Goal: Task Accomplishment & Management: Complete application form

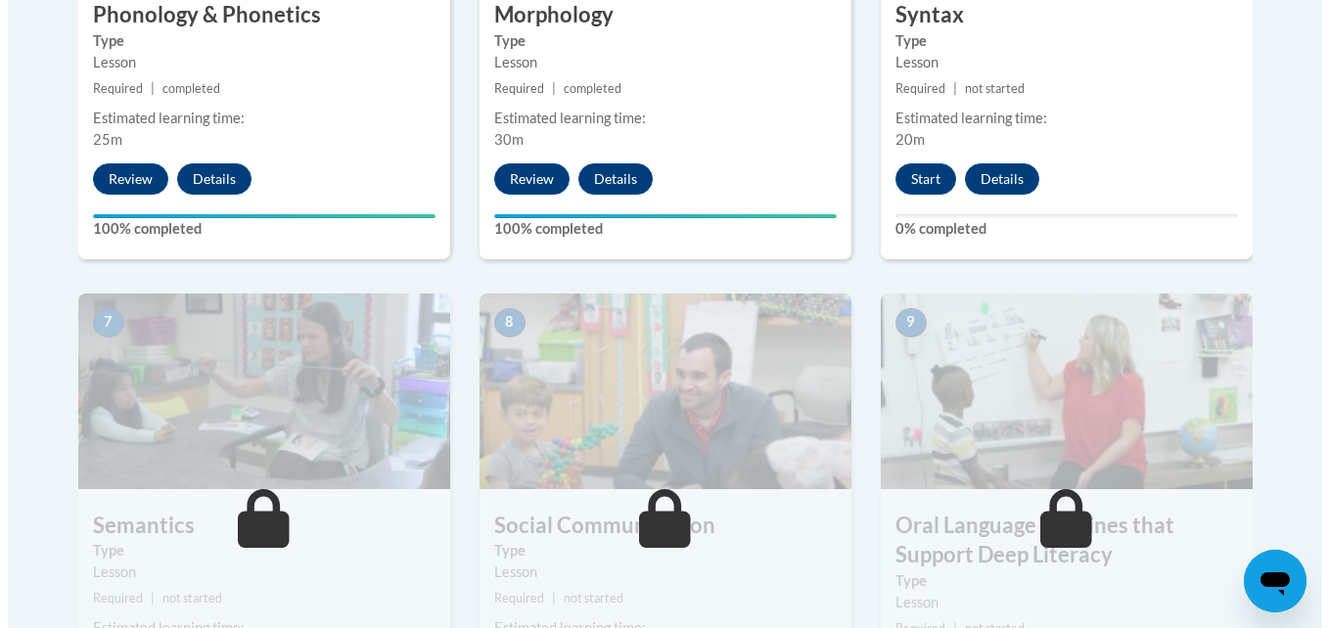
scroll to position [1476, 0]
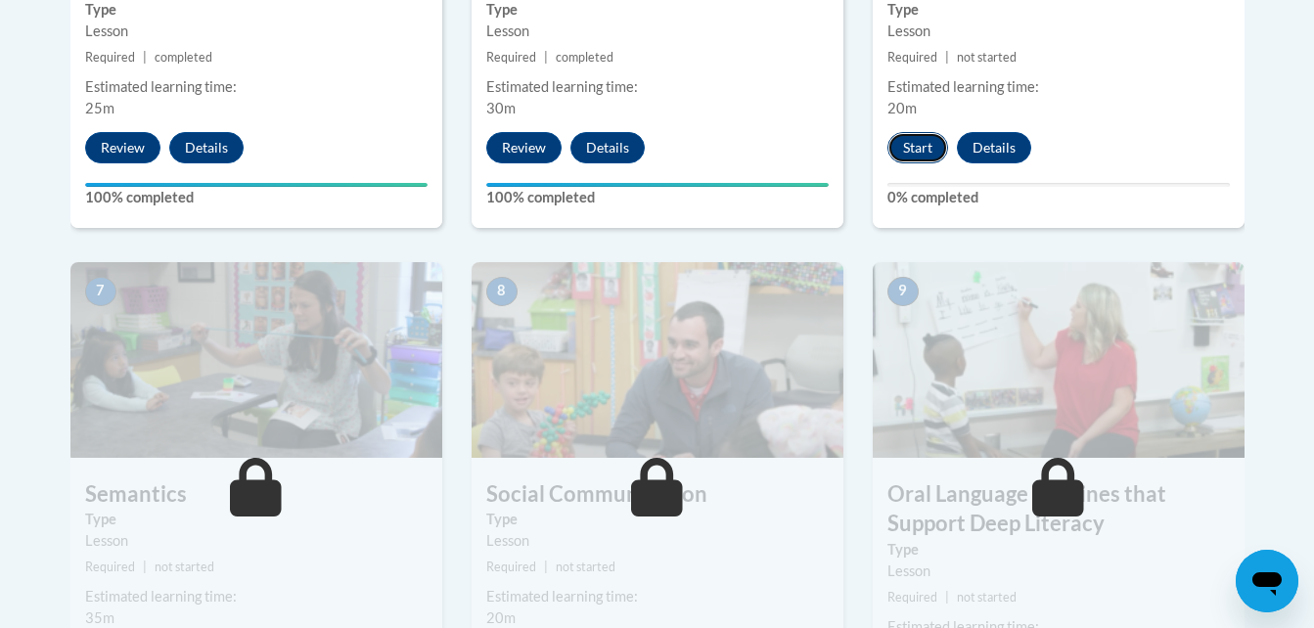
click at [914, 152] on button "Start" at bounding box center [918, 147] width 61 height 31
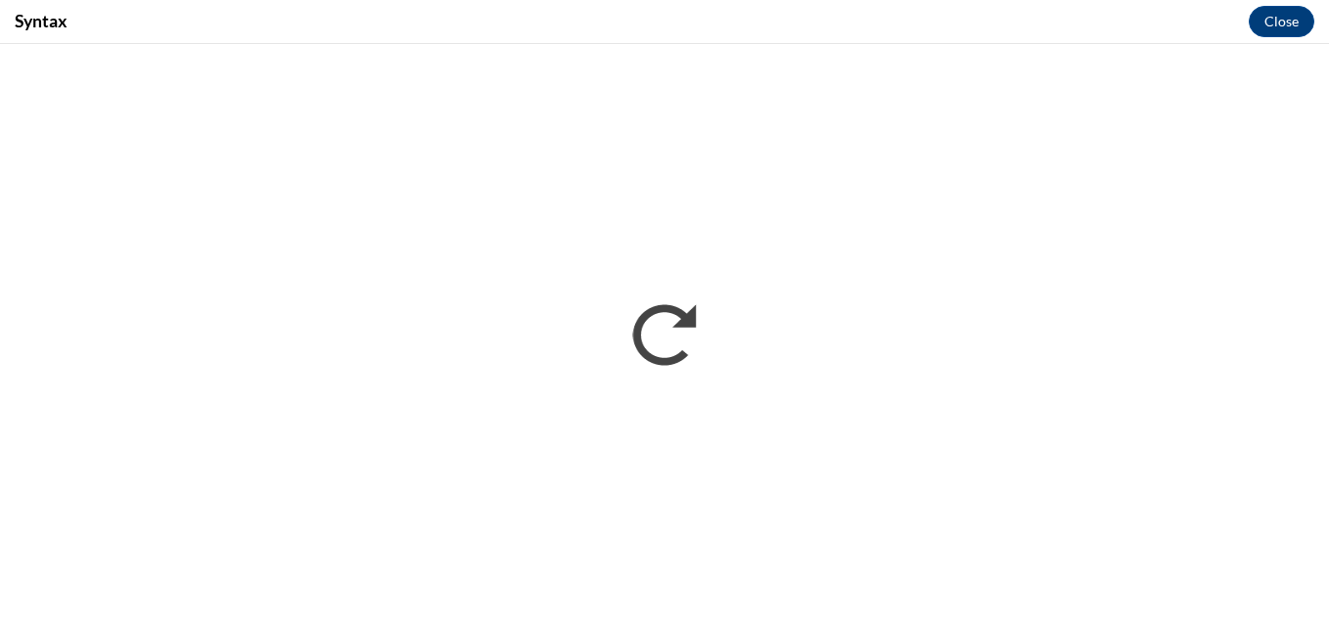
scroll to position [0, 0]
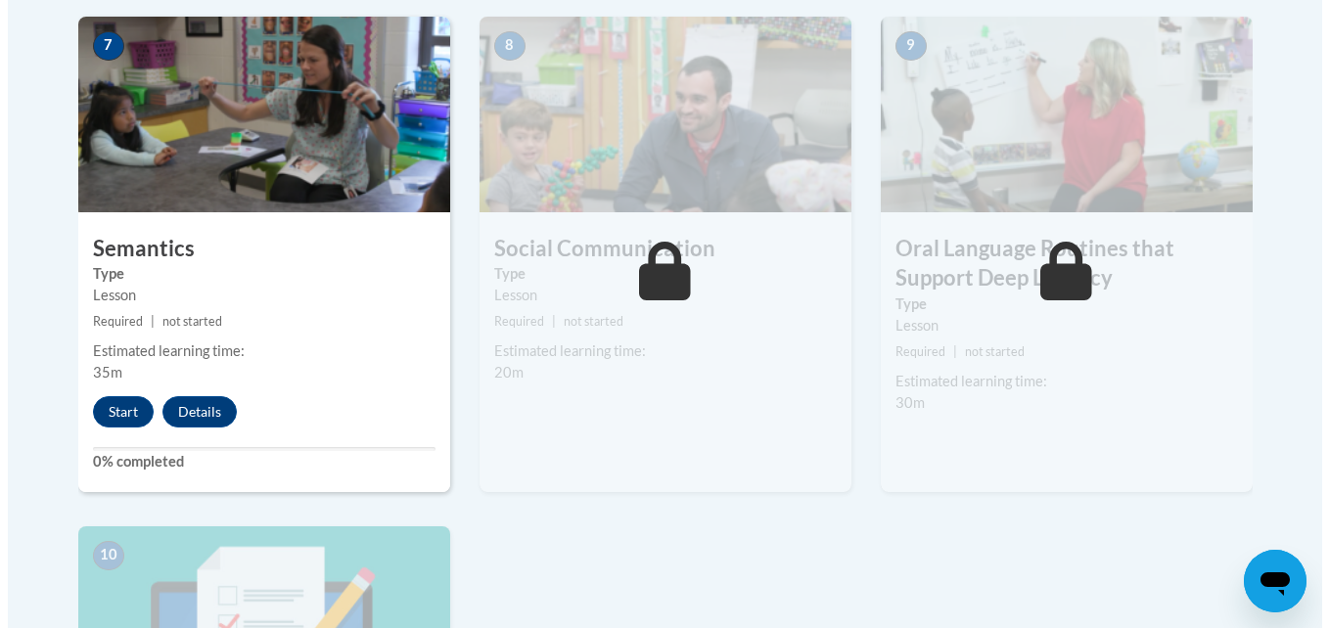
scroll to position [1966, 0]
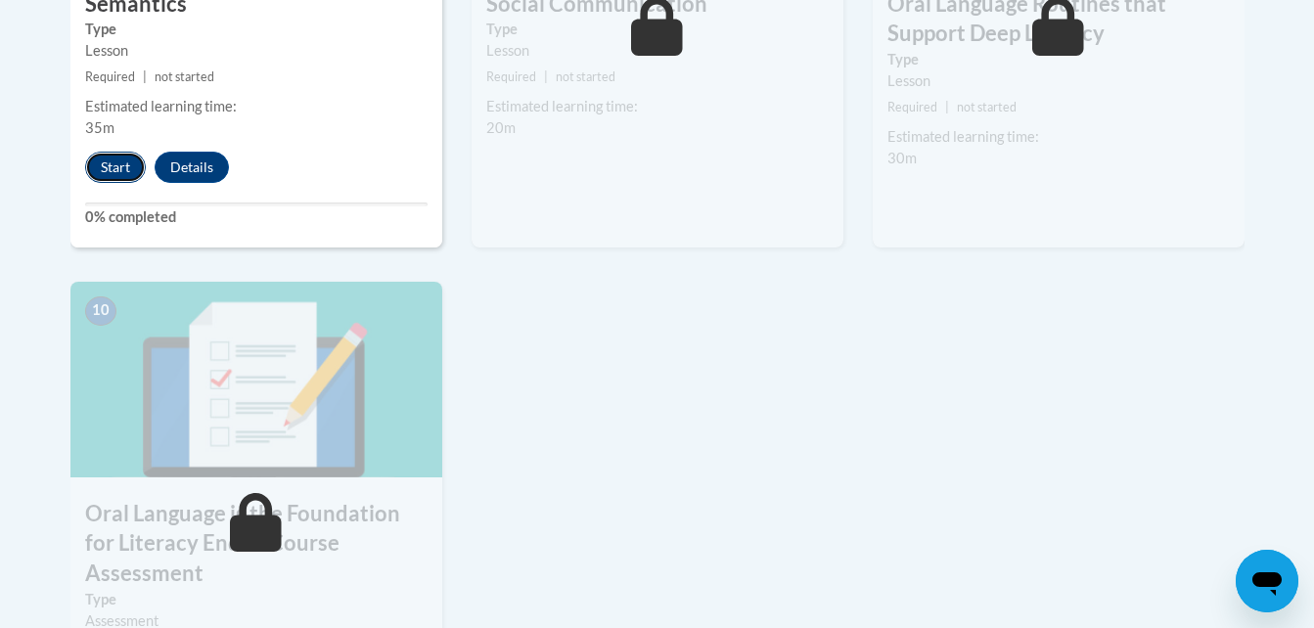
click at [120, 165] on button "Start" at bounding box center [115, 167] width 61 height 31
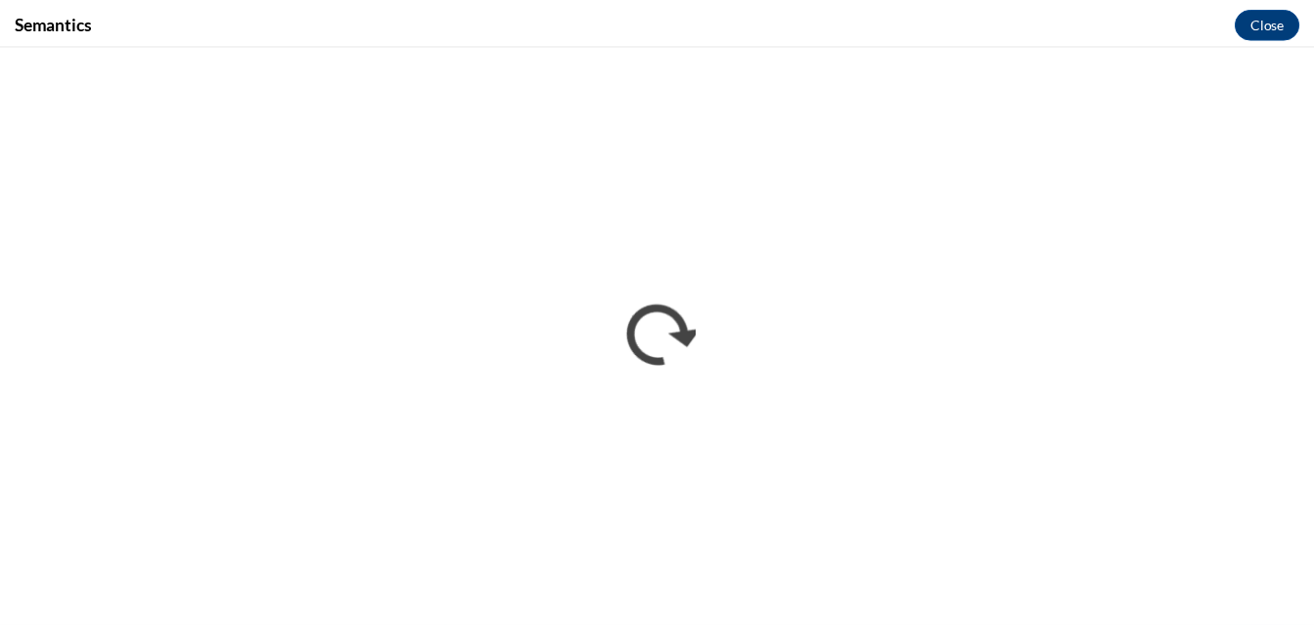
scroll to position [0, 0]
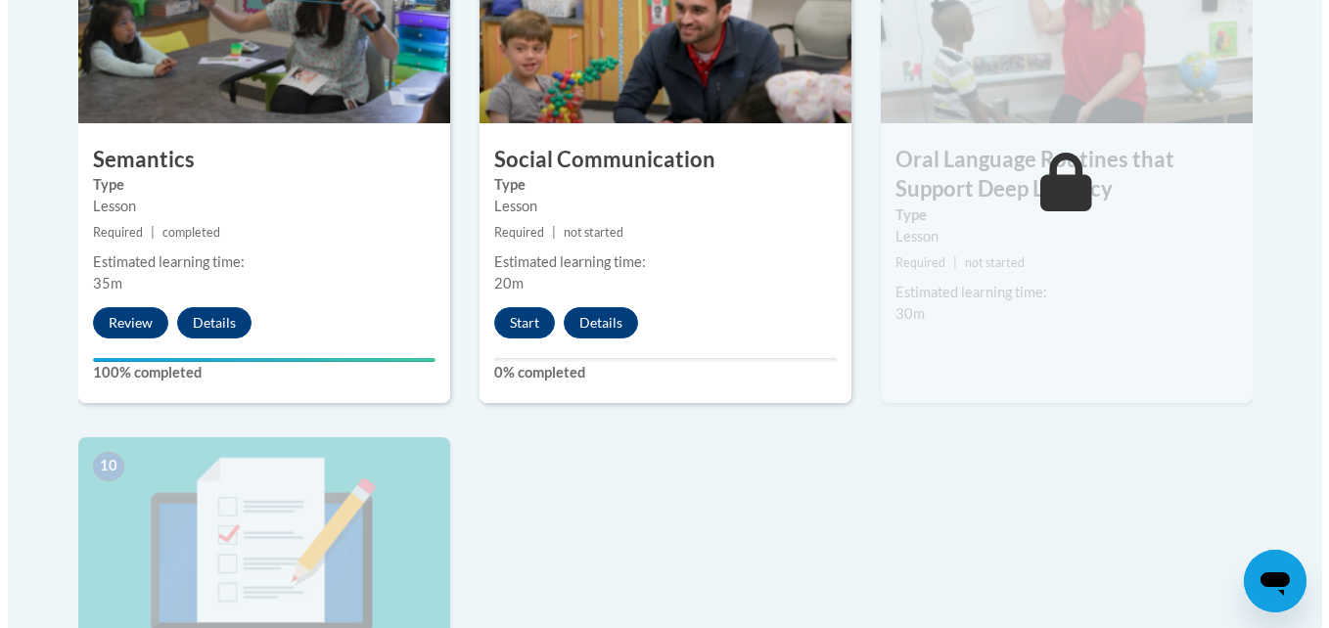
scroll to position [1805, 0]
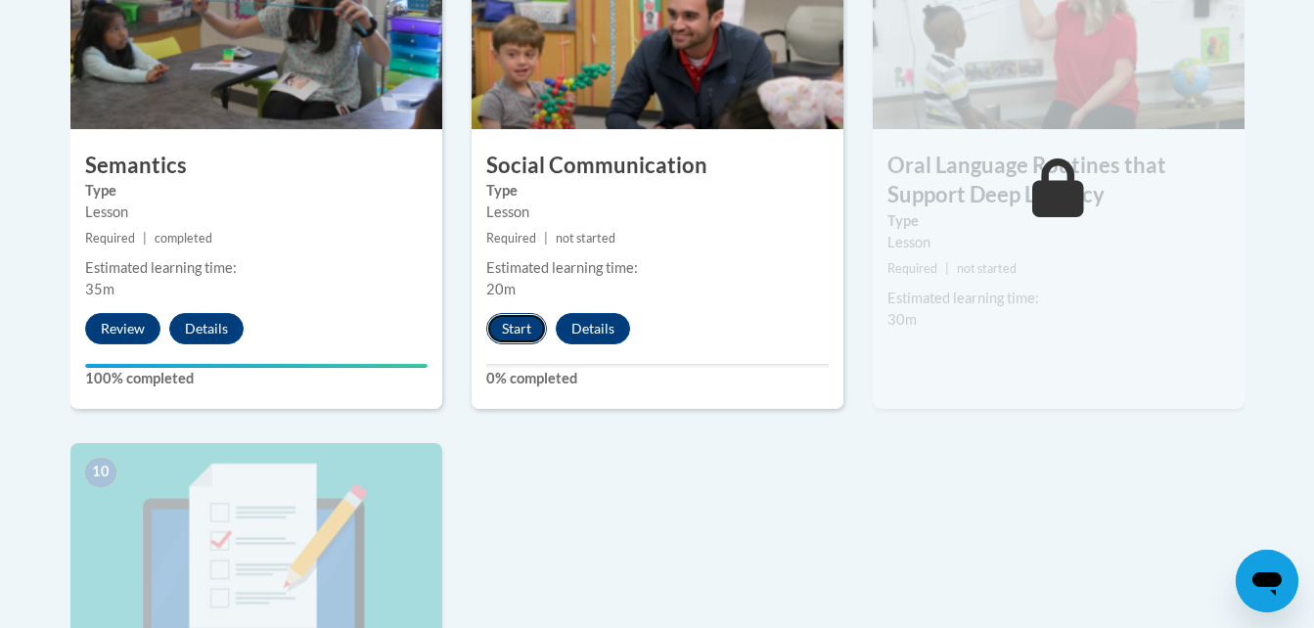
click at [522, 327] on button "Start" at bounding box center [516, 328] width 61 height 31
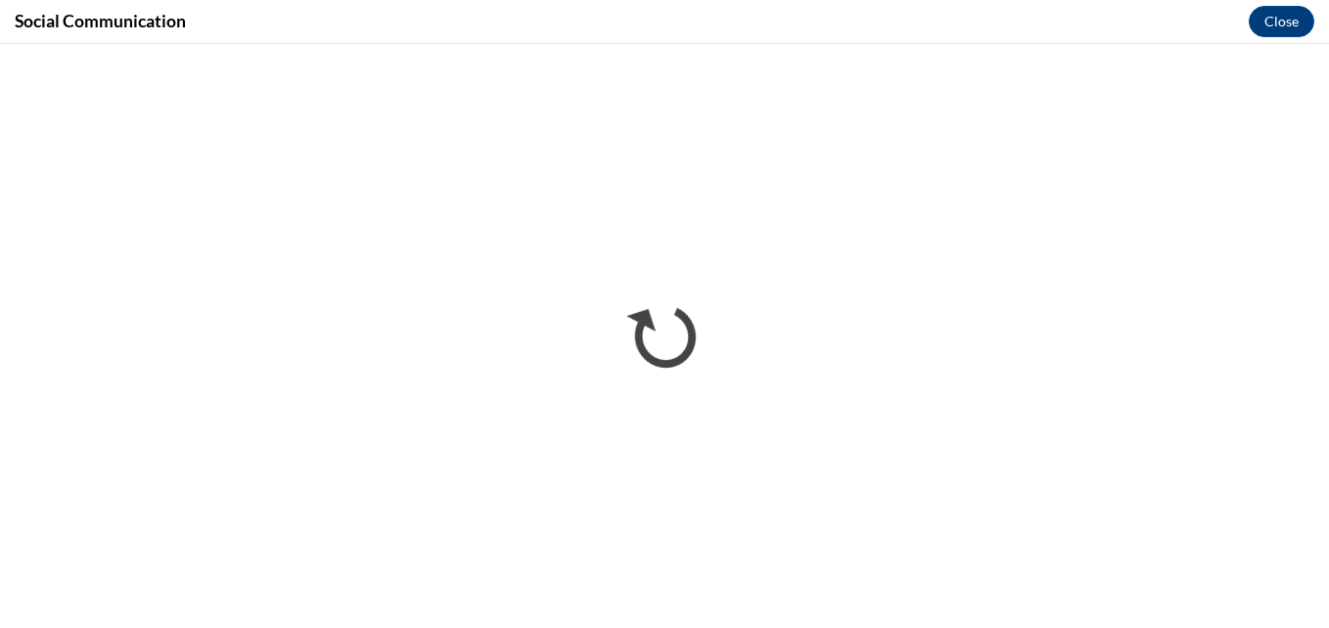
scroll to position [0, 0]
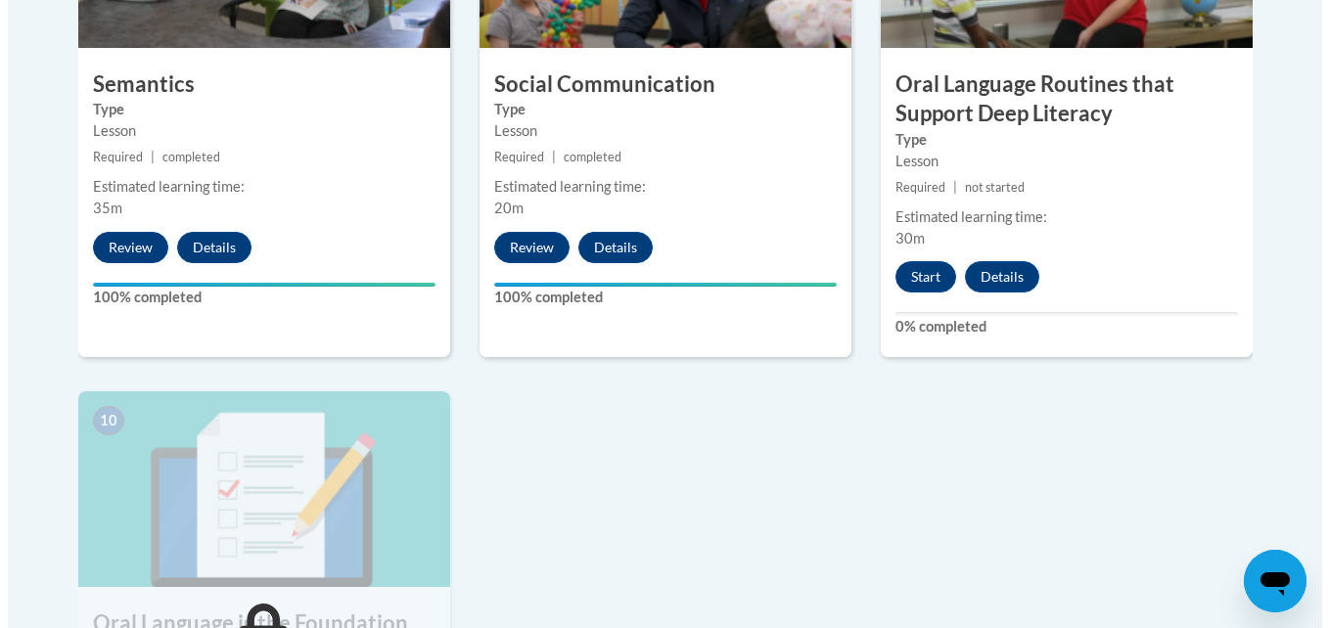
scroll to position [1875, 0]
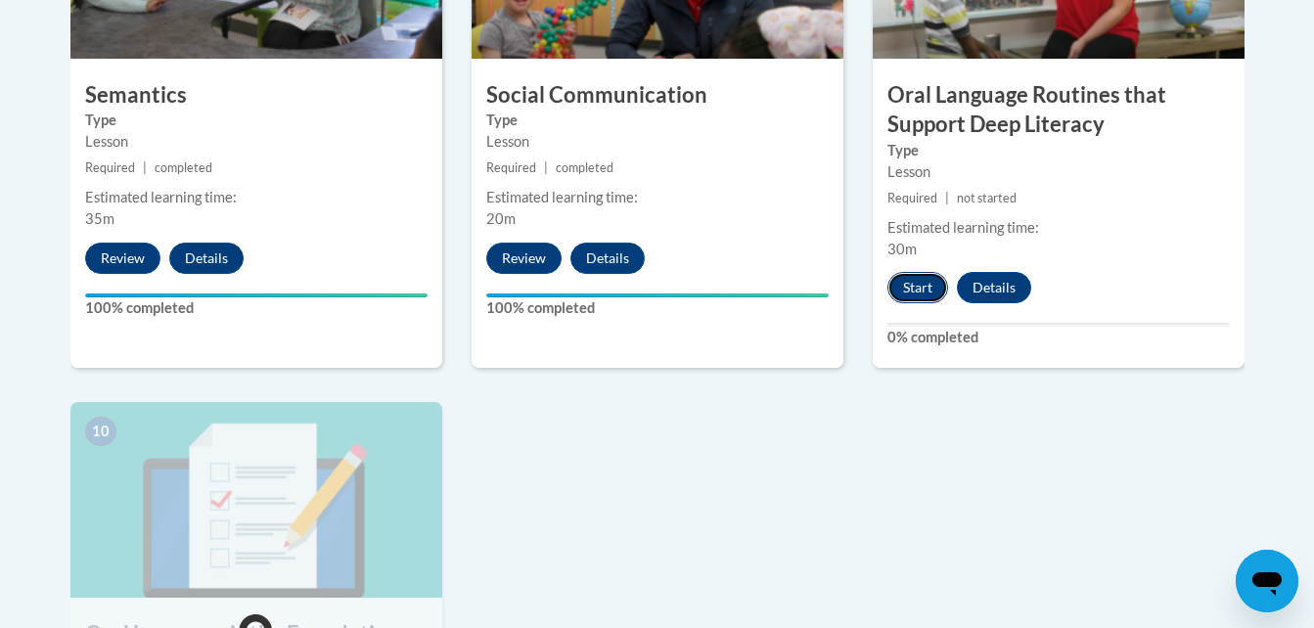
click at [919, 285] on button "Start" at bounding box center [918, 287] width 61 height 31
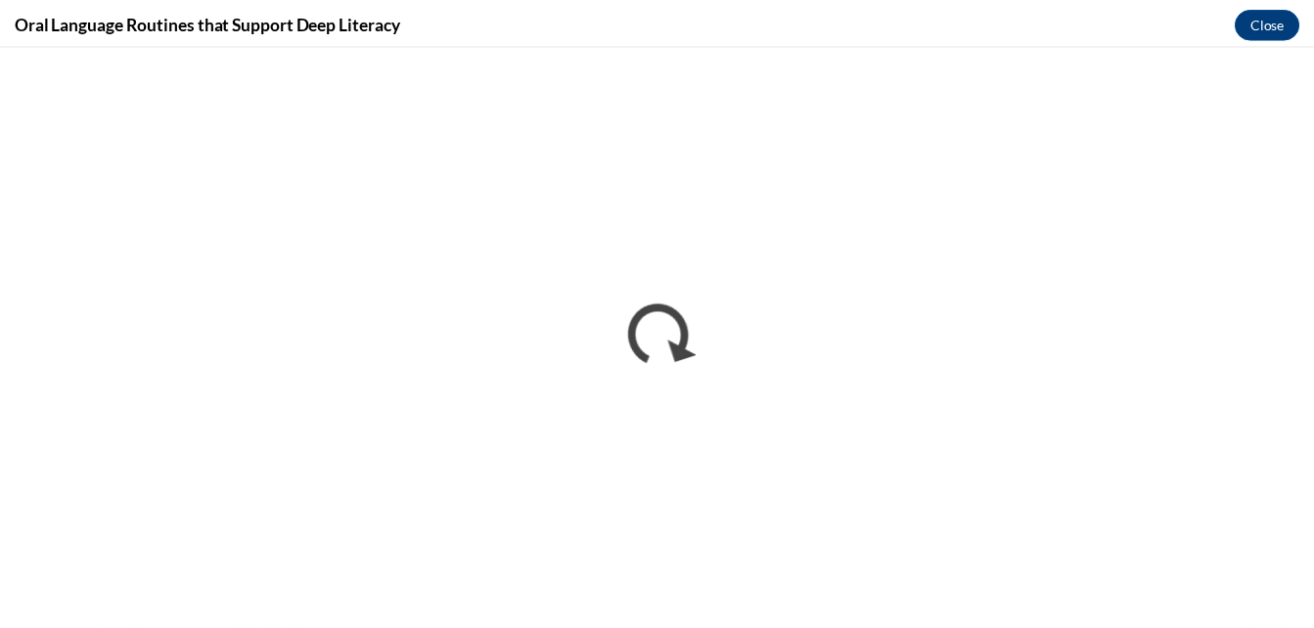
scroll to position [0, 0]
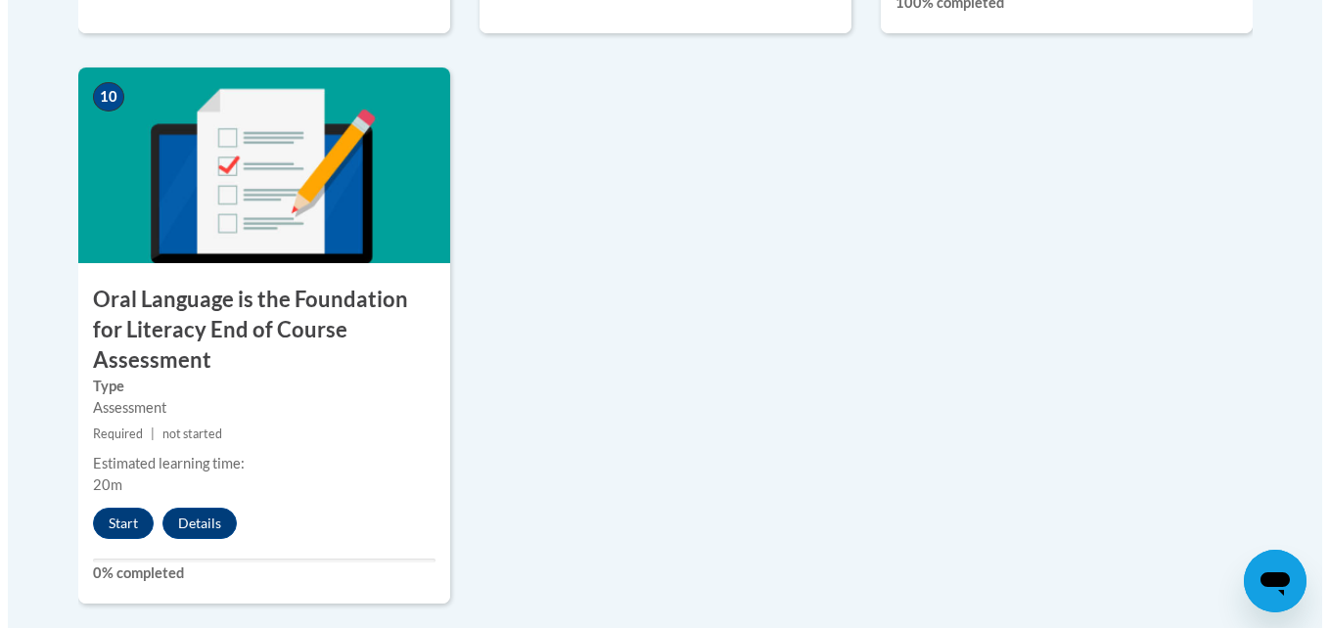
scroll to position [2220, 0]
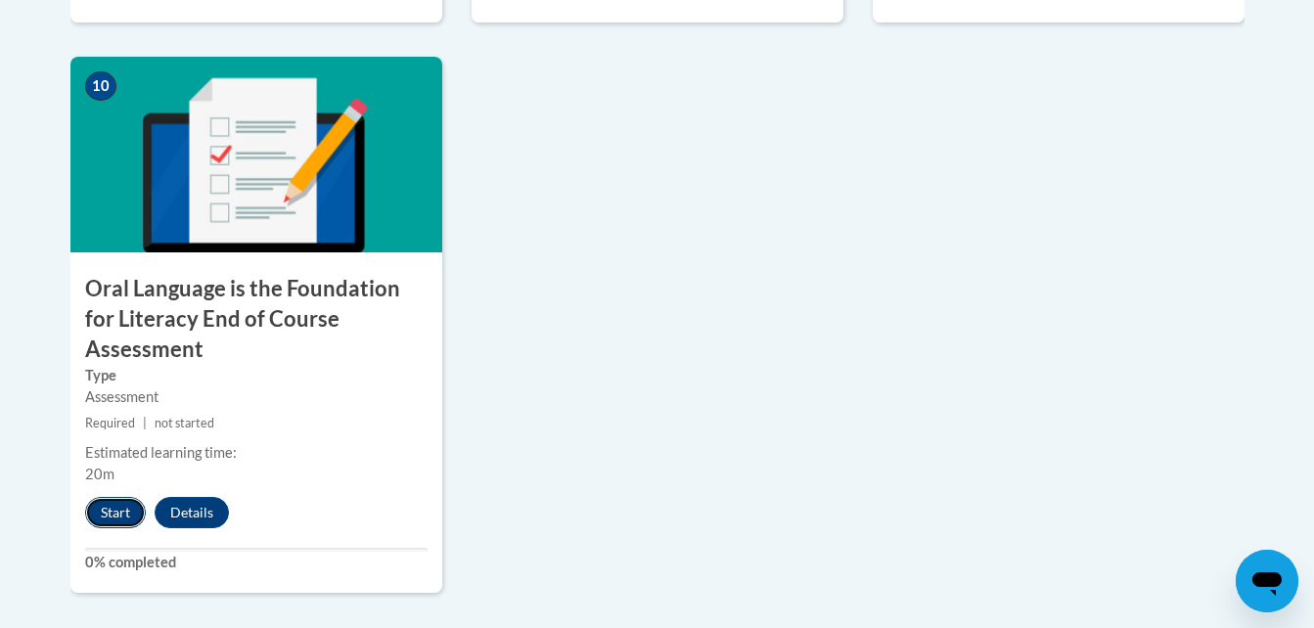
click at [102, 497] on button "Start" at bounding box center [115, 512] width 61 height 31
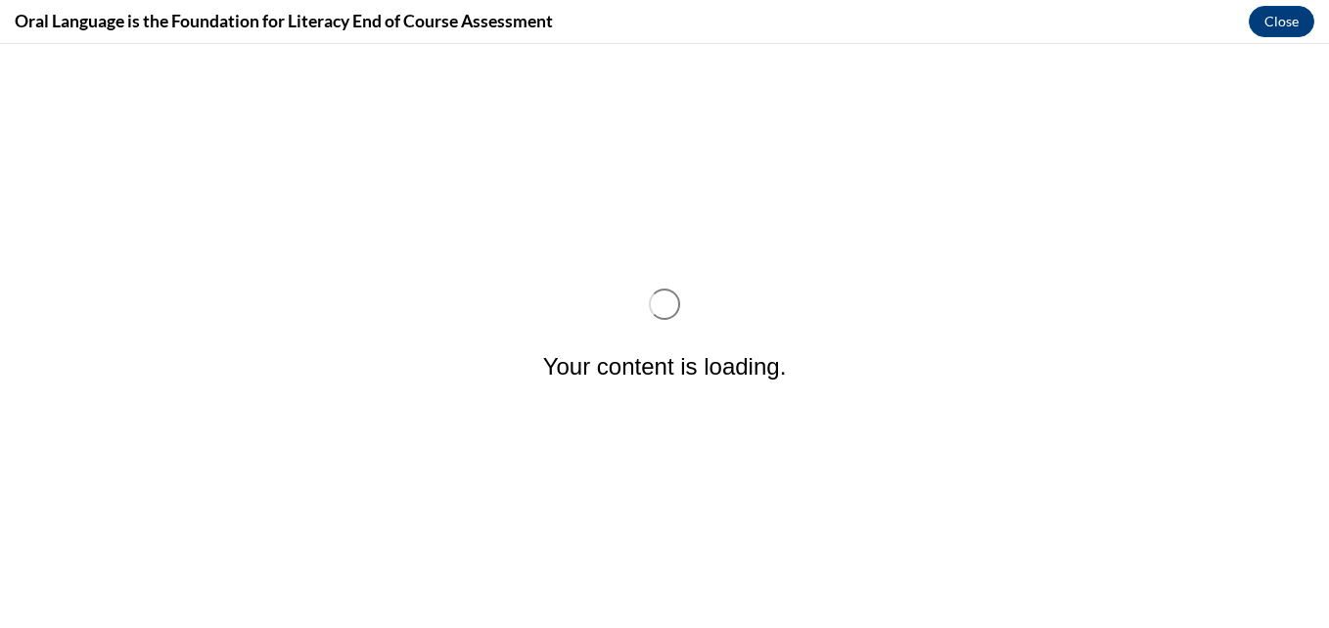
scroll to position [0, 0]
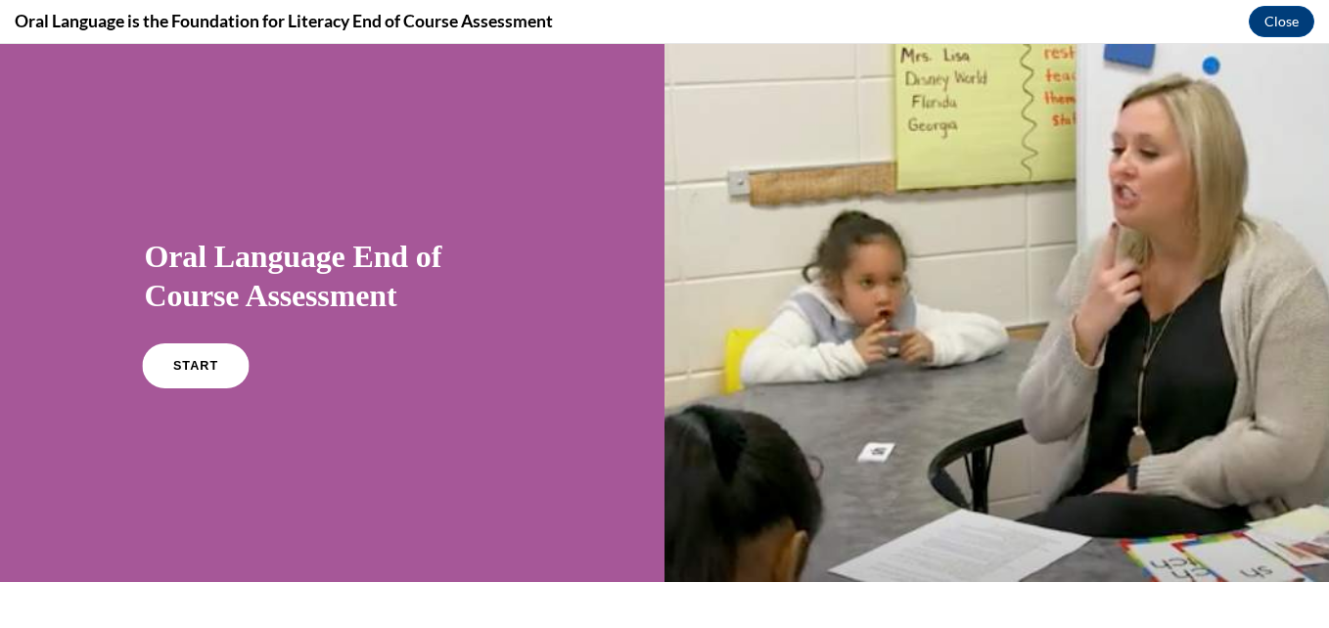
click at [189, 343] on div "Oral Language End of Course Assessment START" at bounding box center [333, 310] width 376 height 187
click at [201, 387] on div "START" at bounding box center [333, 374] width 376 height 60
click at [179, 379] on link "START" at bounding box center [195, 365] width 107 height 45
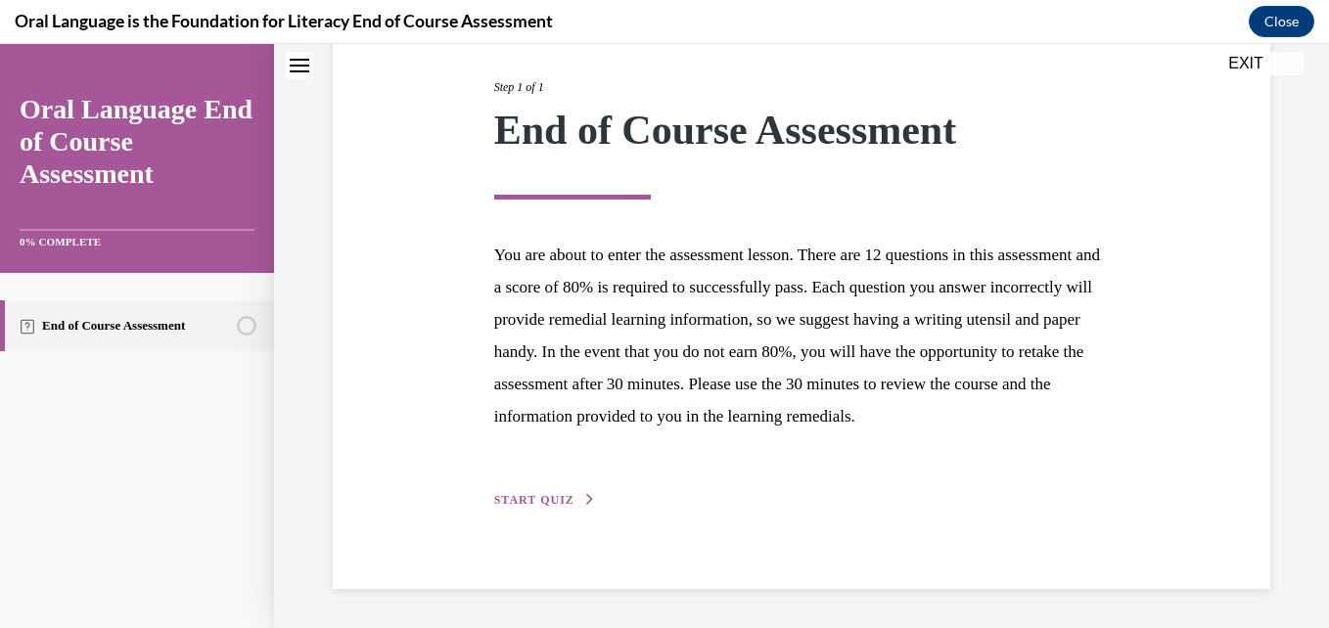
scroll to position [251, 0]
click at [536, 507] on span "START QUIZ" at bounding box center [534, 500] width 80 height 14
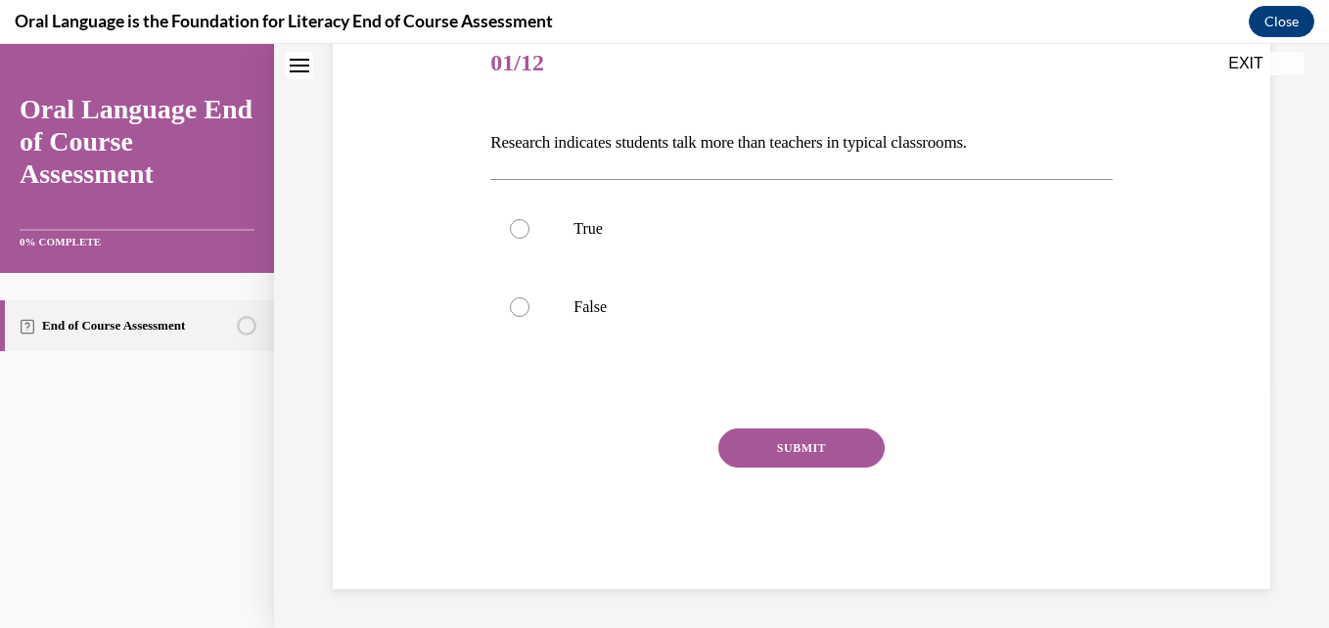
scroll to position [217, 0]
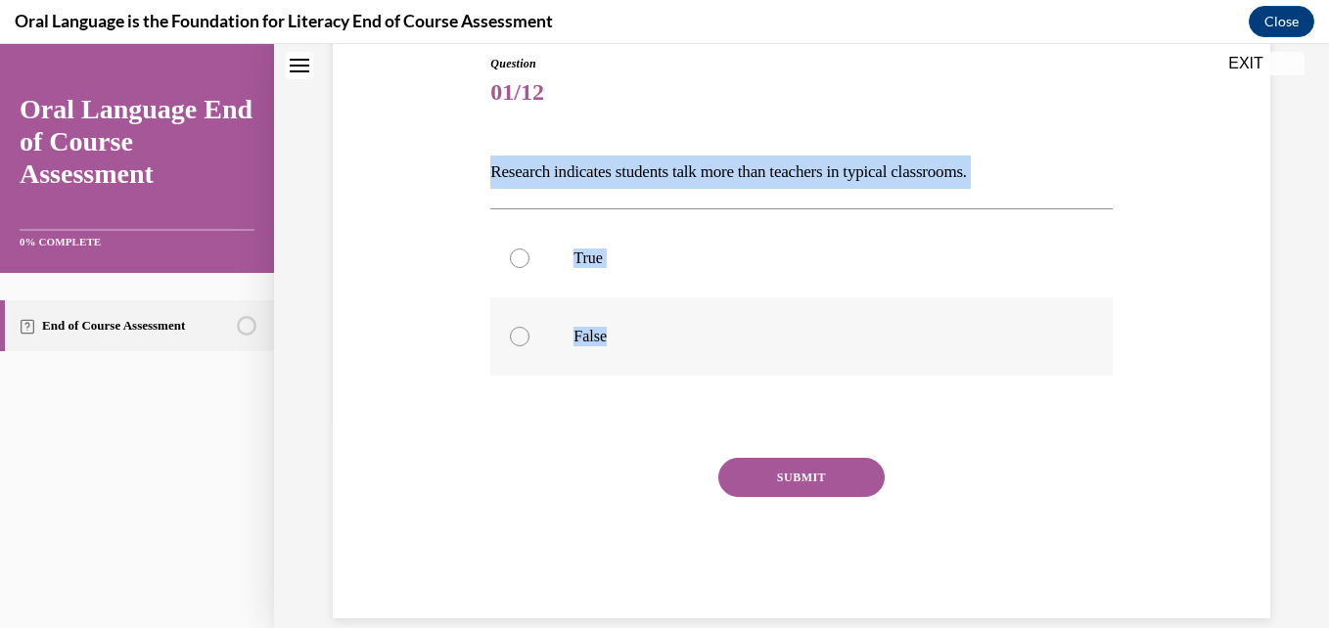
drag, startPoint x: 481, startPoint y: 176, endPoint x: 911, endPoint y: 349, distance: 463.2
click at [911, 349] on div "Question 01/12 Research indicates students talk more than teachers in typical c…" at bounding box center [801, 307] width 947 height 622
copy div "Research indicates students talk more than teachers in typical classrooms.   Tr…"
click at [630, 327] on p "False" at bounding box center [817, 337] width 489 height 20
click at [529, 327] on input "False" at bounding box center [520, 337] width 20 height 20
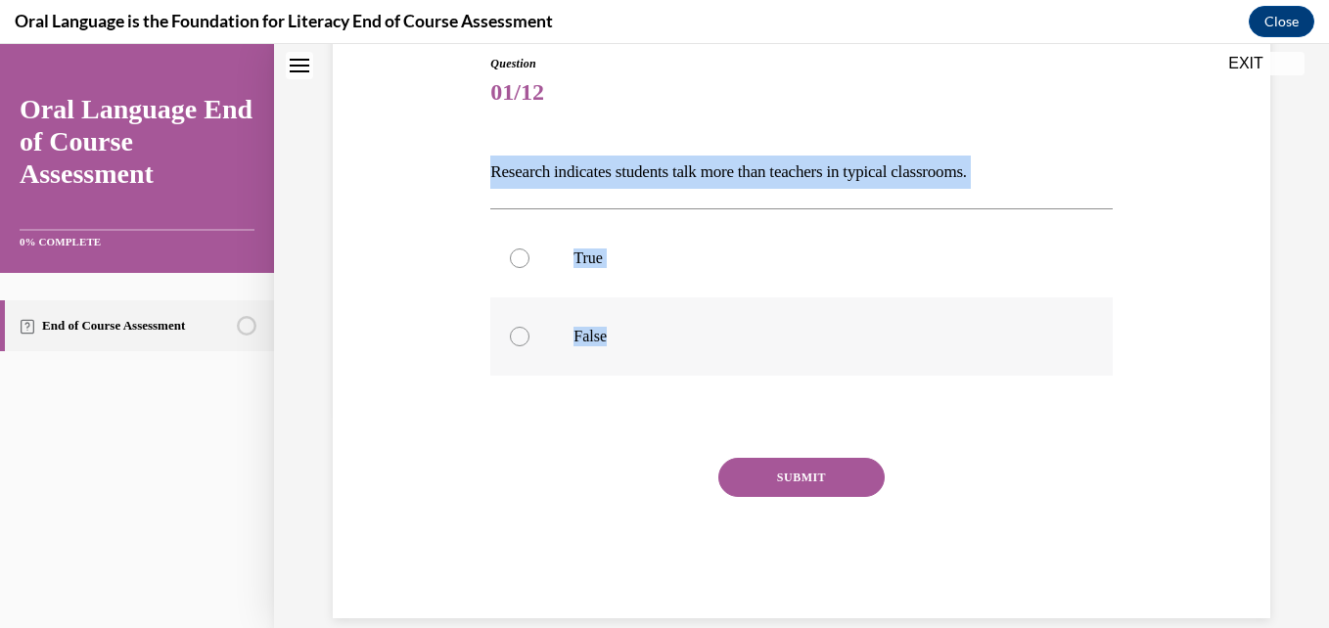
radio input "true"
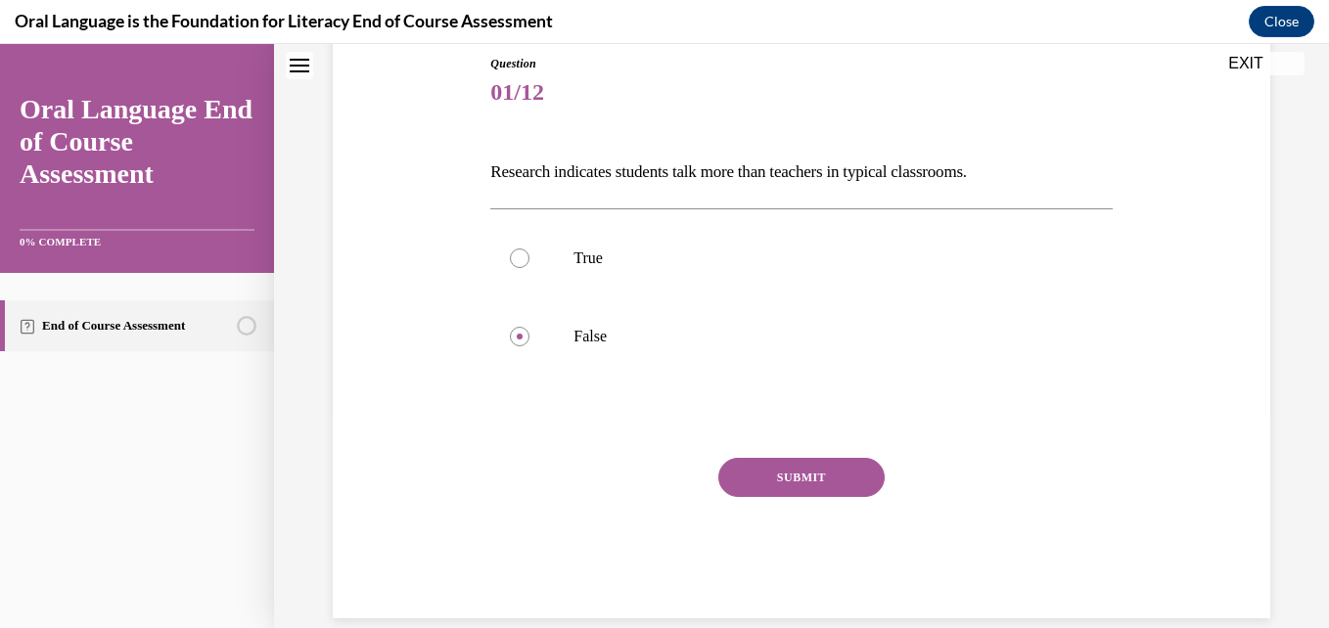
click at [831, 493] on button "SUBMIT" at bounding box center [801, 477] width 166 height 39
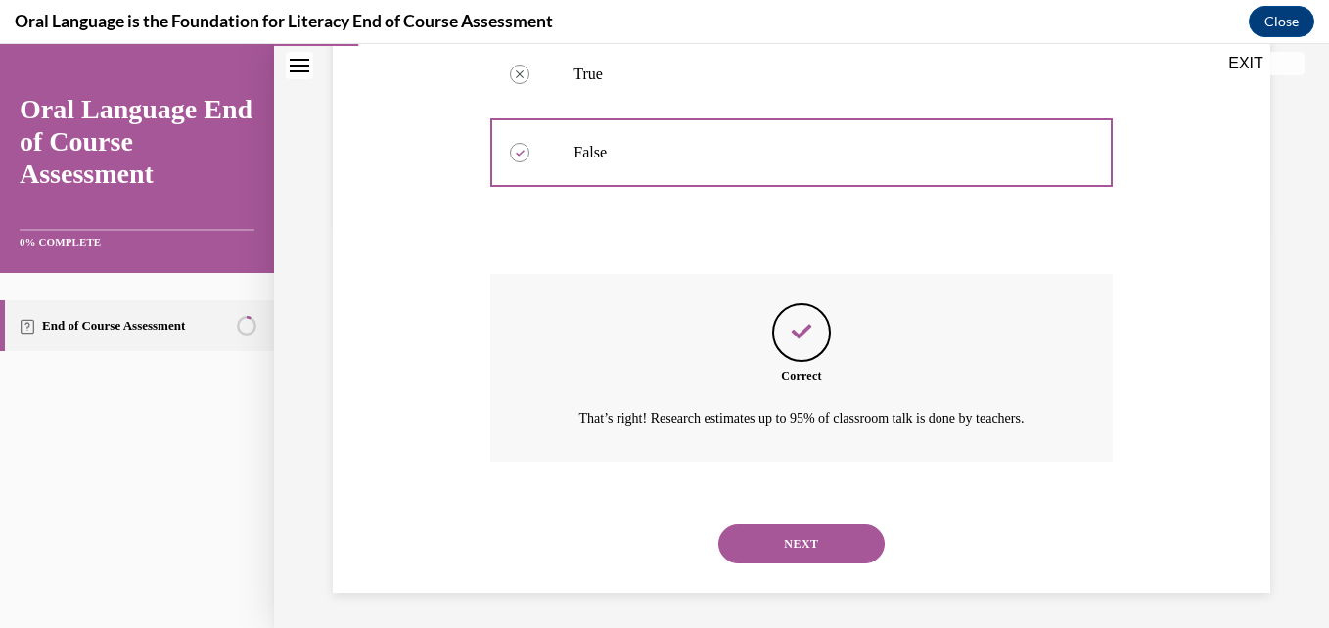
scroll to position [429, 0]
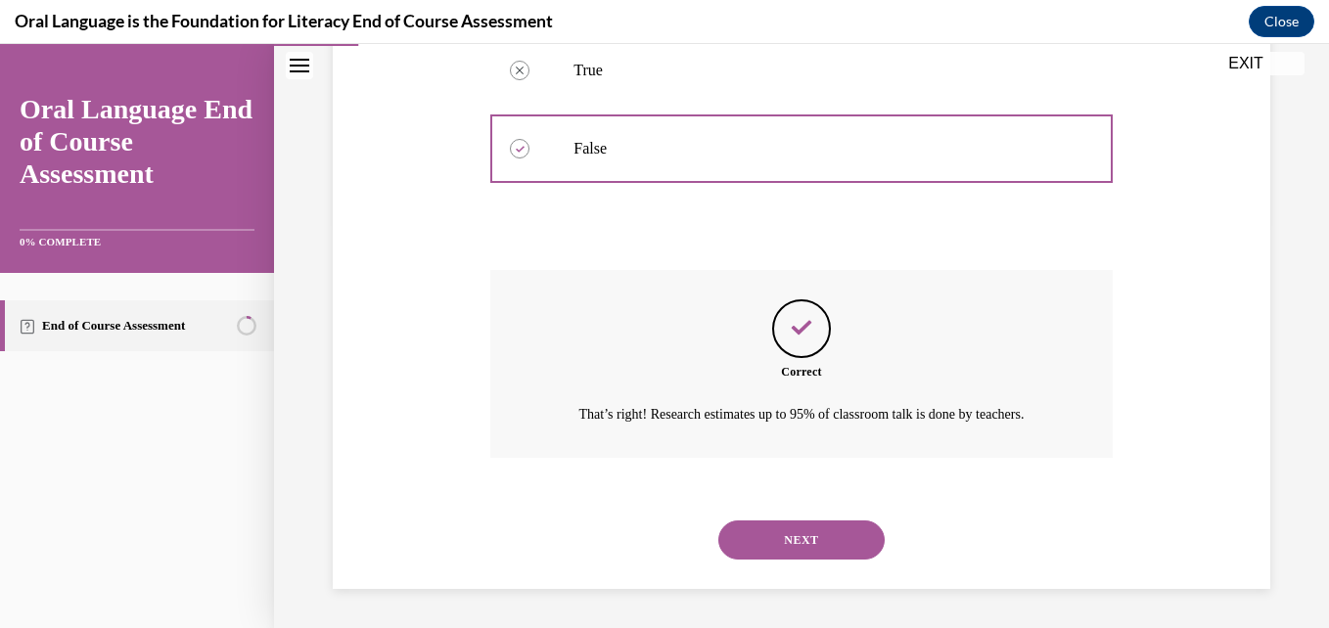
click at [797, 546] on button "NEXT" at bounding box center [801, 540] width 166 height 39
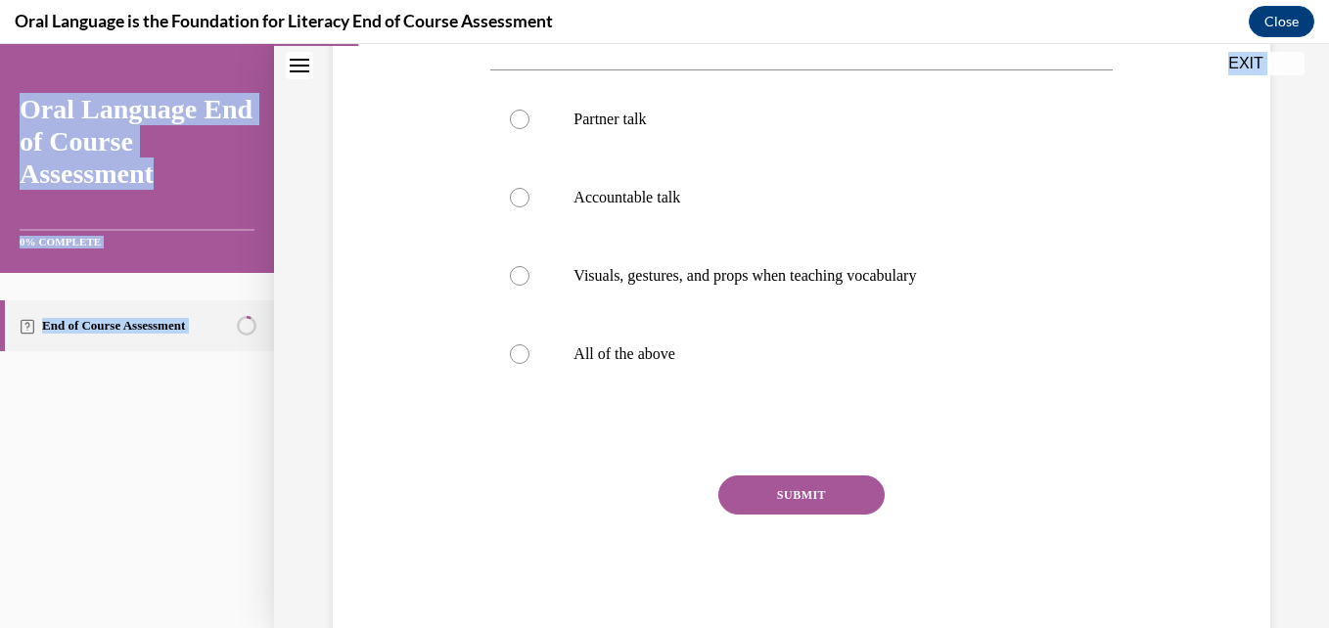
scroll to position [403, 0]
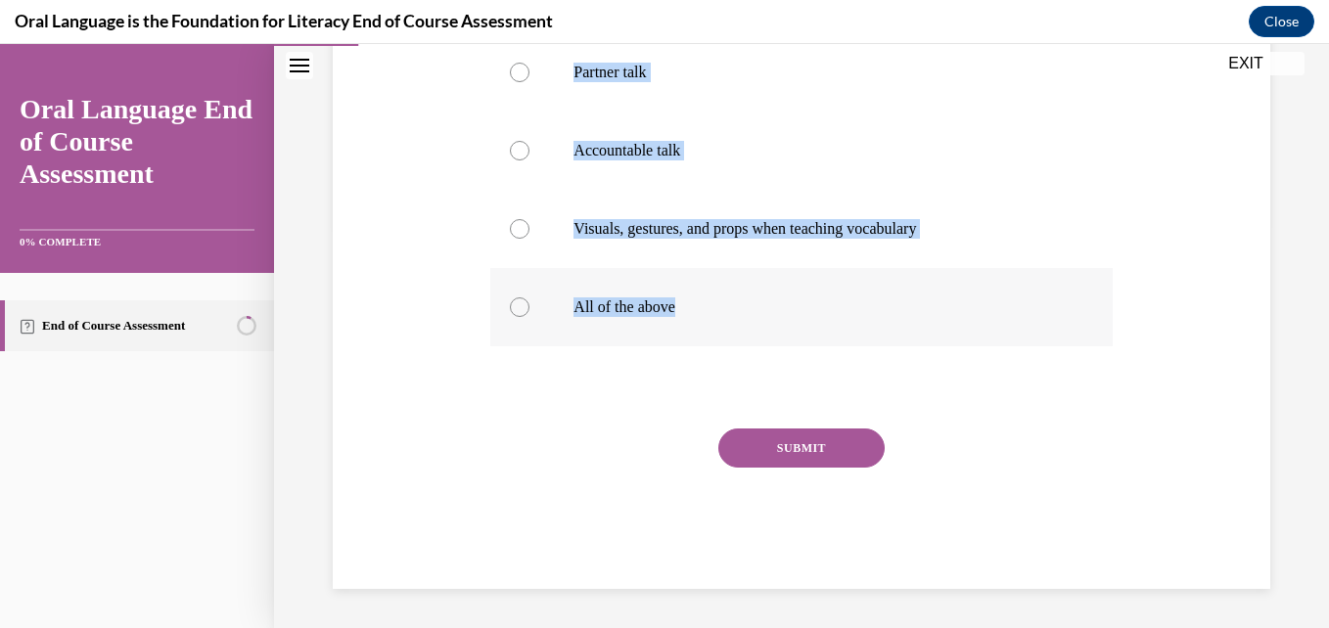
drag, startPoint x: 478, startPoint y: 368, endPoint x: 836, endPoint y: 295, distance: 365.6
click at [836, 295] on div "Question 02/12 Which of the following promotes oral language development in the…" at bounding box center [801, 199] width 947 height 779
copy div "Which of the following promotes oral language development in the classroom?  Pa…"
click at [682, 310] on p "All of the above" at bounding box center [817, 307] width 489 height 20
click at [529, 310] on input "All of the above" at bounding box center [520, 307] width 20 height 20
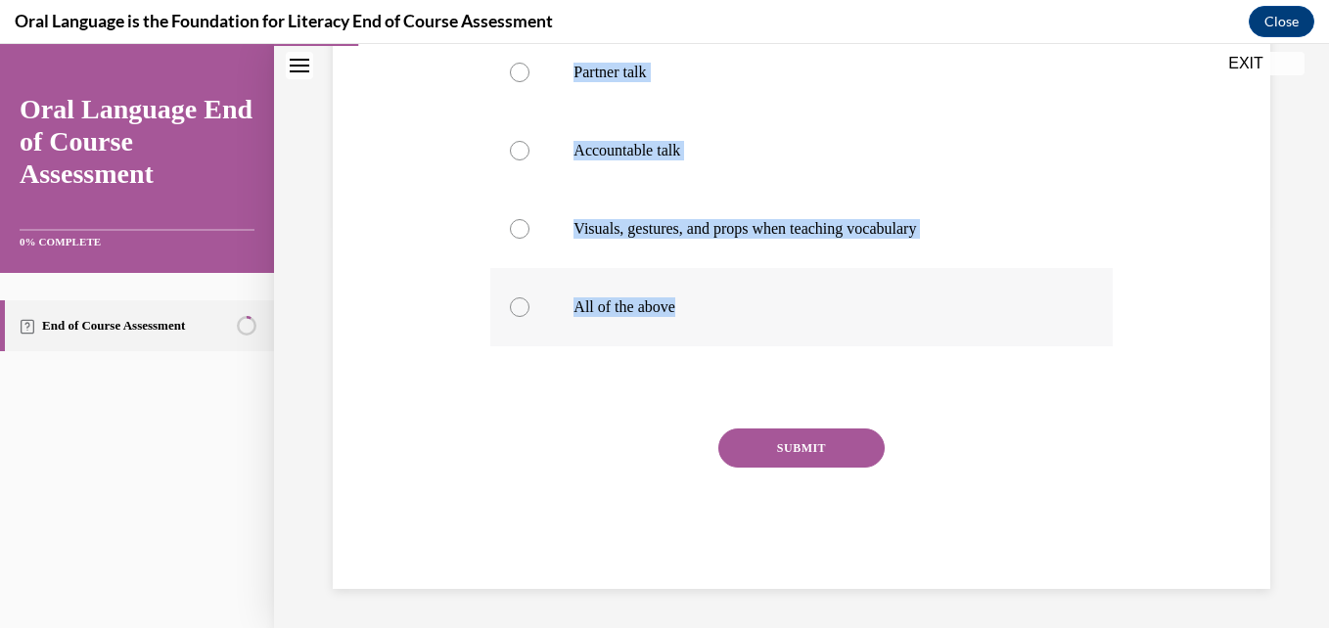
radio input "true"
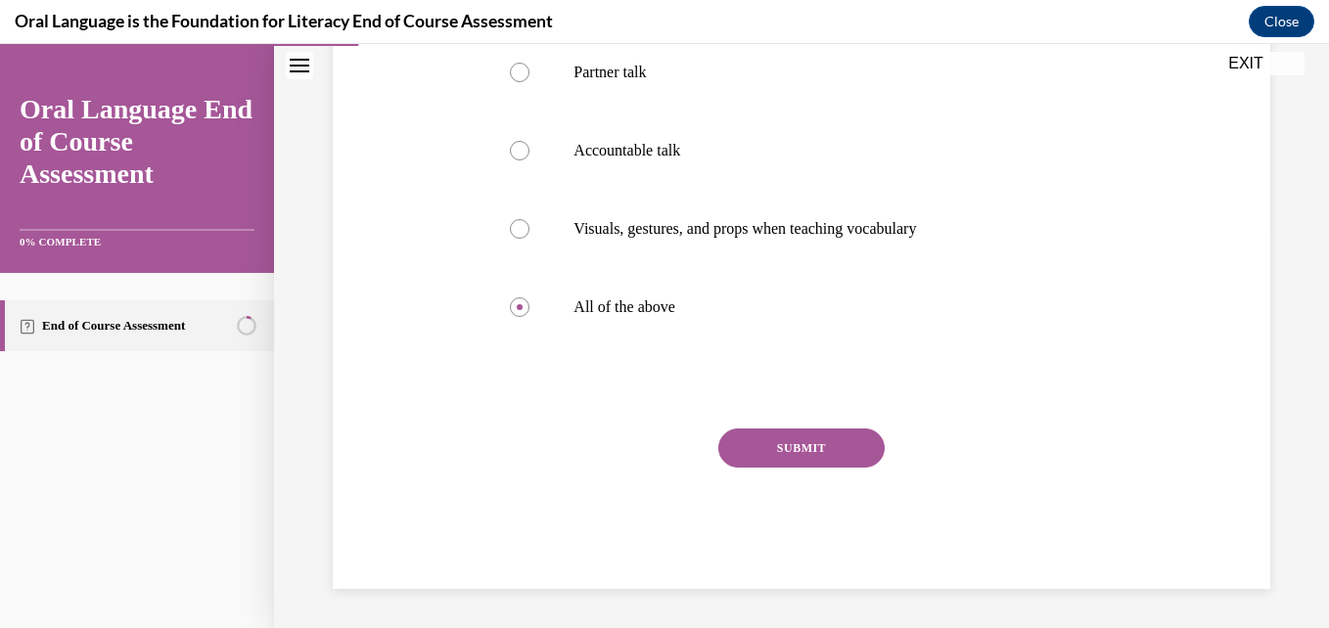
click at [852, 442] on button "SUBMIT" at bounding box center [801, 448] width 166 height 39
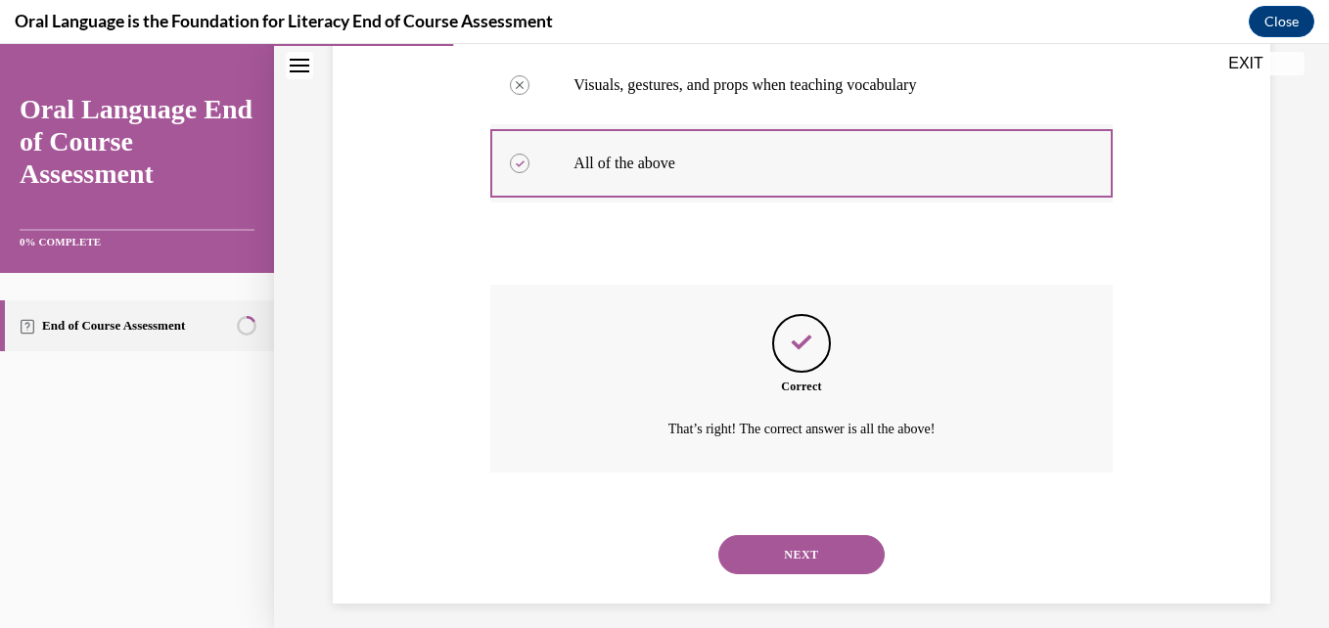
scroll to position [562, 0]
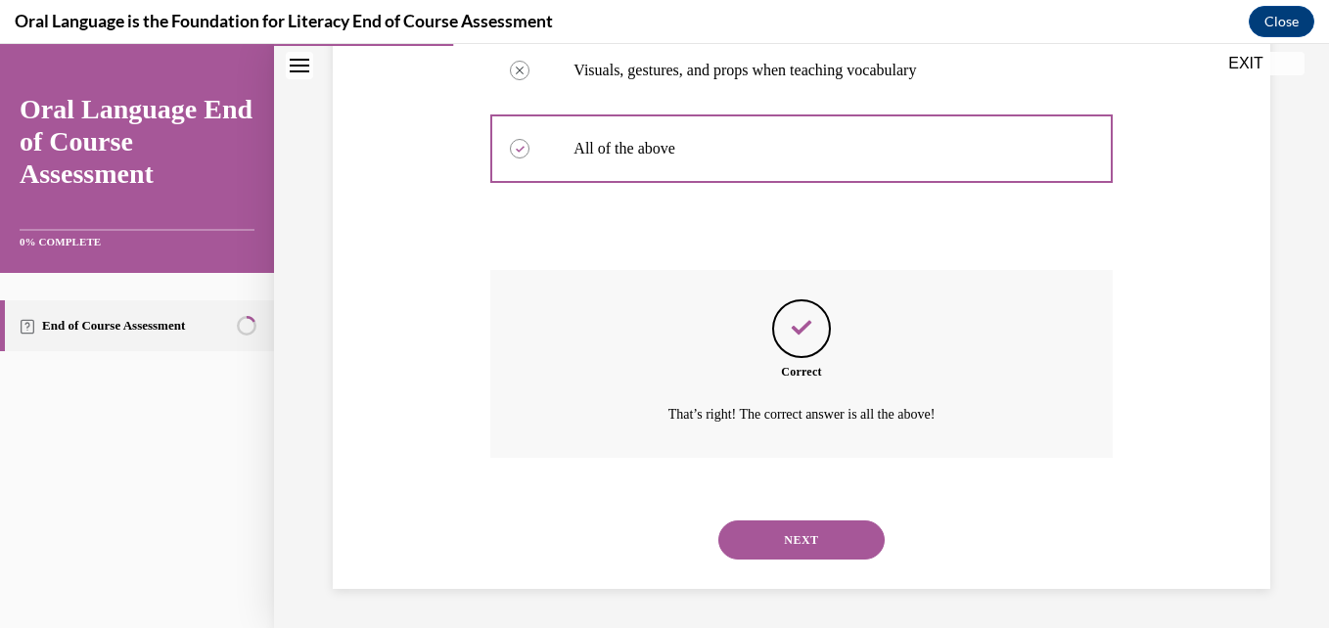
click at [827, 535] on button "NEXT" at bounding box center [801, 540] width 166 height 39
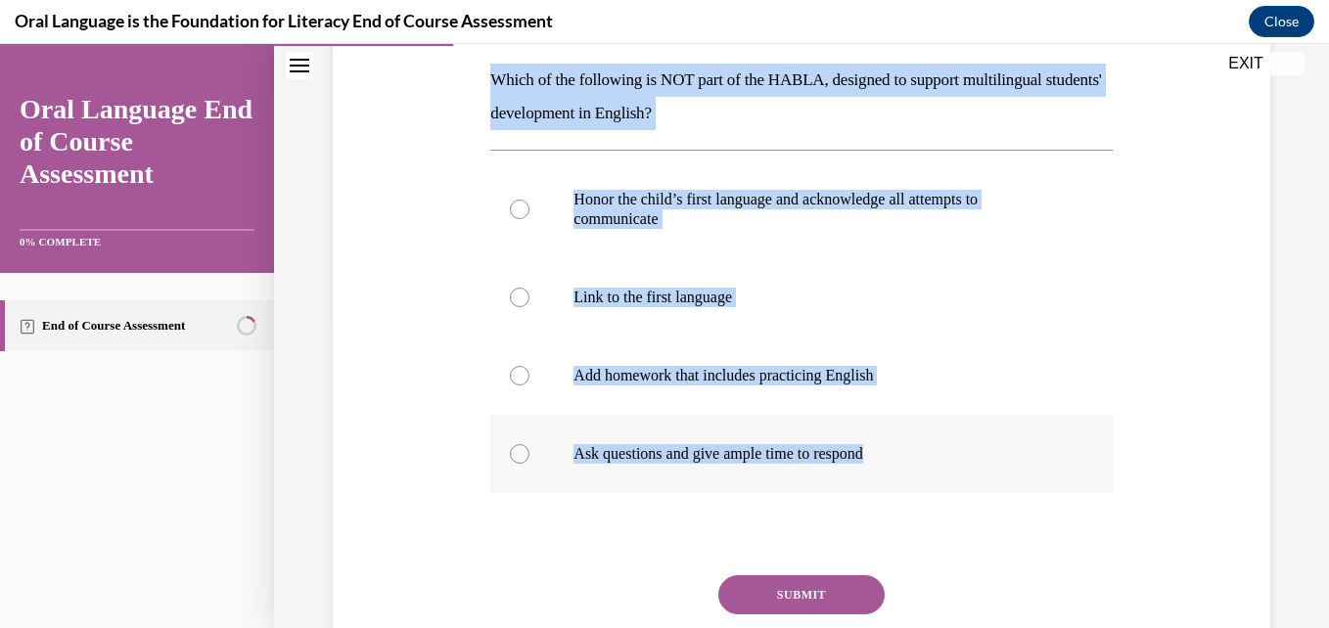
scroll to position [334, 0]
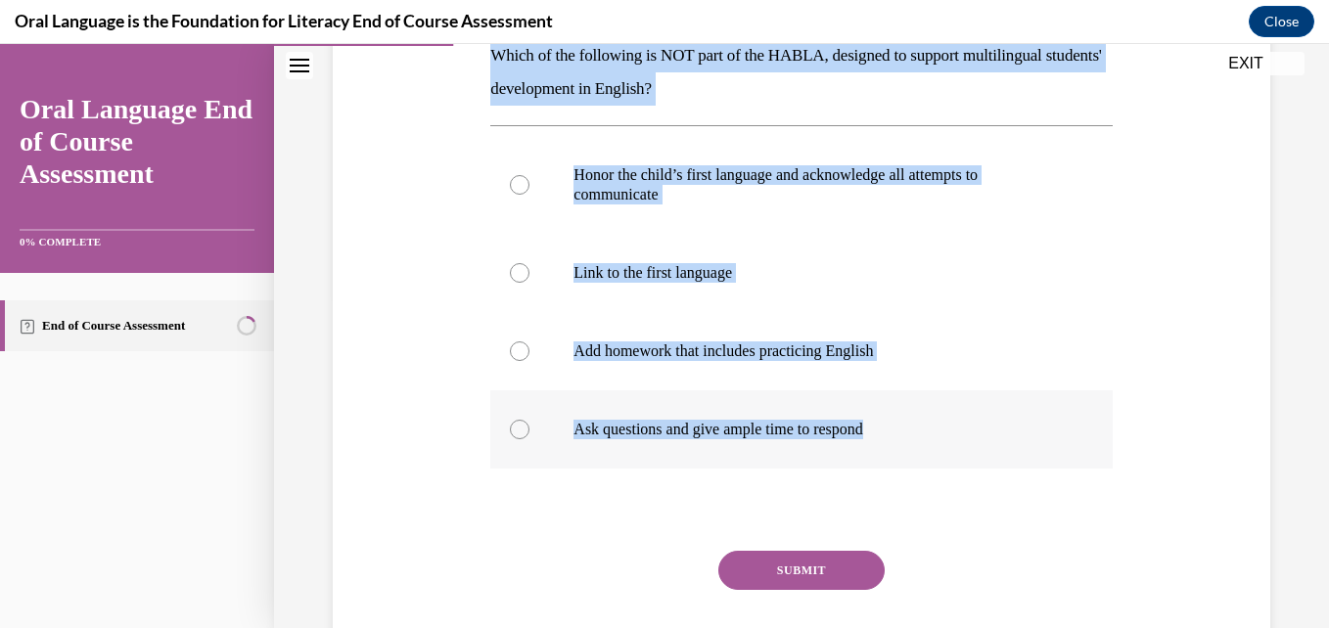
drag, startPoint x: 474, startPoint y: 379, endPoint x: 901, endPoint y: 430, distance: 430.7
click at [901, 430] on div "Question 03/12 Which of the following is NOT part of the HABLA, designed to sup…" at bounding box center [801, 296] width 947 height 832
copy div "Which of the following is NOT part of the HABLA, designed to support multilingu…"
click at [777, 327] on label "Add homework that includes practicing English" at bounding box center [800, 351] width 621 height 78
click at [529, 342] on input "Add homework that includes practicing English" at bounding box center [520, 352] width 20 height 20
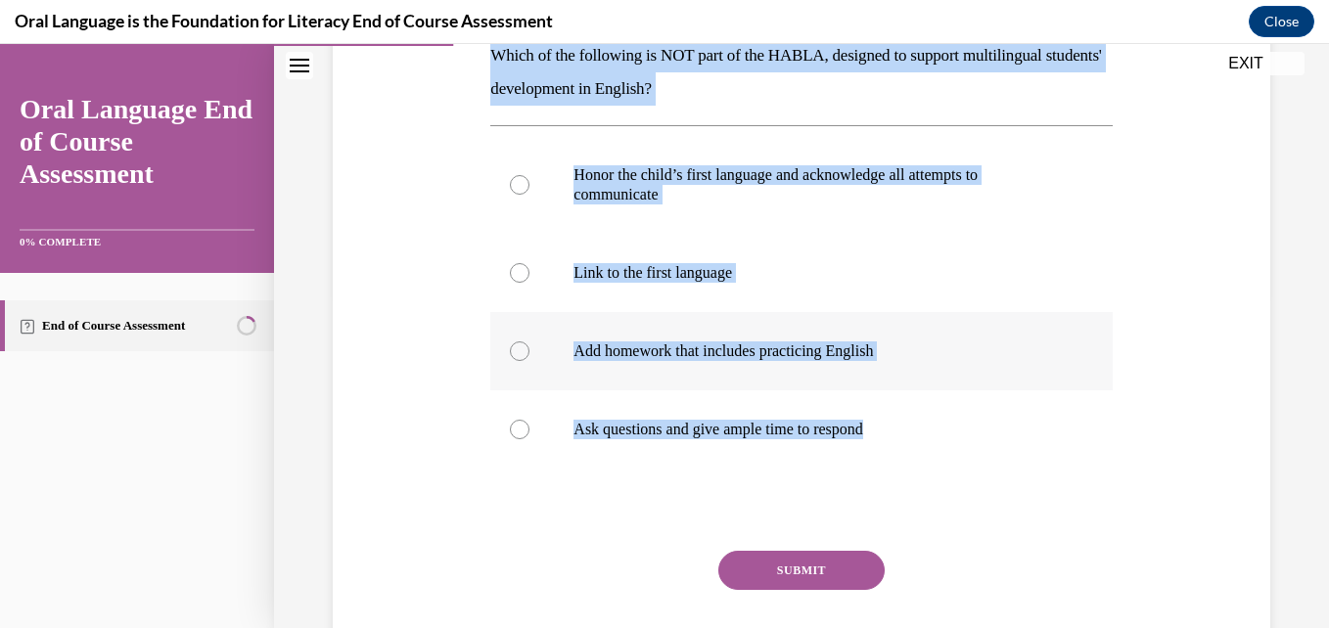
radio input "true"
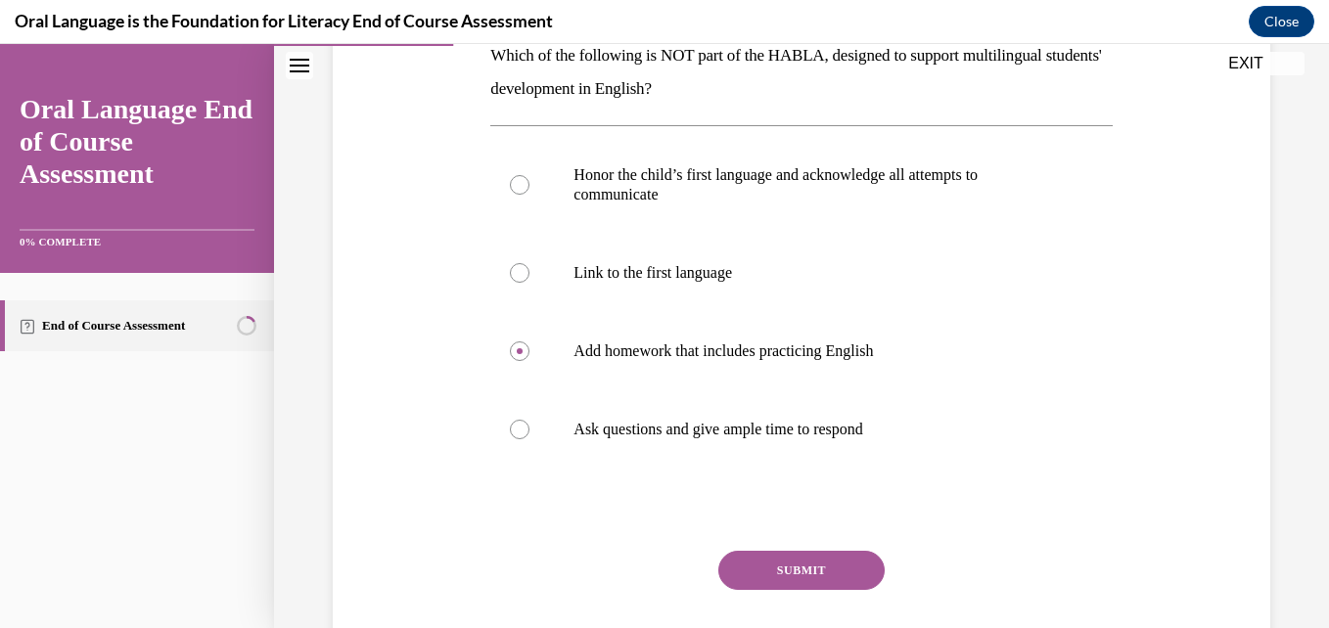
click at [813, 583] on button "SUBMIT" at bounding box center [801, 570] width 166 height 39
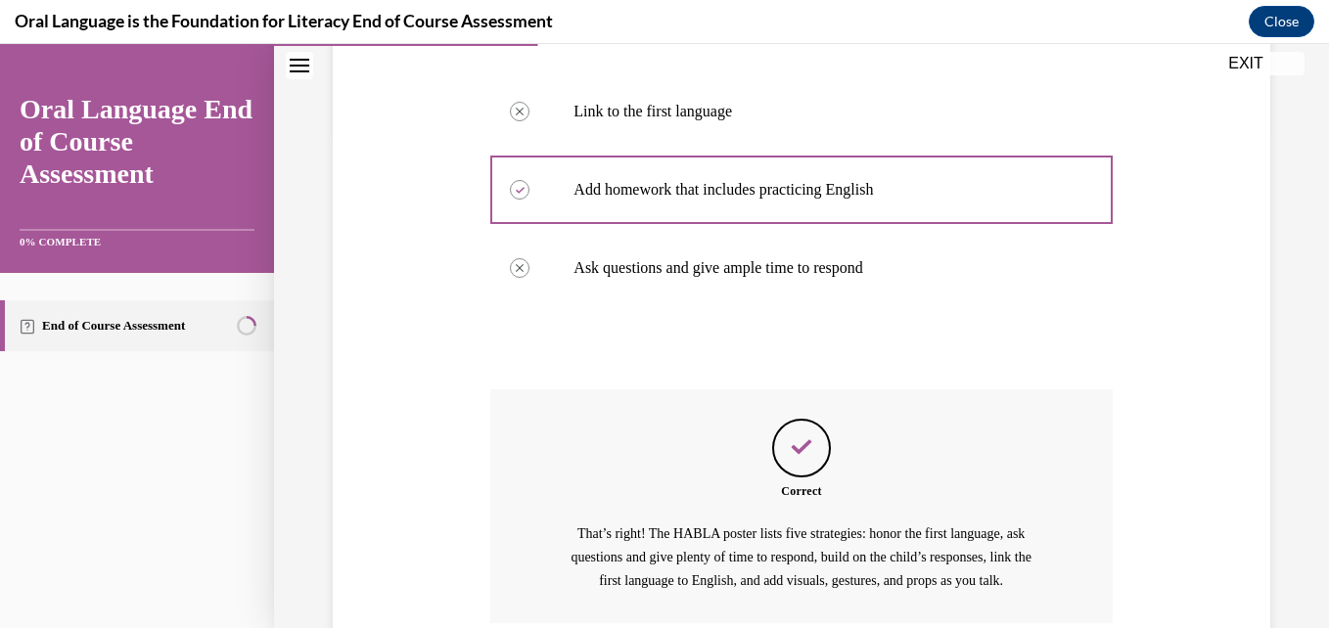
scroll to position [661, 0]
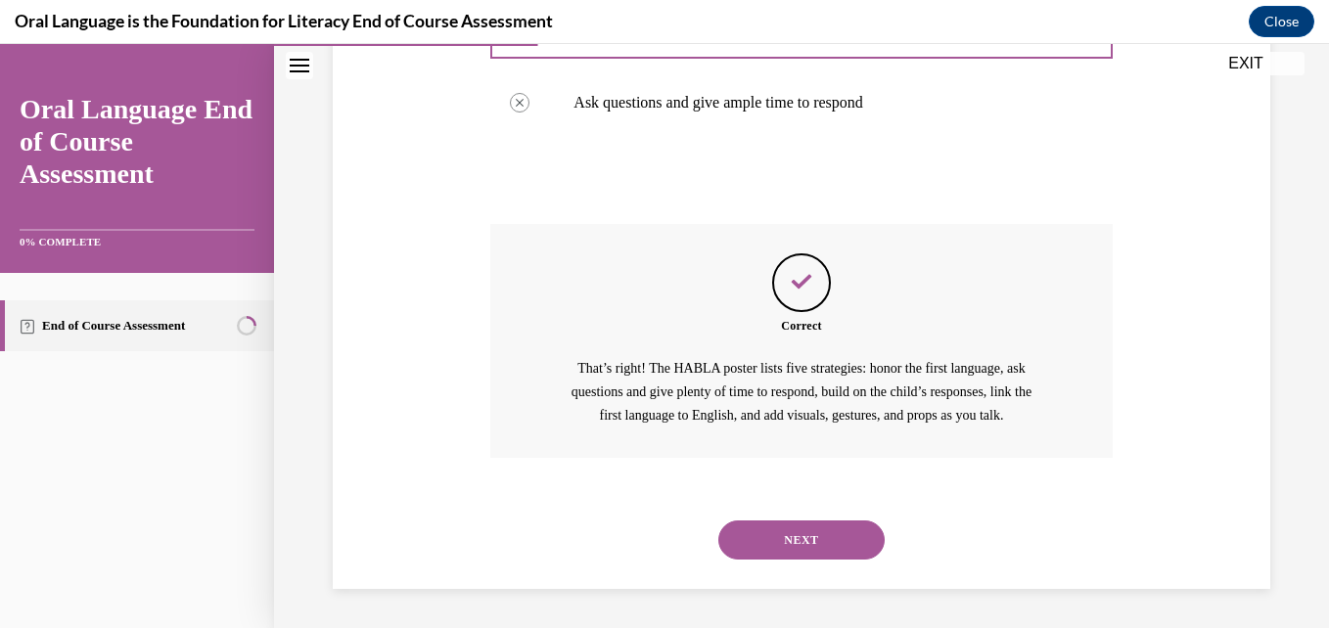
click at [810, 545] on button "NEXT" at bounding box center [801, 540] width 166 height 39
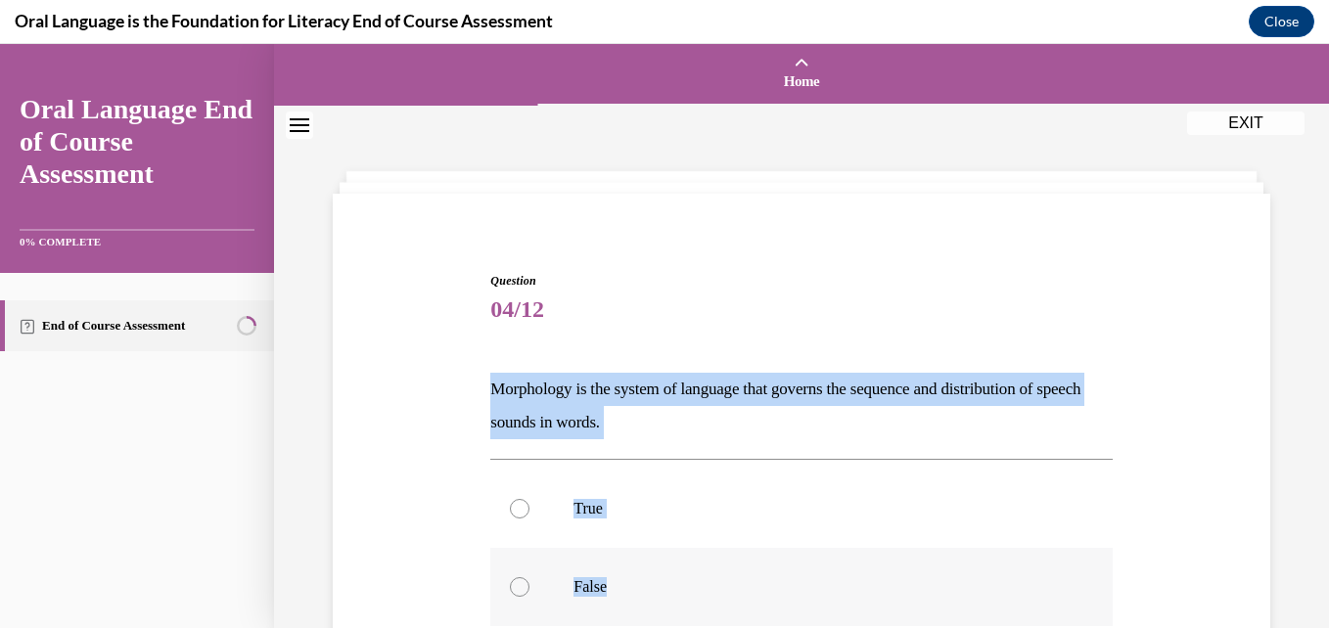
drag, startPoint x: 466, startPoint y: 382, endPoint x: 715, endPoint y: 576, distance: 316.5
click at [715, 576] on div "Question 04/12 Morphology is the system of language that governs the sequence a…" at bounding box center [801, 541] width 947 height 656
copy div "Morphology is the system of language that governs the sequence and distribution…"
click at [556, 591] on label "False" at bounding box center [800, 587] width 621 height 78
click at [529, 591] on input "False" at bounding box center [520, 587] width 20 height 20
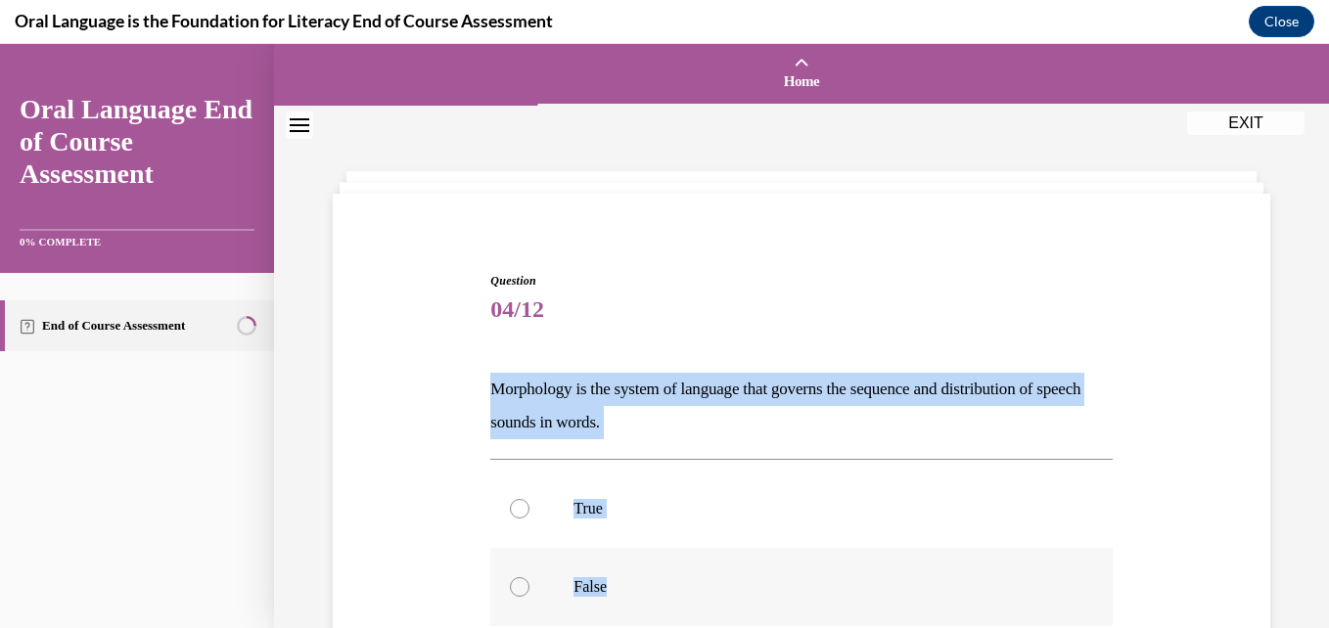
radio input "true"
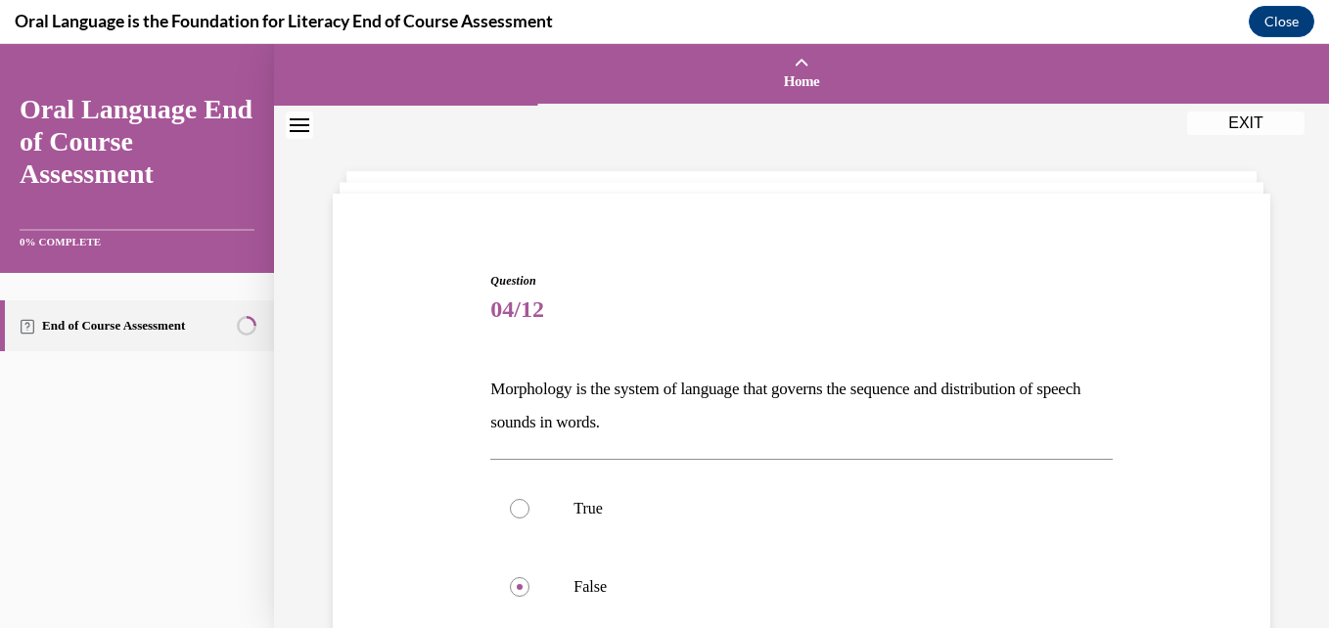
scroll to position [280, 0]
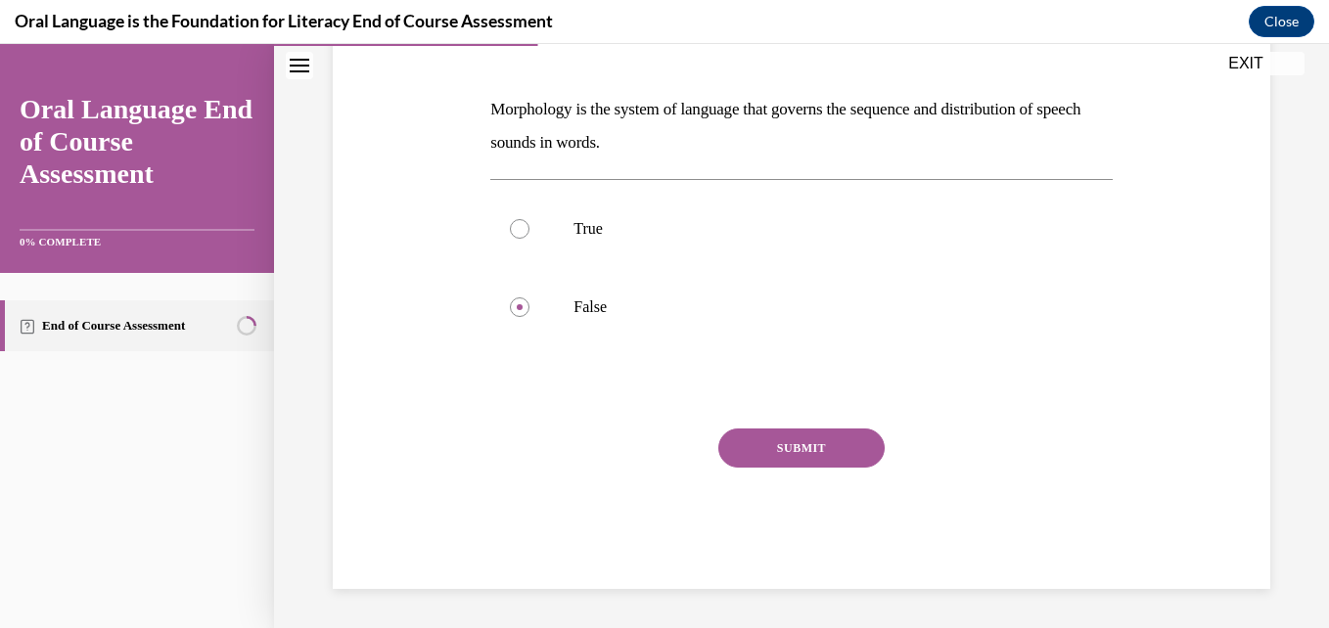
click at [766, 454] on button "SUBMIT" at bounding box center [801, 448] width 166 height 39
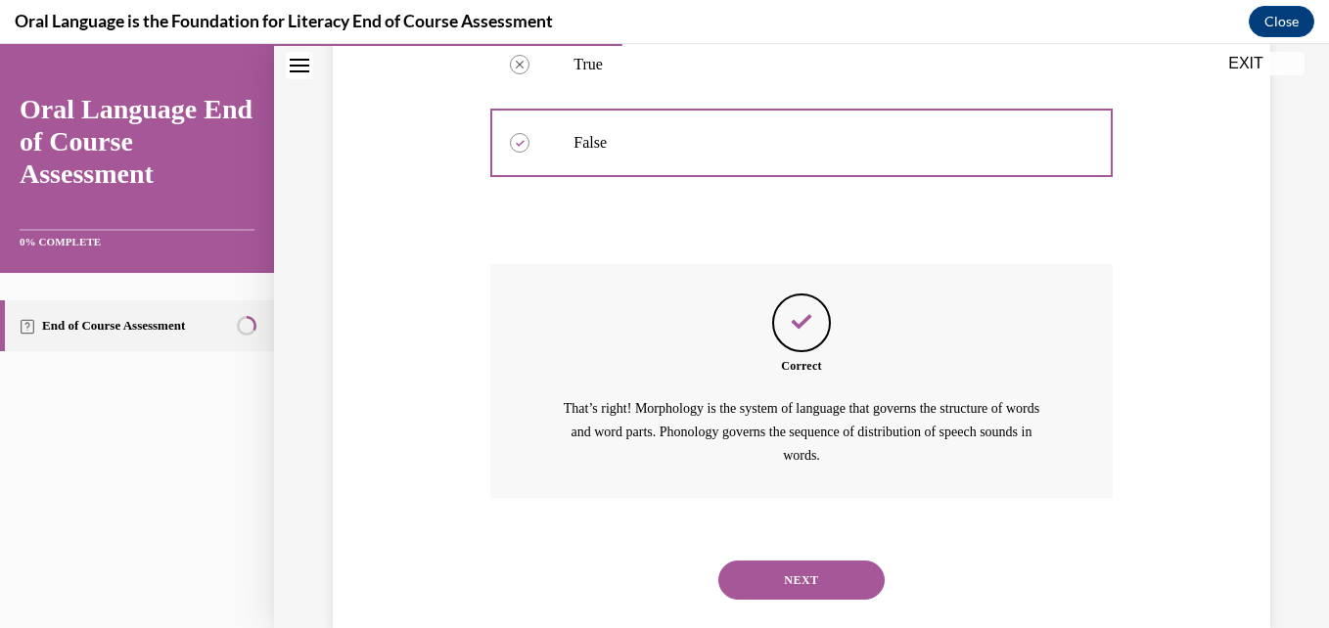
scroll to position [484, 0]
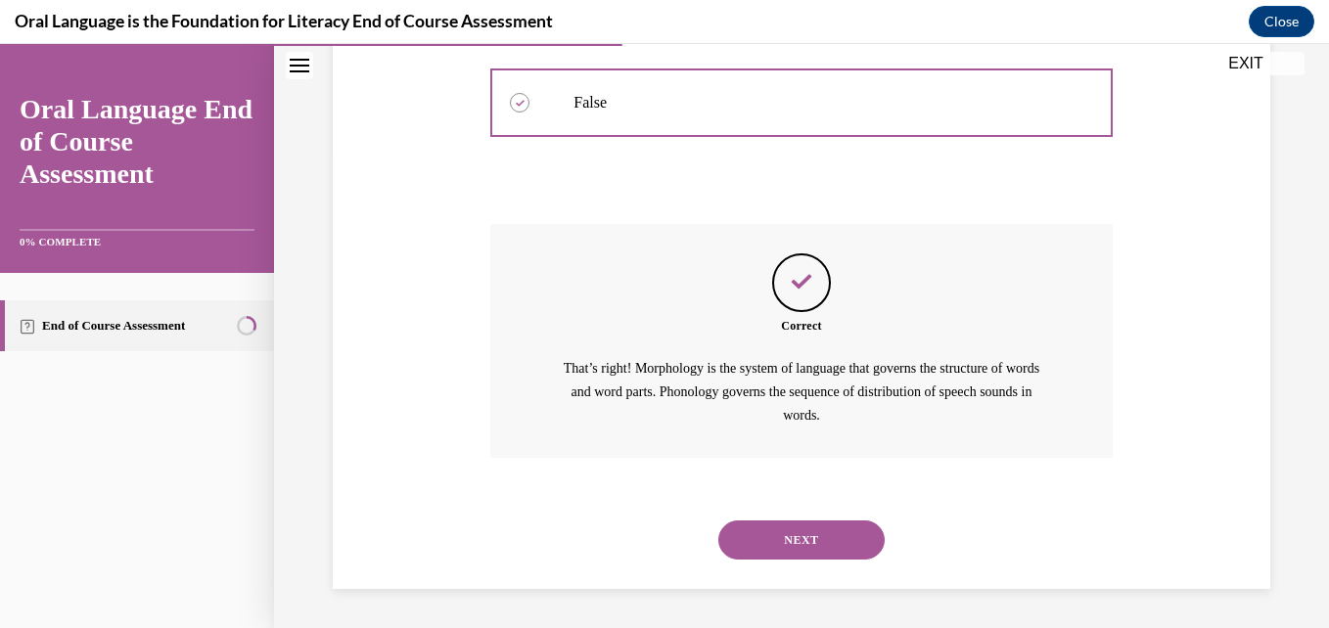
click at [803, 556] on button "NEXT" at bounding box center [801, 540] width 166 height 39
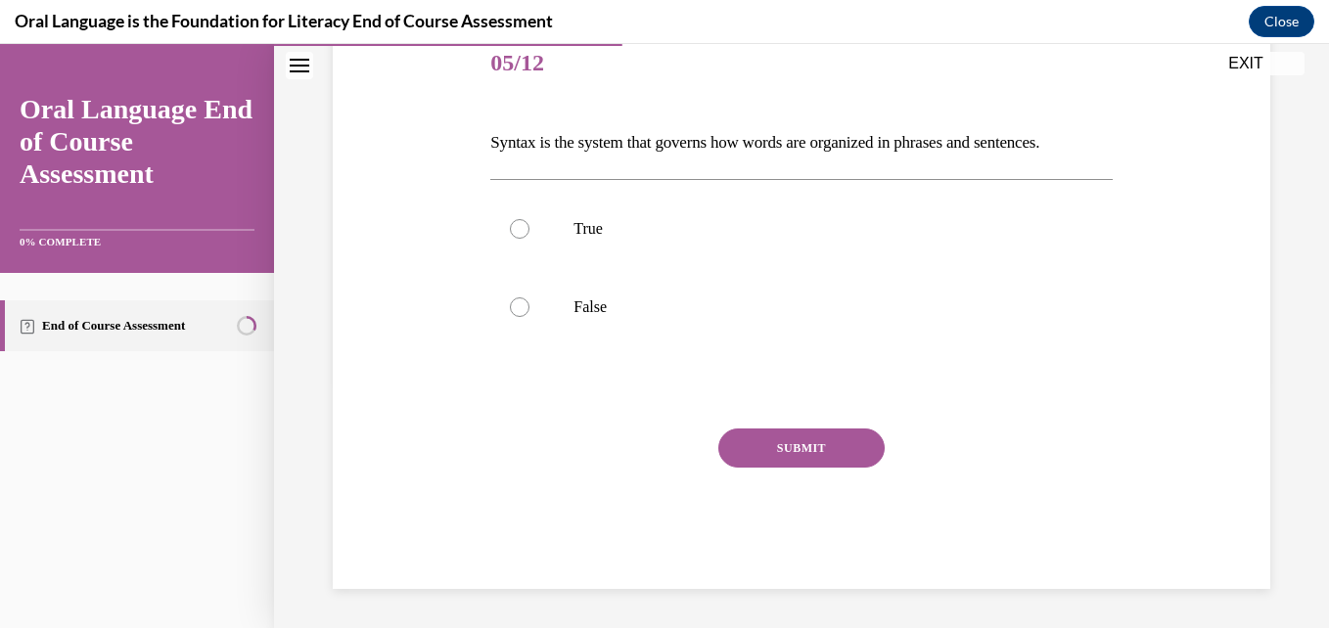
scroll to position [217, 0]
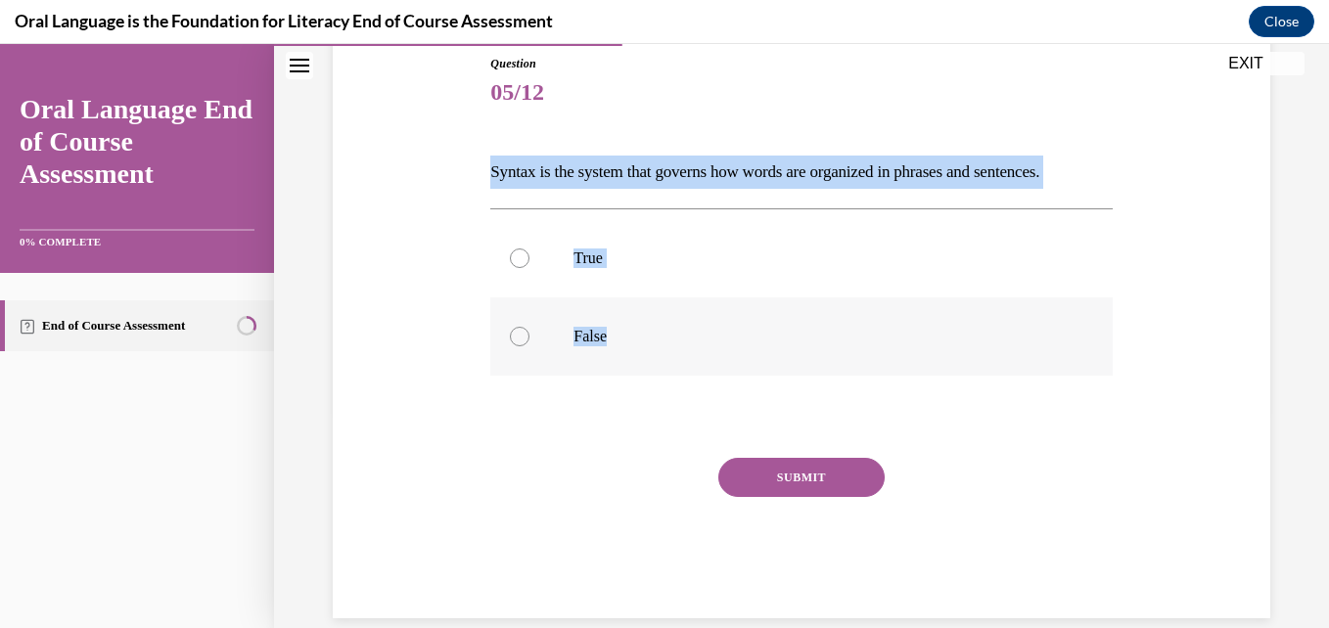
drag, startPoint x: 482, startPoint y: 175, endPoint x: 681, endPoint y: 352, distance: 266.1
click at [681, 352] on div "Question 05/12 Syntax is the system that governs how words are organized in phr…" at bounding box center [800, 321] width 631 height 593
copy div "Syntax is the system that governs how words are organized in phrases and senten…"
click at [660, 251] on p "True" at bounding box center [817, 259] width 489 height 20
click at [529, 251] on input "True" at bounding box center [520, 259] width 20 height 20
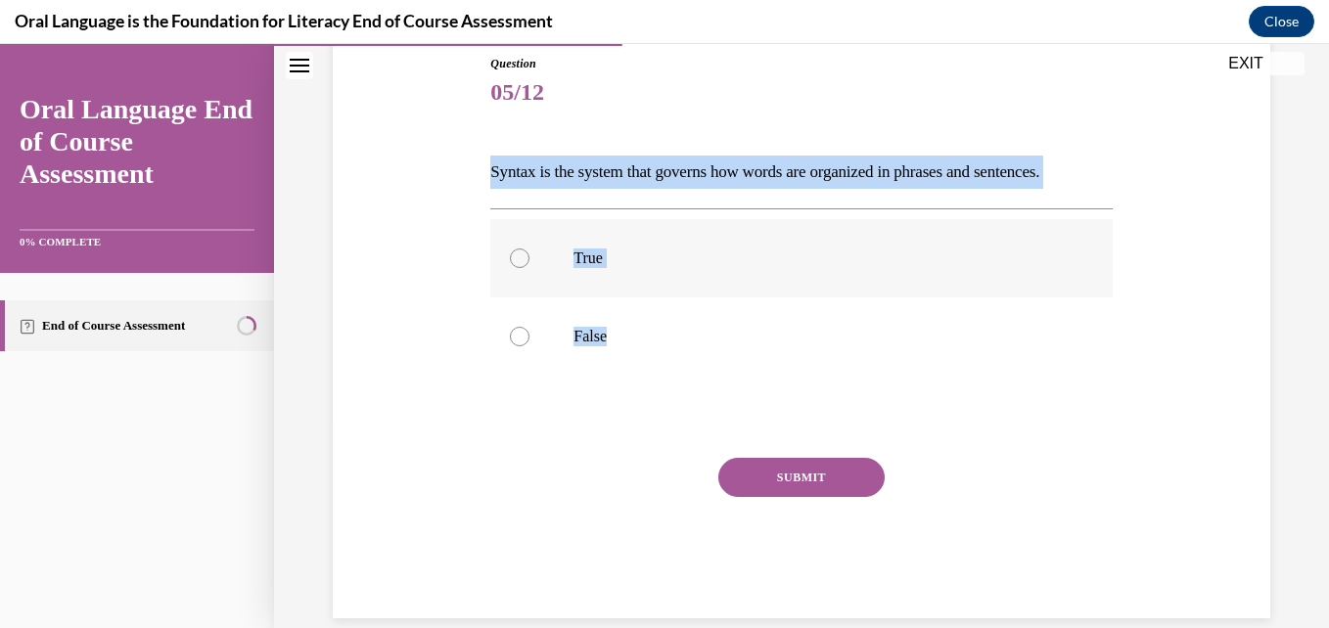
radio input "true"
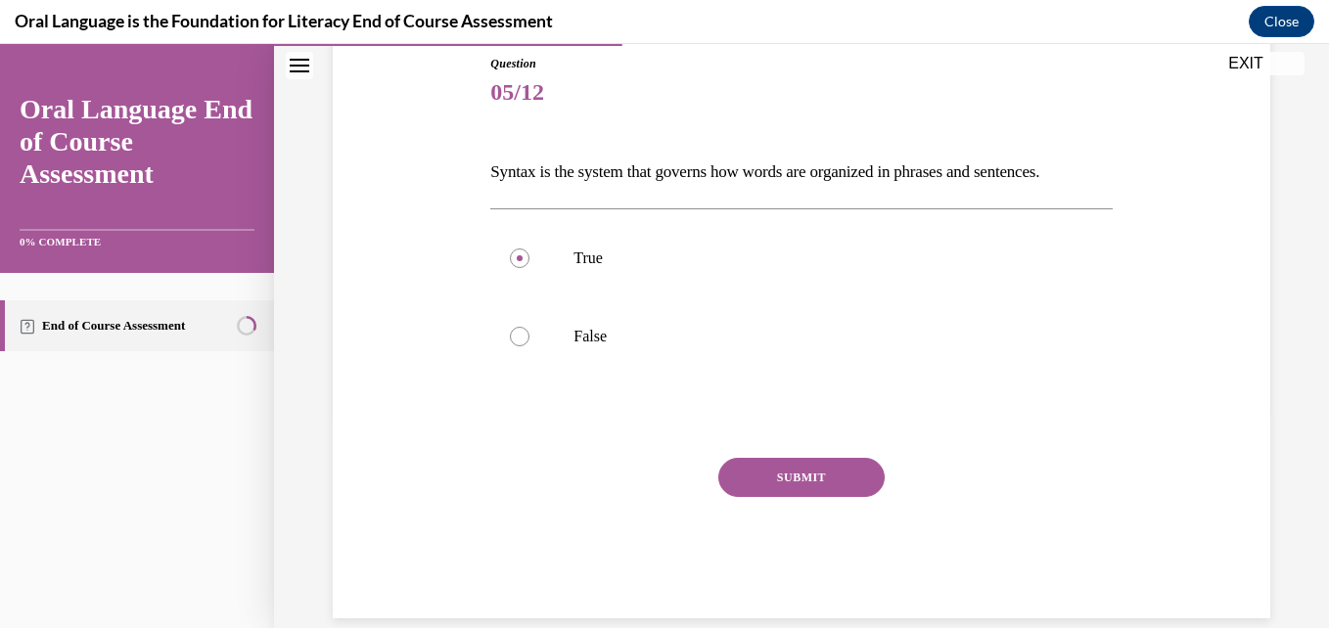
click at [796, 484] on button "SUBMIT" at bounding box center [801, 477] width 166 height 39
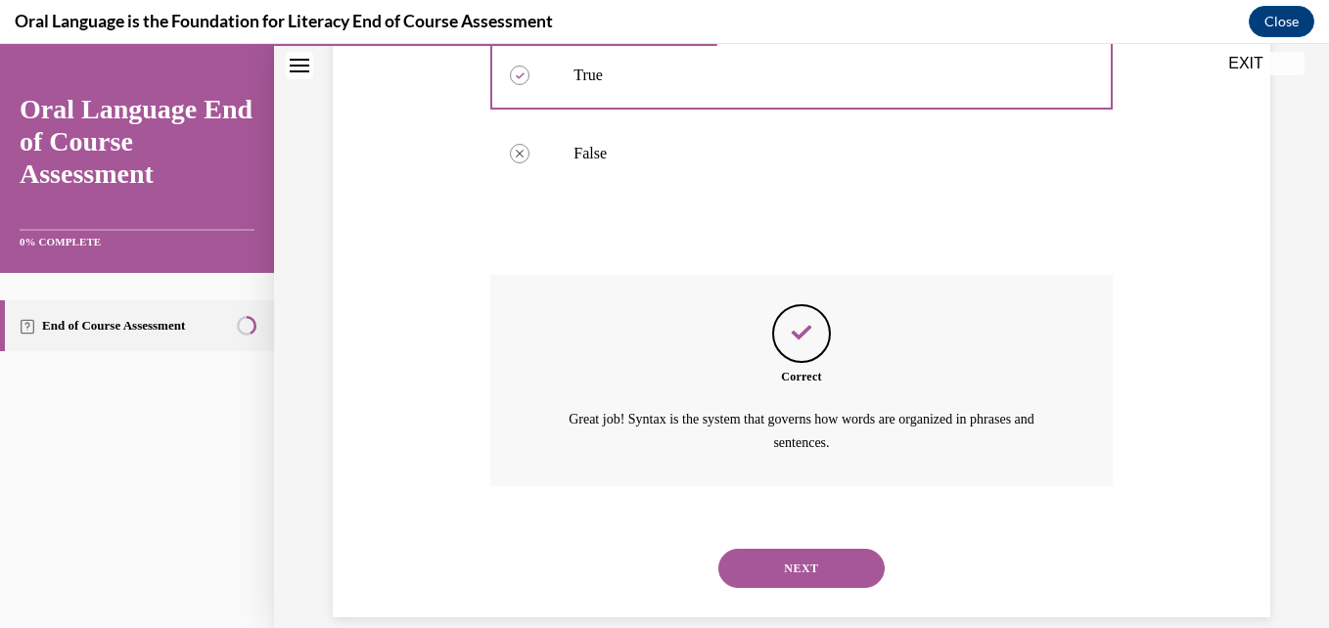
scroll to position [429, 0]
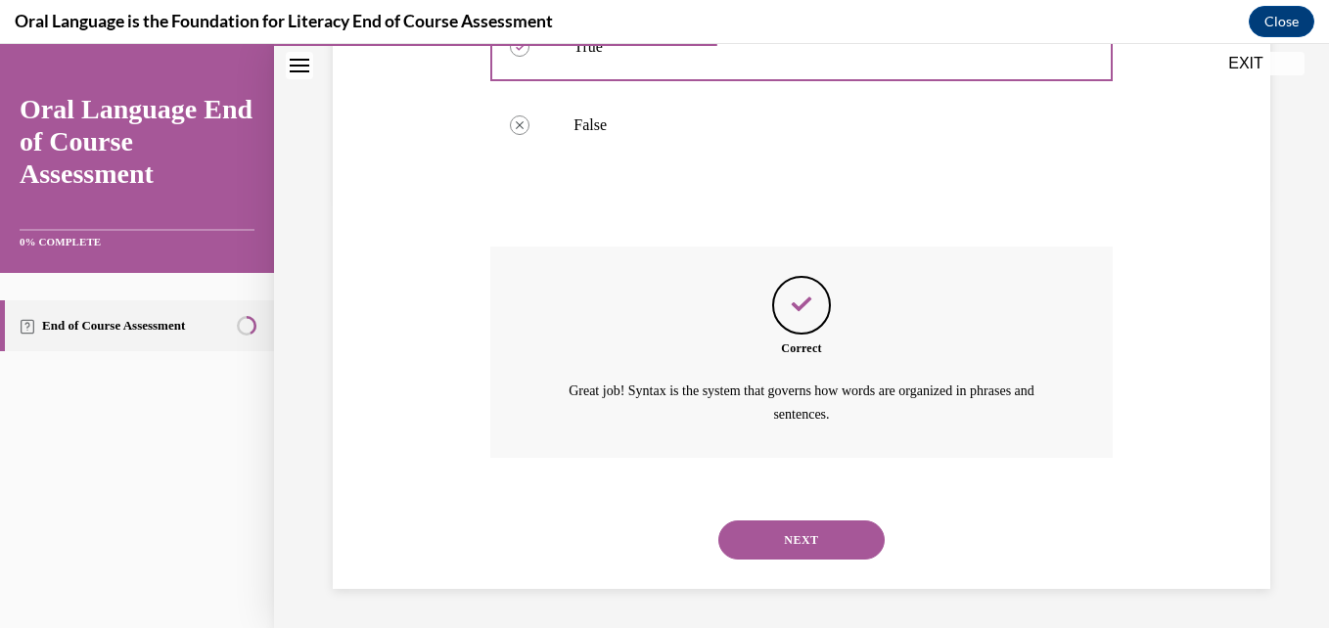
click at [748, 542] on button "NEXT" at bounding box center [801, 540] width 166 height 39
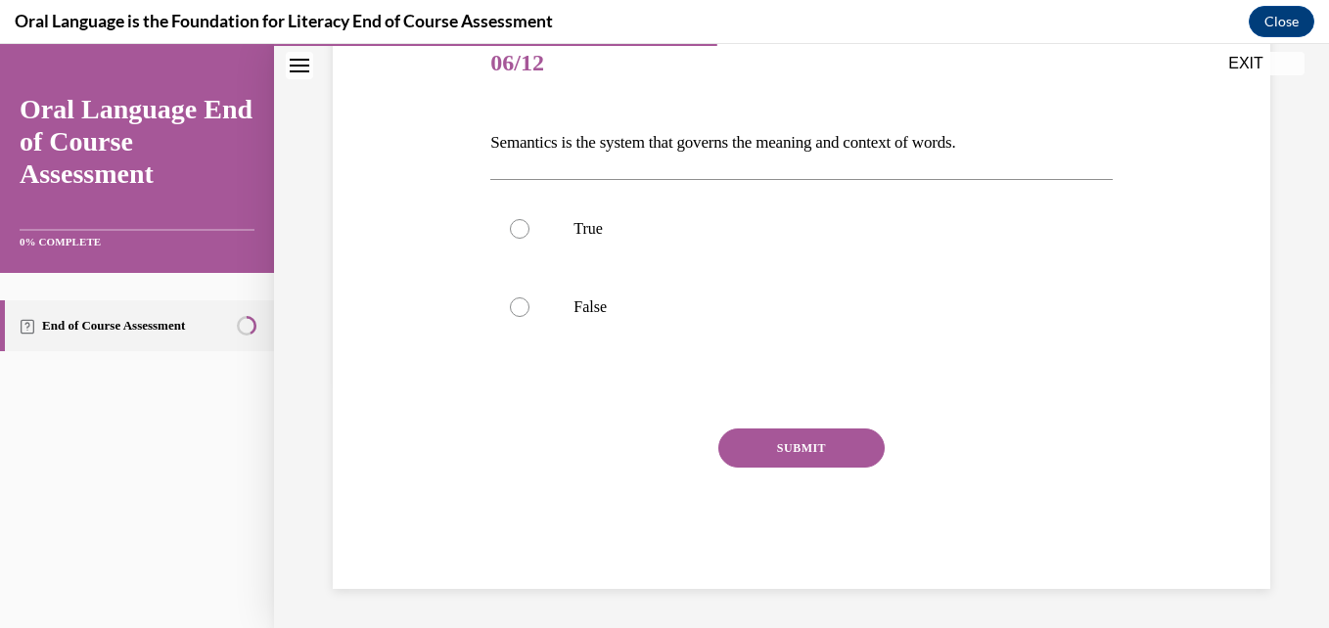
scroll to position [217, 0]
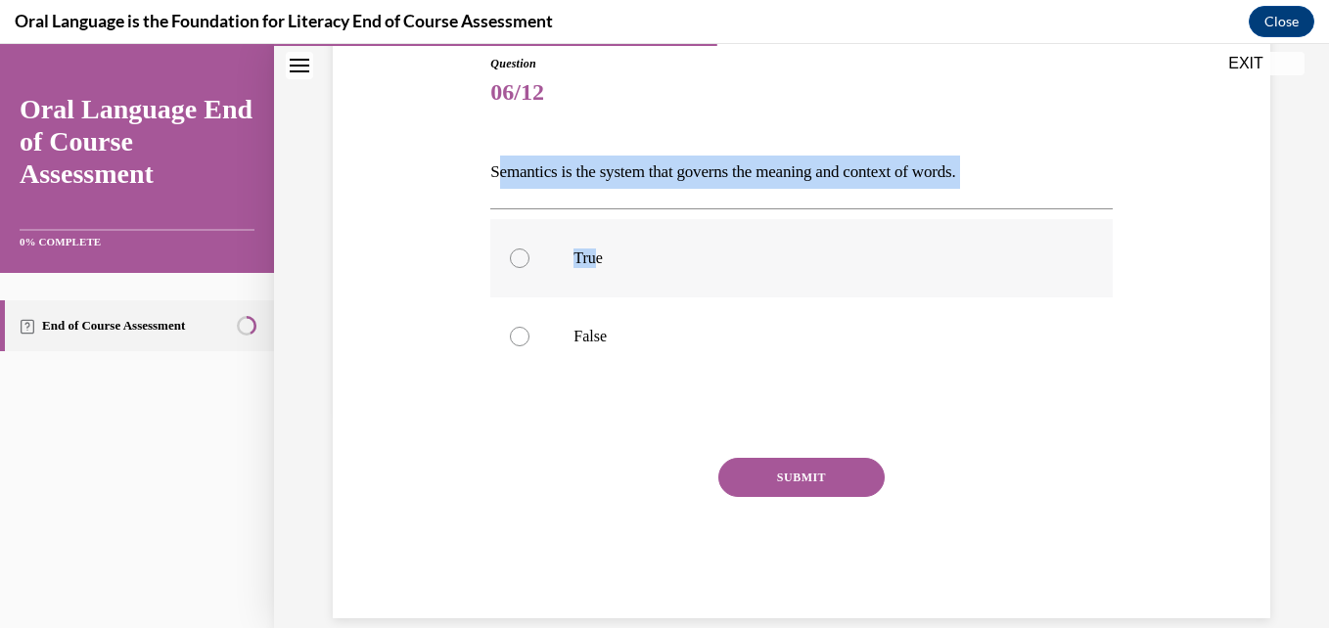
drag, startPoint x: 493, startPoint y: 171, endPoint x: 596, endPoint y: 254, distance: 132.2
click at [596, 254] on div "Question 06/12 Semantics is the system that governs the meaning and context of …" at bounding box center [800, 337] width 621 height 564
drag, startPoint x: 596, startPoint y: 254, endPoint x: 466, endPoint y: 163, distance: 158.8
click at [466, 163] on div "Question 06/12 Semantics is the system that governs the meaning and context of …" at bounding box center [801, 307] width 947 height 622
drag, startPoint x: 466, startPoint y: 163, endPoint x: 656, endPoint y: 339, distance: 258.3
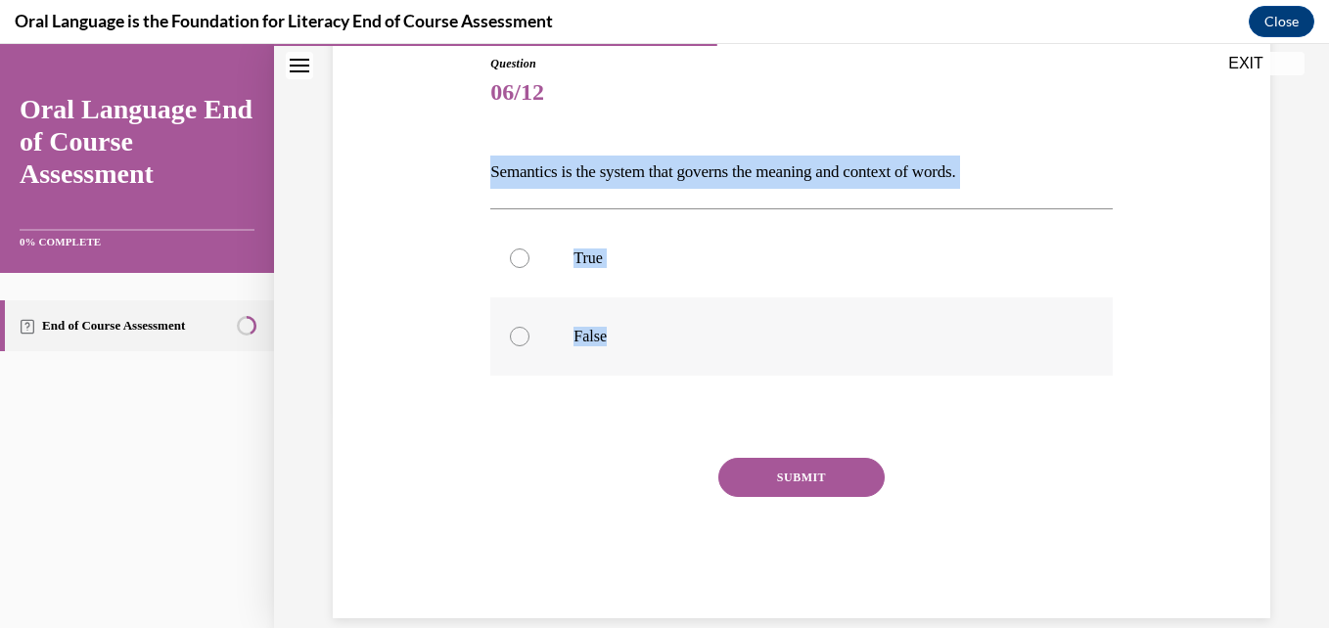
click at [656, 339] on div "Question 06/12 Semantics is the system that governs the meaning and context of …" at bounding box center [801, 307] width 947 height 622
copy div "Semantics is the system that governs the meaning and context of words.  True Fa…"
click at [577, 272] on label "True" at bounding box center [800, 258] width 621 height 78
click at [529, 268] on input "True" at bounding box center [520, 259] width 20 height 20
radio input "true"
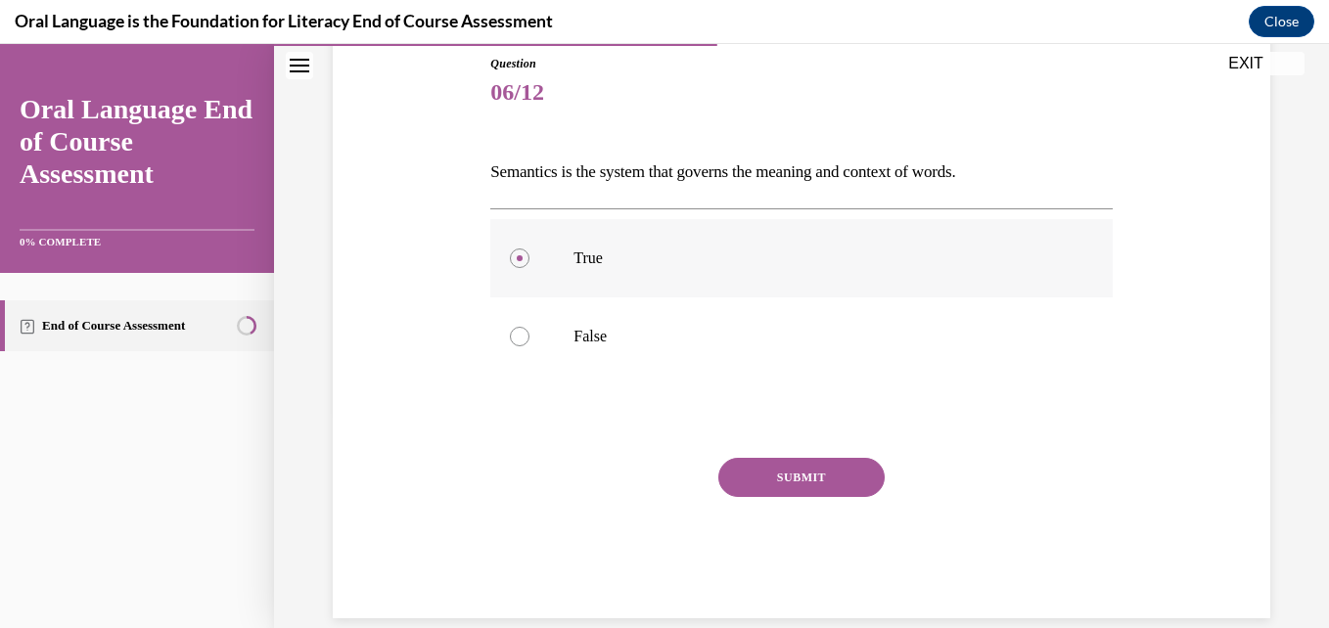
click at [577, 272] on label "True" at bounding box center [800, 258] width 621 height 78
click at [529, 268] on input "True" at bounding box center [520, 259] width 20 height 20
click at [798, 474] on button "SUBMIT" at bounding box center [801, 477] width 166 height 39
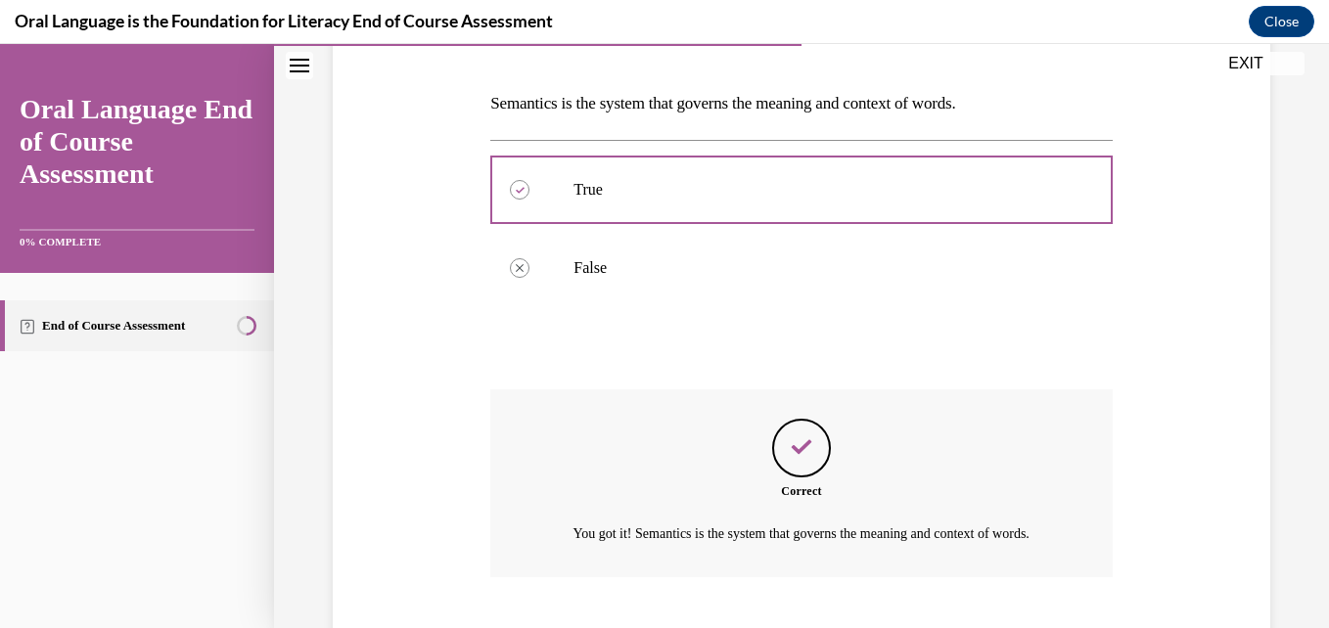
scroll to position [429, 0]
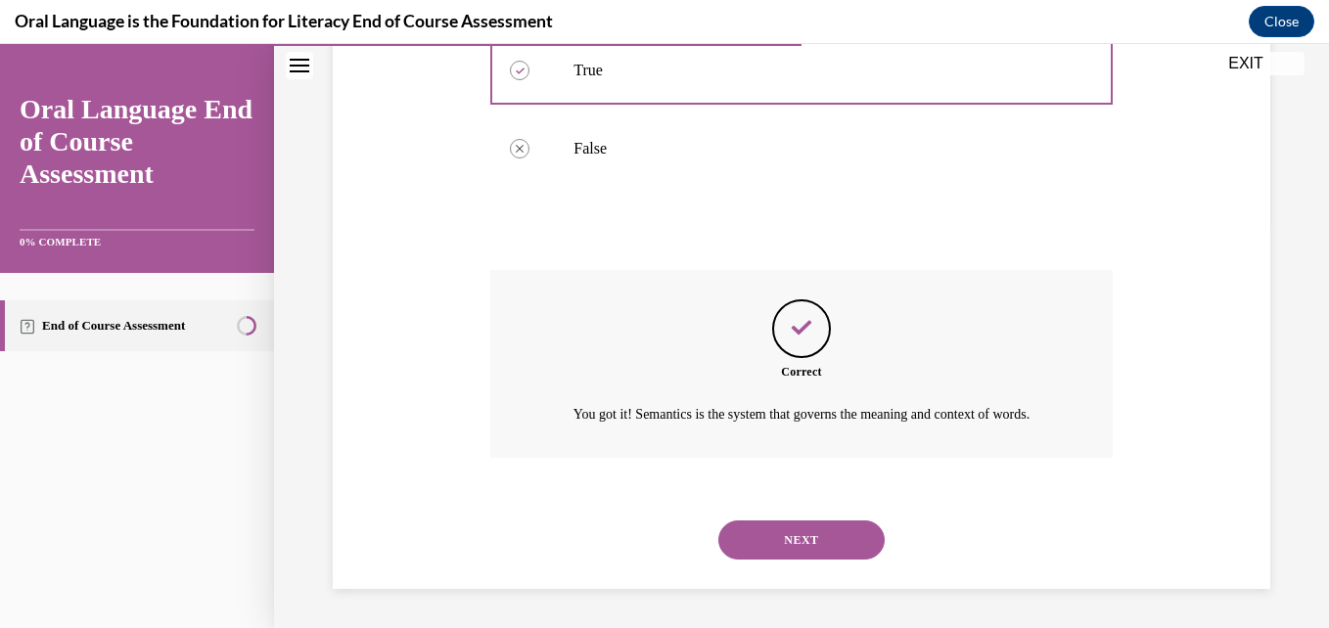
click at [767, 524] on button "NEXT" at bounding box center [801, 540] width 166 height 39
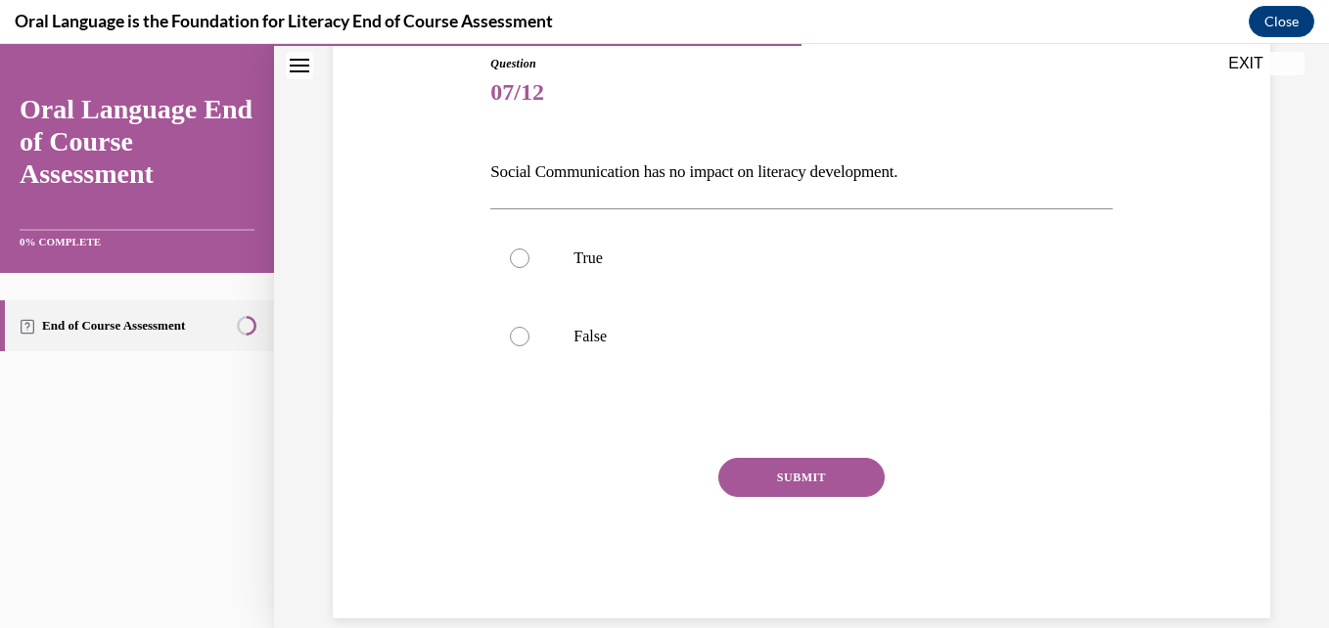
scroll to position [247, 0]
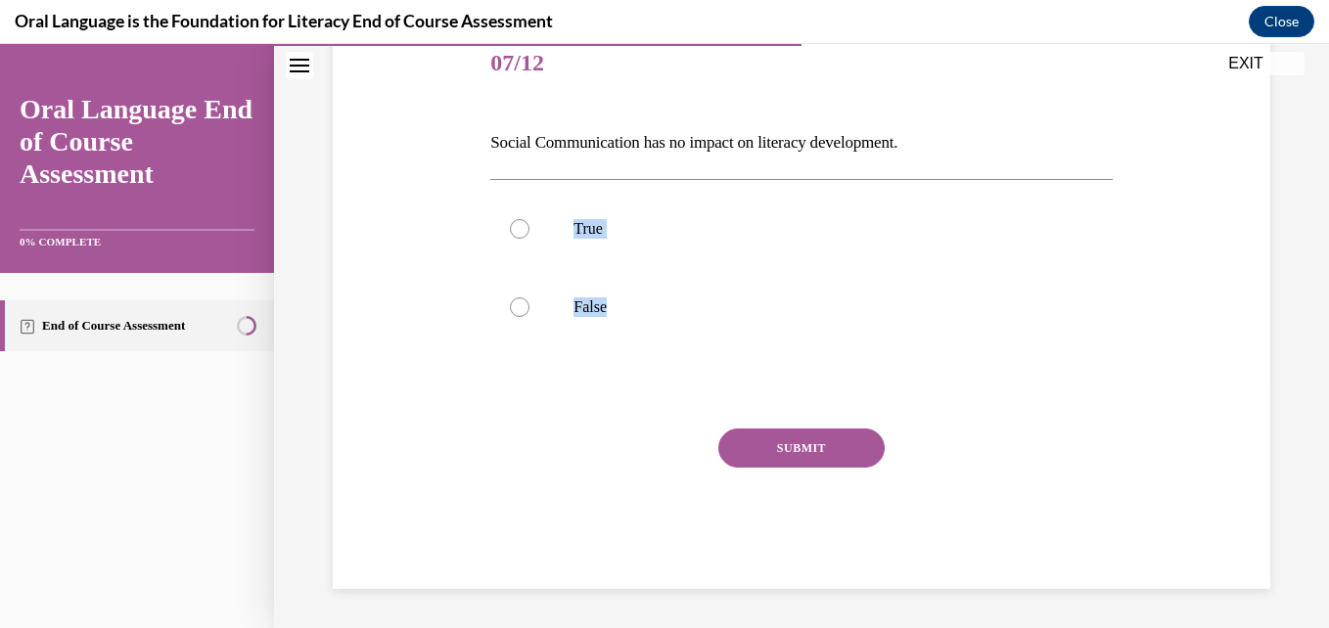
drag, startPoint x: 467, startPoint y: 167, endPoint x: 727, endPoint y: 347, distance: 316.5
click at [727, 347] on div "Question 07/12 Social Communication has no impact on literacy development. True…" at bounding box center [801, 278] width 947 height 622
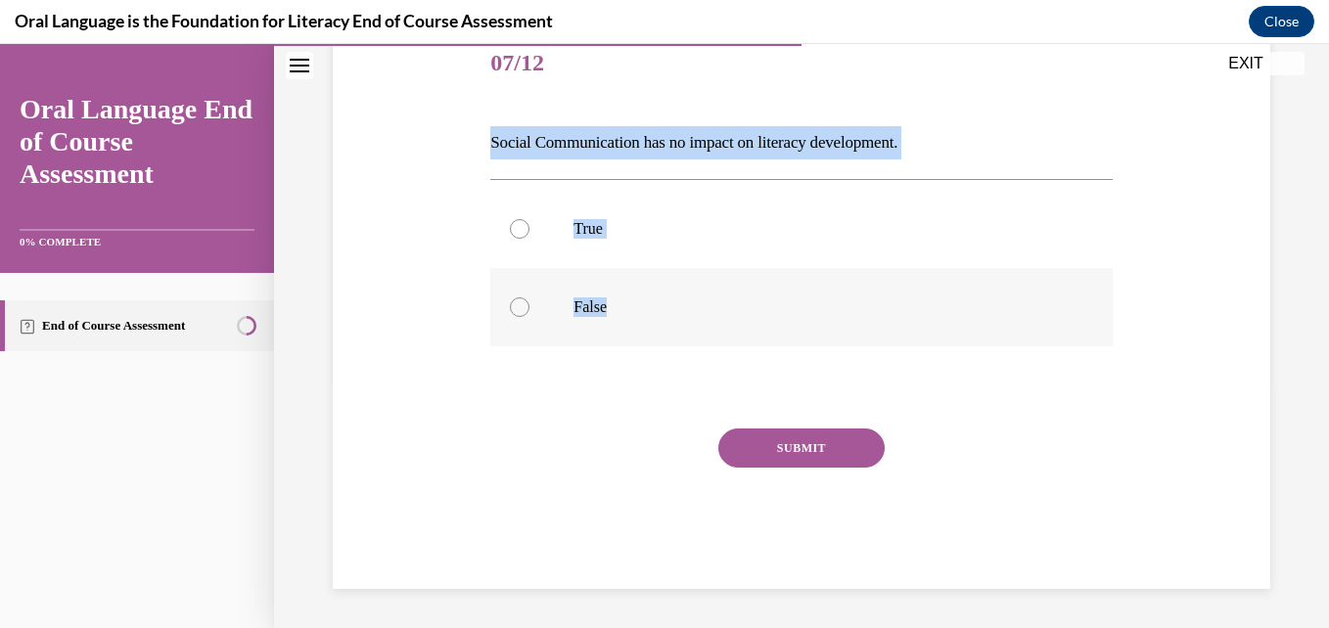
drag, startPoint x: 484, startPoint y: 128, endPoint x: 642, endPoint y: 309, distance: 240.0
click at [642, 309] on div "Question 07/12 Social Communication has no impact on literacy development. True…" at bounding box center [800, 292] width 631 height 593
copy div "Social Communication has no impact on literacy development. True False"
click at [594, 304] on p "False" at bounding box center [817, 307] width 489 height 20
click at [529, 304] on input "False" at bounding box center [520, 307] width 20 height 20
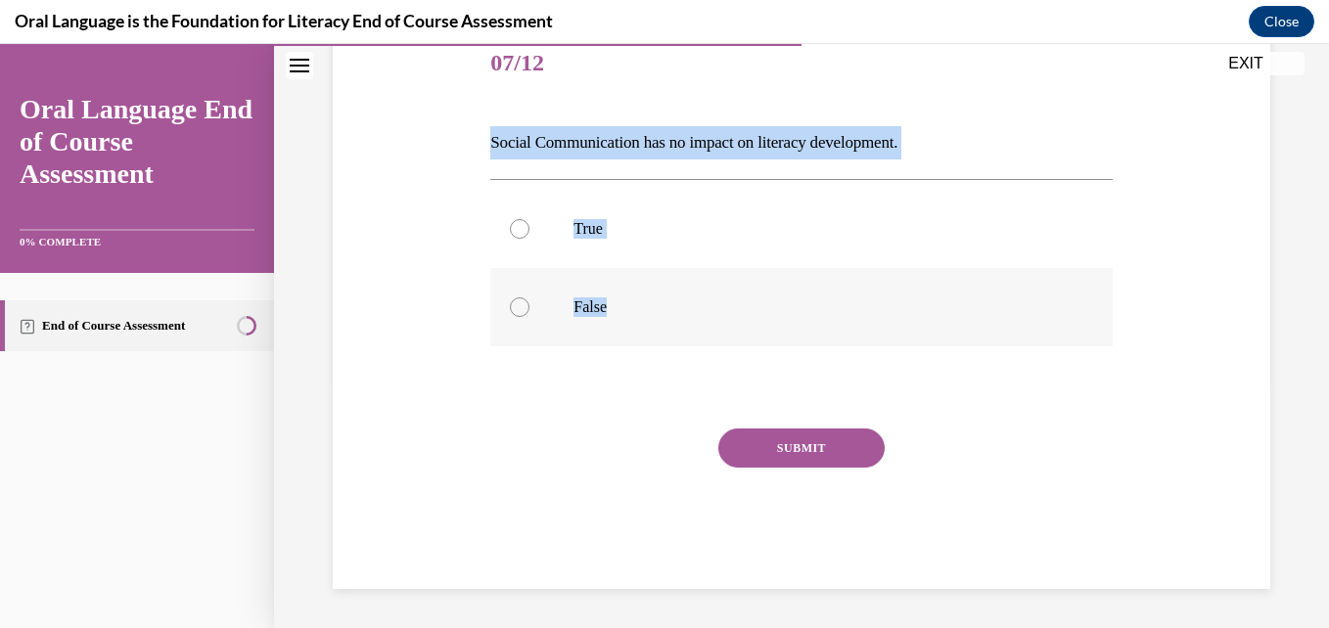
radio input "true"
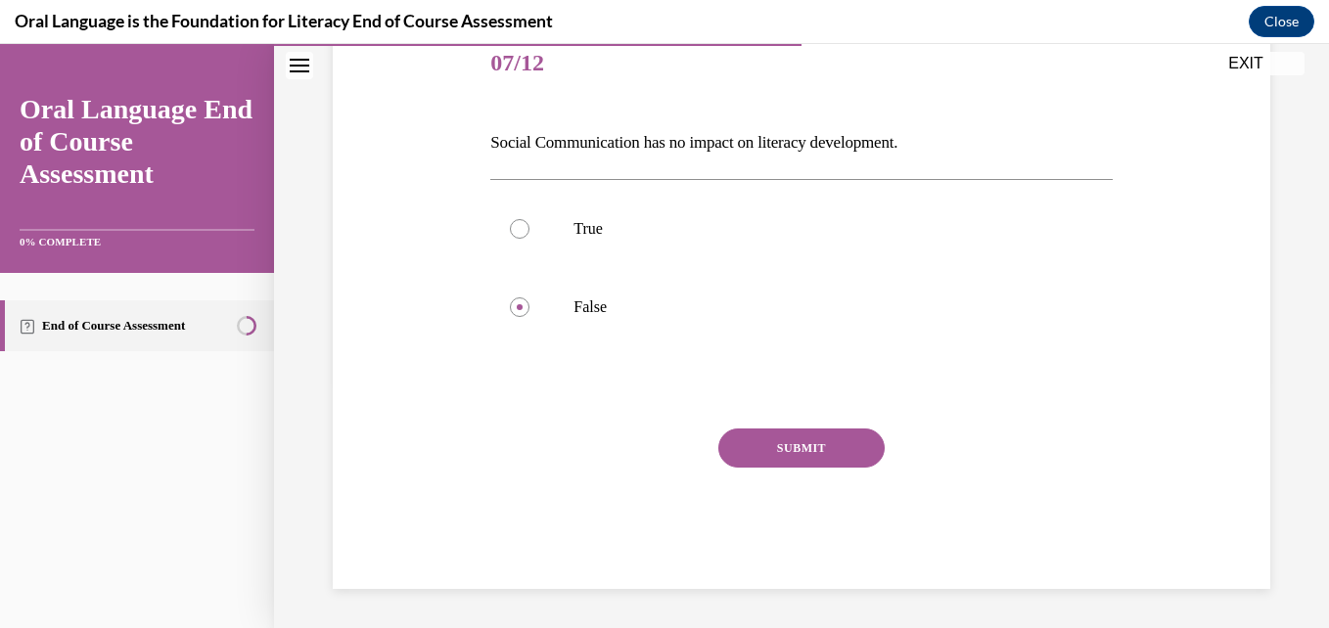
click at [801, 462] on button "SUBMIT" at bounding box center [801, 448] width 166 height 39
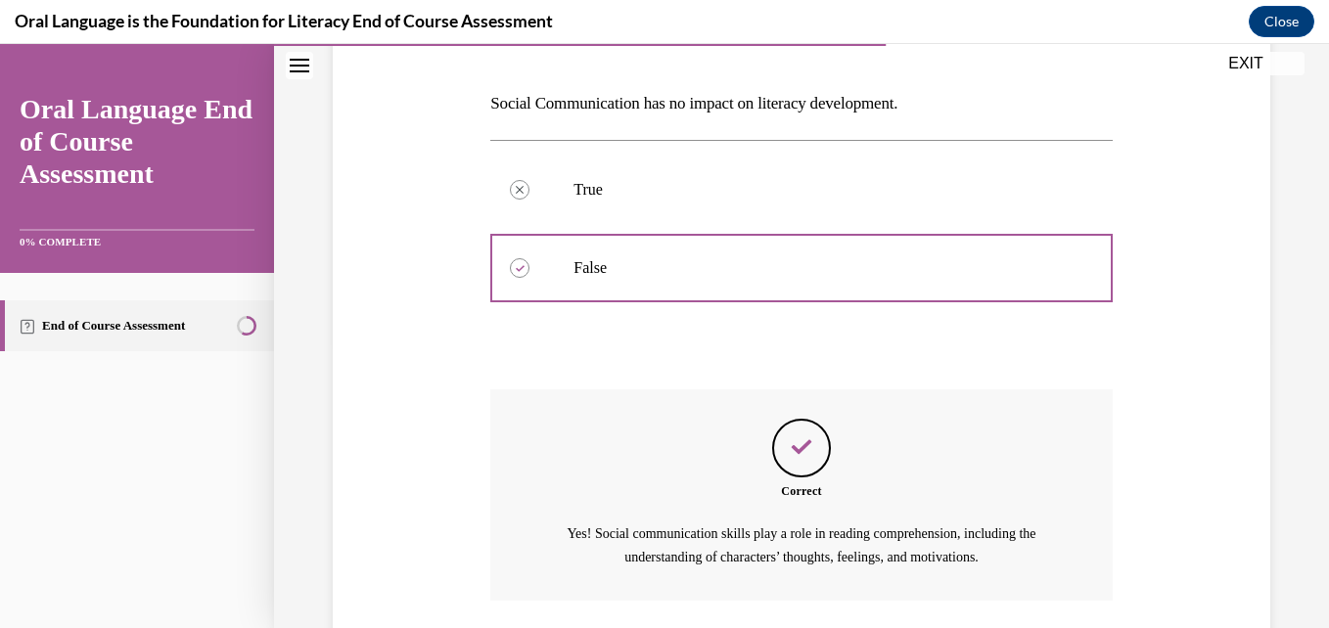
scroll to position [429, 0]
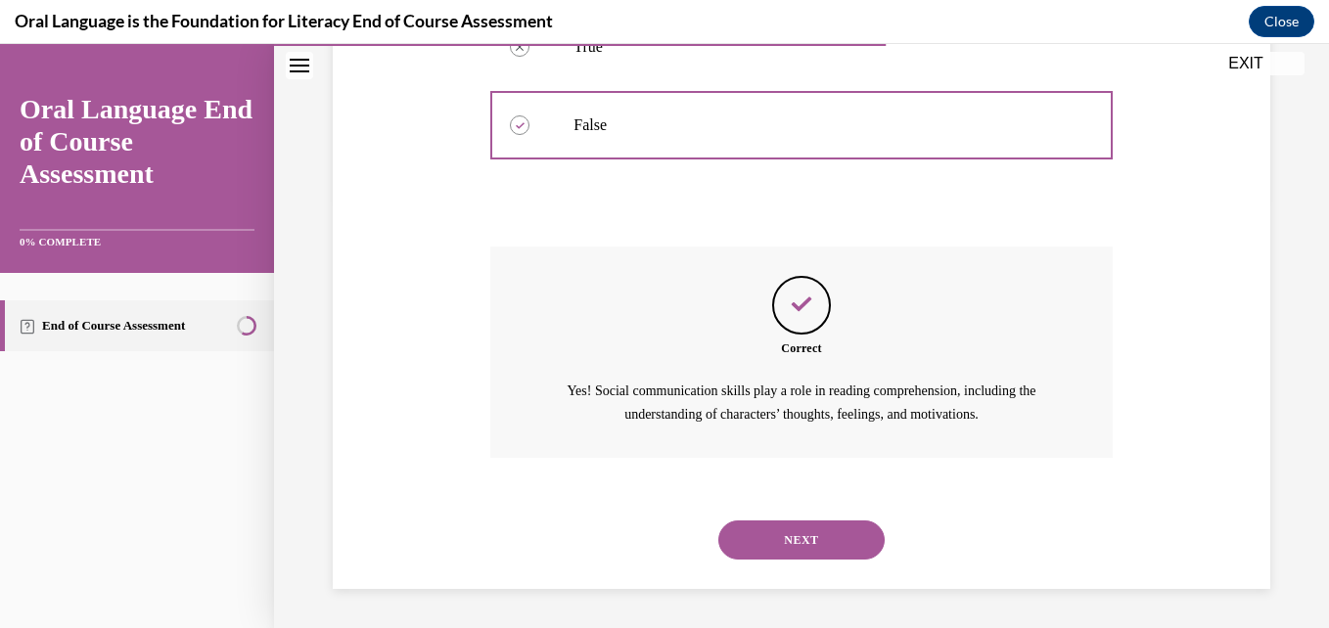
click at [834, 541] on button "NEXT" at bounding box center [801, 540] width 166 height 39
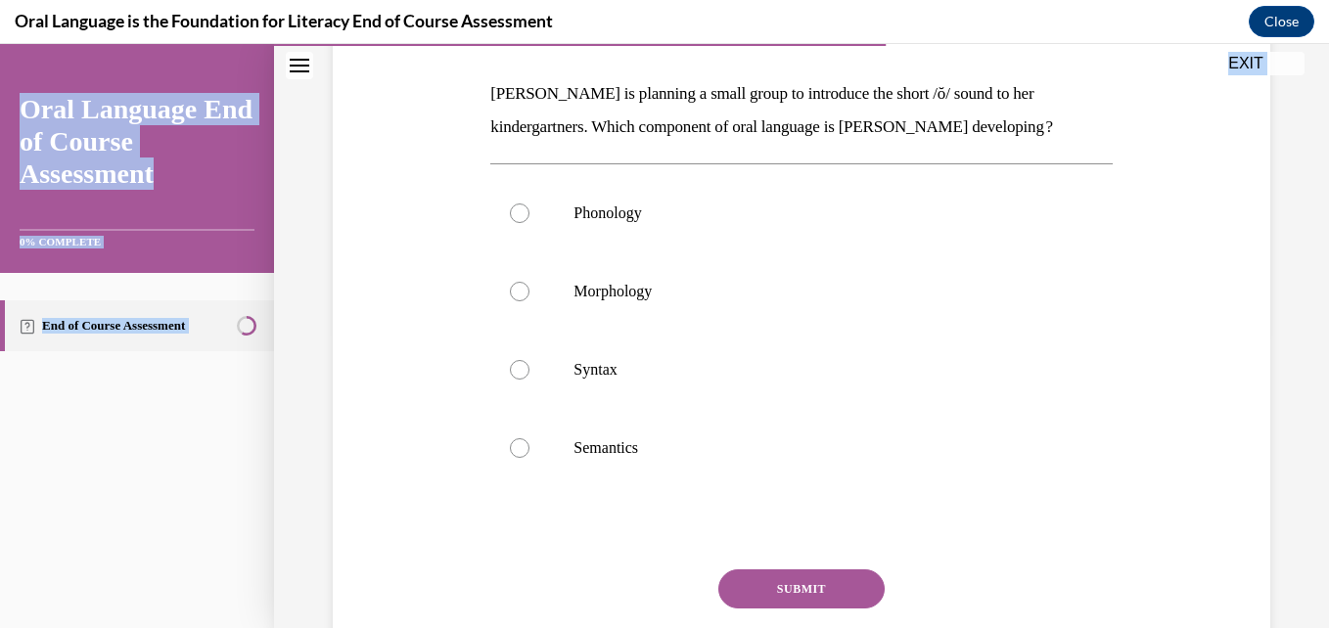
scroll to position [388, 0]
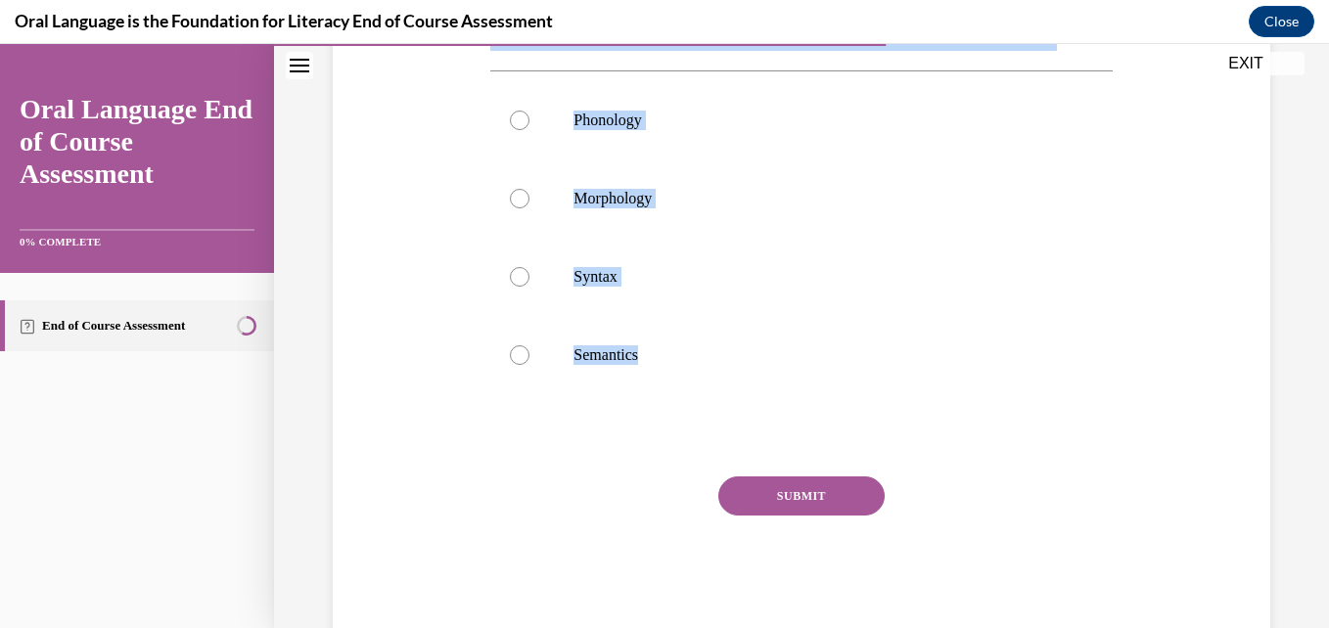
drag, startPoint x: 479, startPoint y: 379, endPoint x: 717, endPoint y: 421, distance: 242.5
click at [717, 421] on div "Question 08/12 [PERSON_NAME] is planning a small group to introduce the short /…" at bounding box center [801, 231] width 947 height 812
copy div "[PERSON_NAME] is planning a small group to introduce the short /ŏ/ sound to her…"
click at [645, 130] on label "Phonology" at bounding box center [800, 120] width 621 height 78
click at [529, 130] on input "Phonology" at bounding box center [520, 121] width 20 height 20
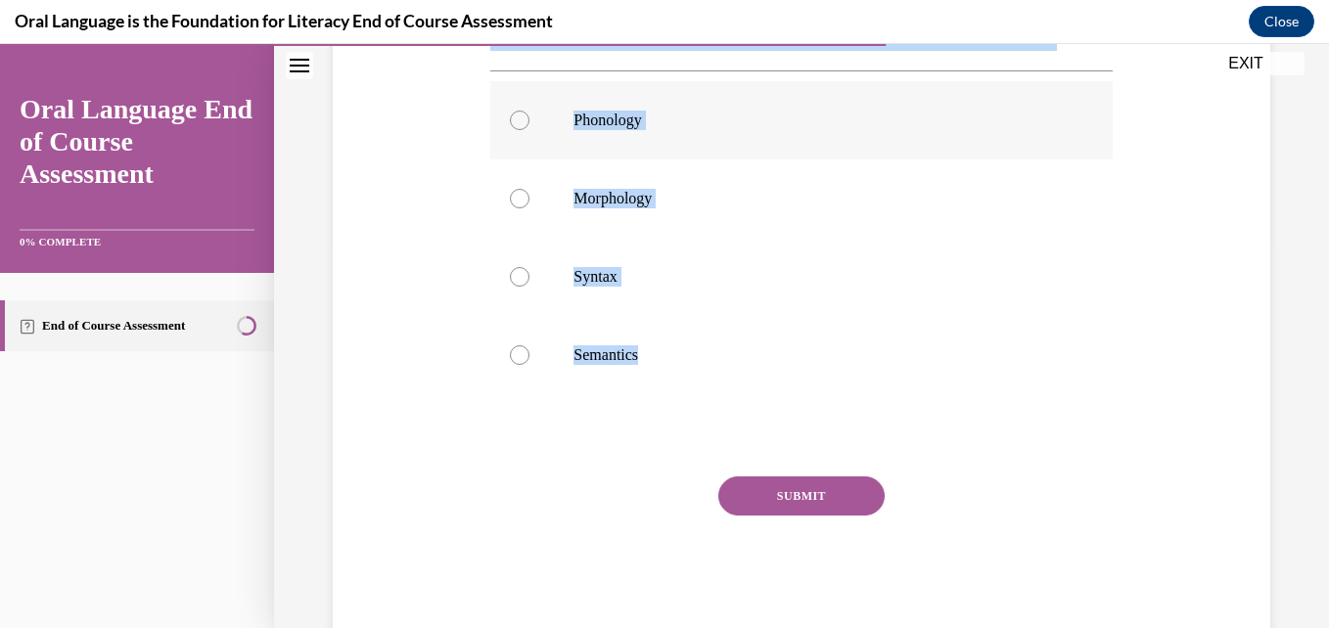
radio input "true"
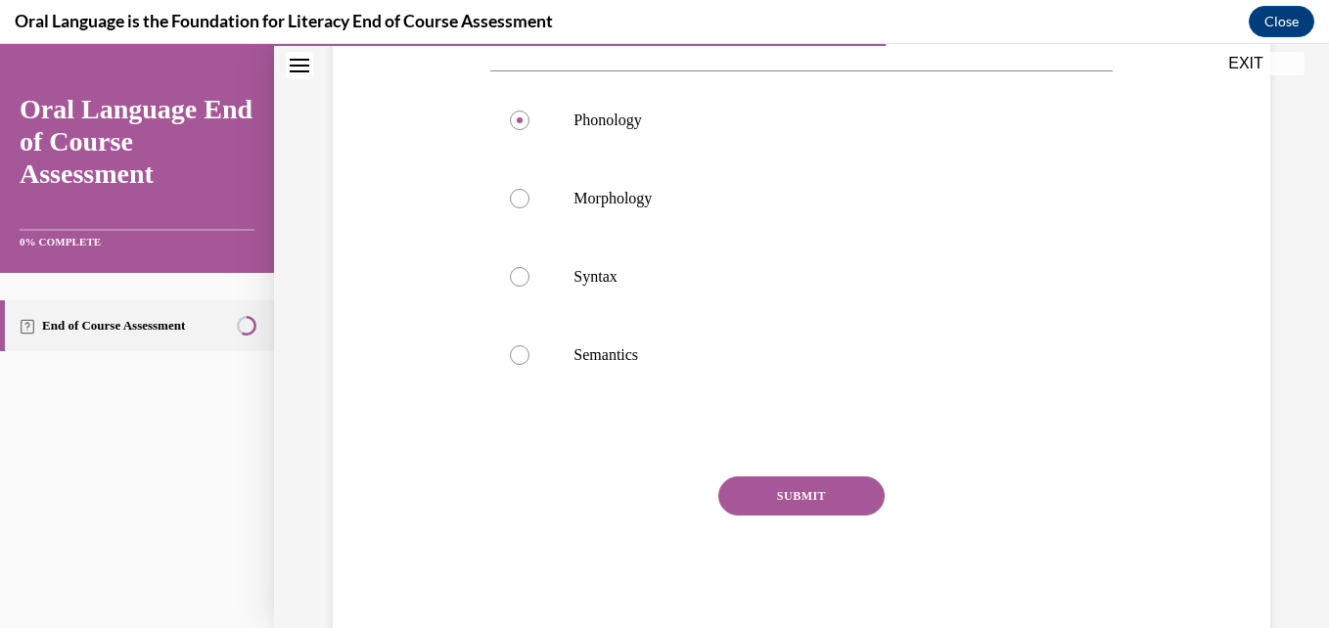
click at [778, 492] on button "SUBMIT" at bounding box center [801, 496] width 166 height 39
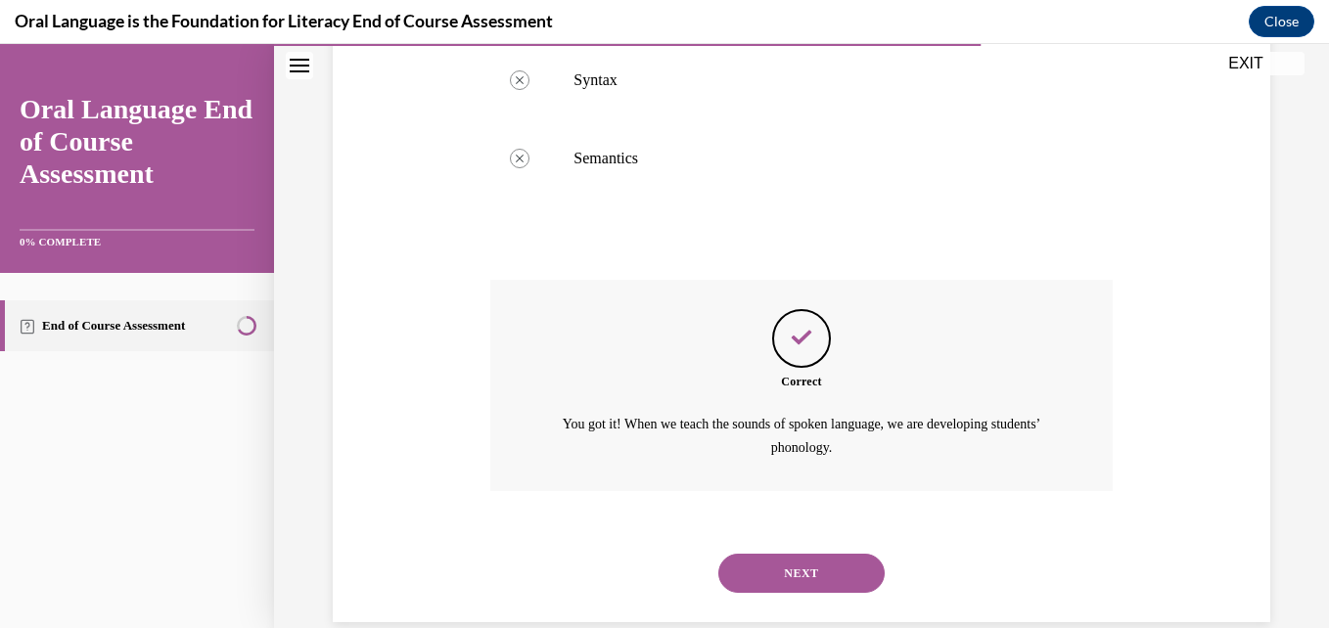
scroll to position [618, 0]
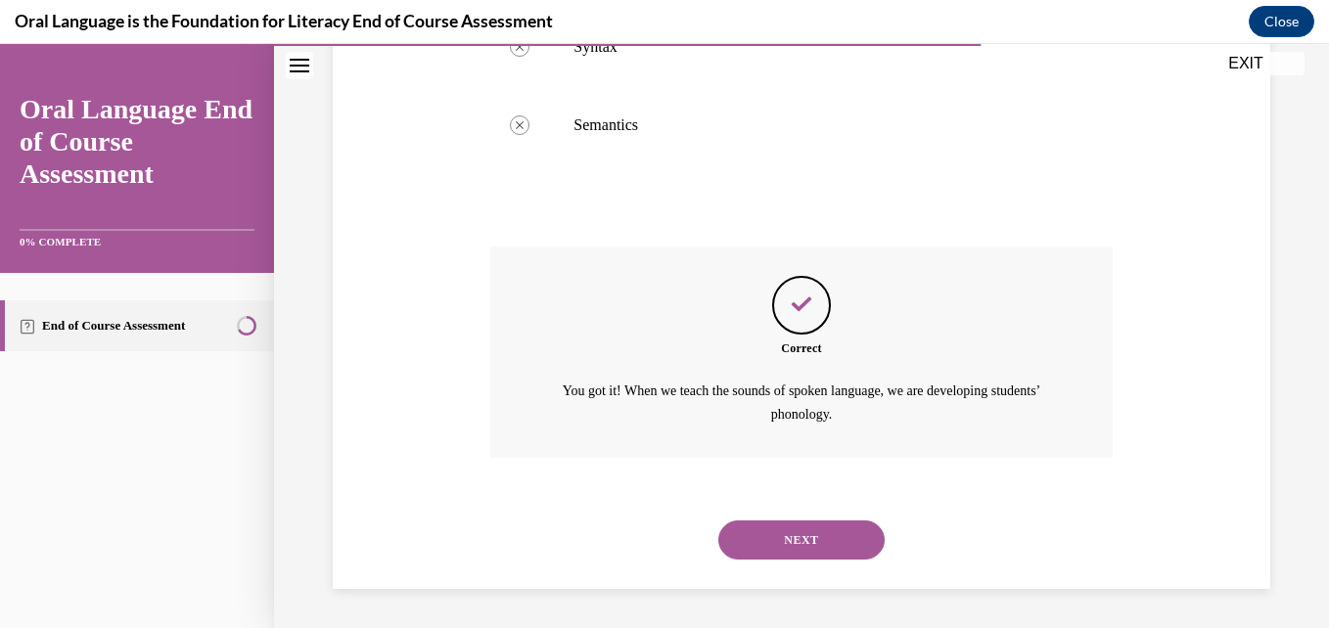
click at [785, 531] on button "NEXT" at bounding box center [801, 540] width 166 height 39
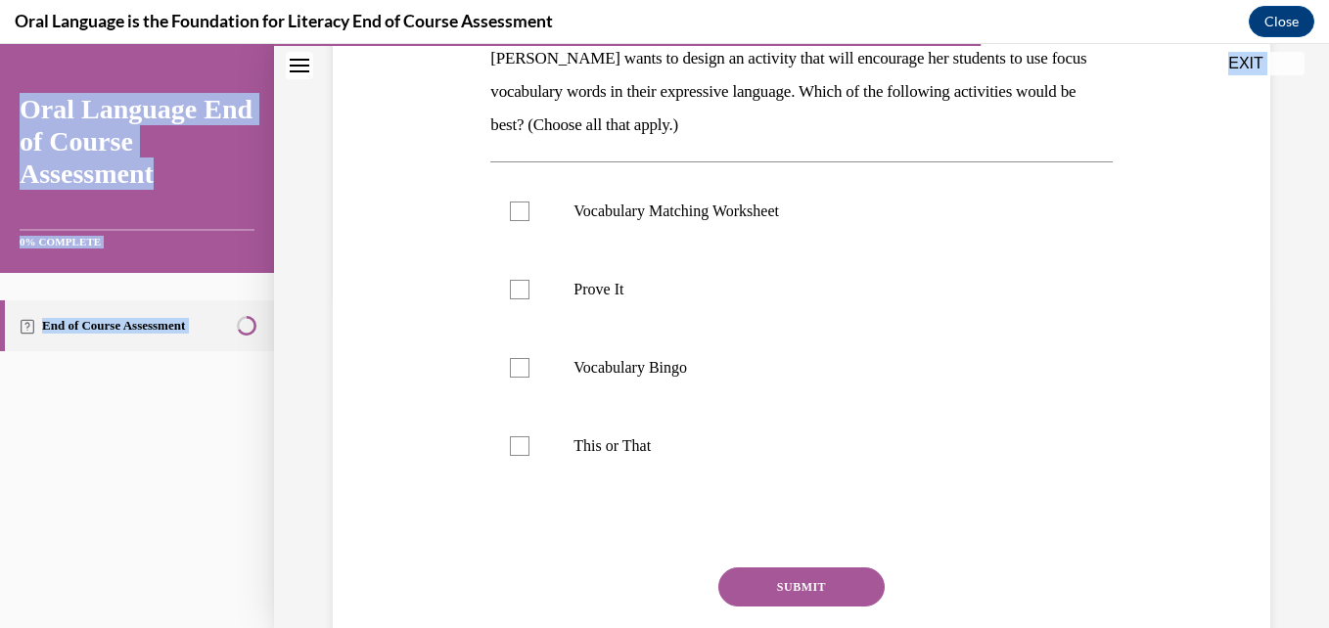
scroll to position [470, 0]
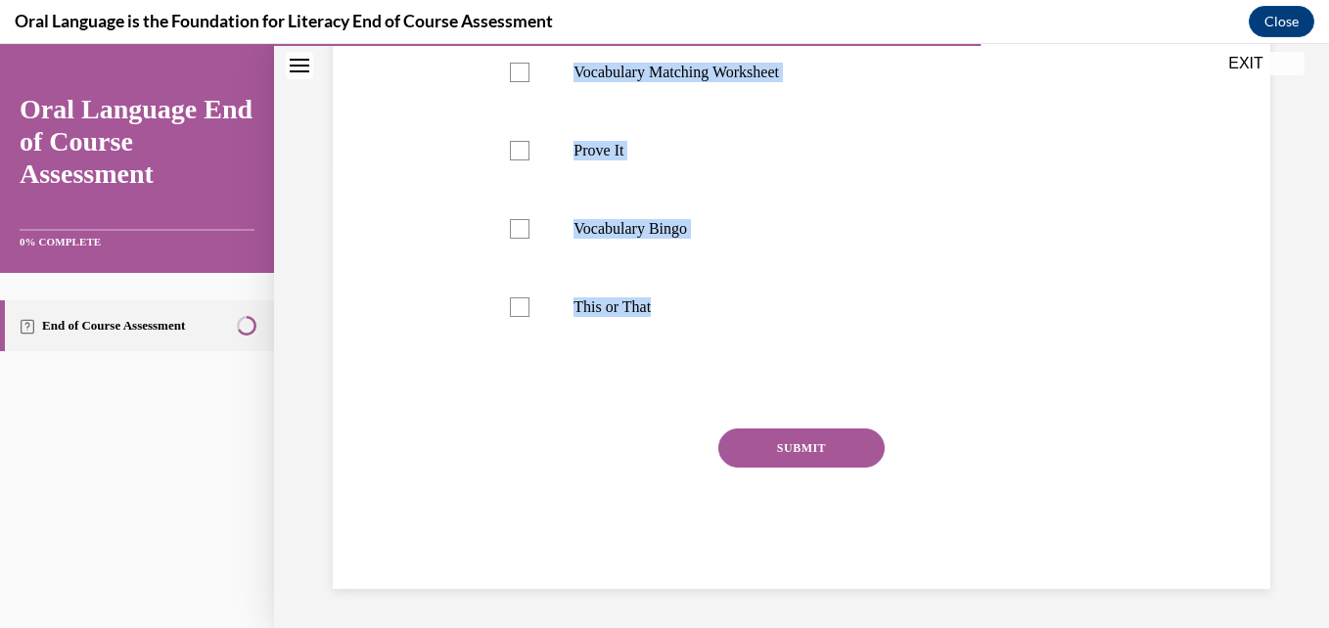
drag, startPoint x: 488, startPoint y: 378, endPoint x: 755, endPoint y: 388, distance: 267.3
click at [755, 388] on div "Question 09/12 [PERSON_NAME] wants to design an activity that will encourage he…" at bounding box center [800, 195] width 621 height 787
copy div "[PERSON_NAME] wants to design an activity that will encourage her students to u…"
click at [693, 89] on label "Vocabulary Matching Worksheet" at bounding box center [800, 72] width 621 height 78
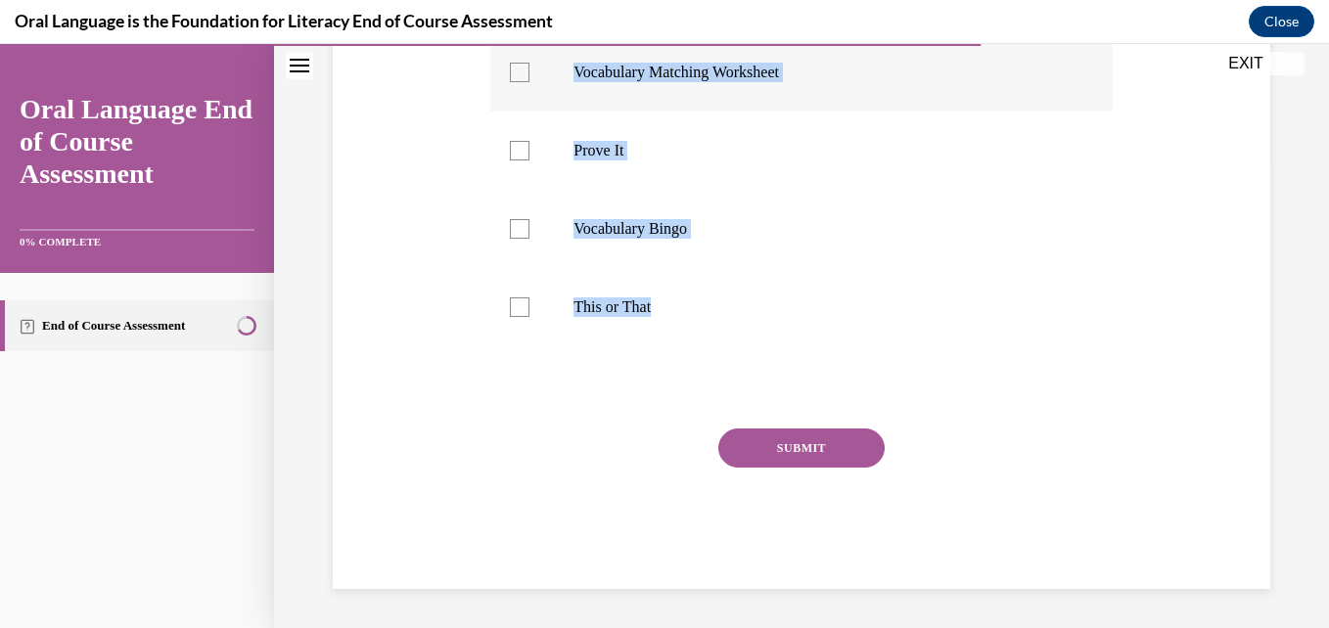
click at [529, 82] on input "Vocabulary Matching Worksheet" at bounding box center [520, 73] width 20 height 20
checkbox input "true"
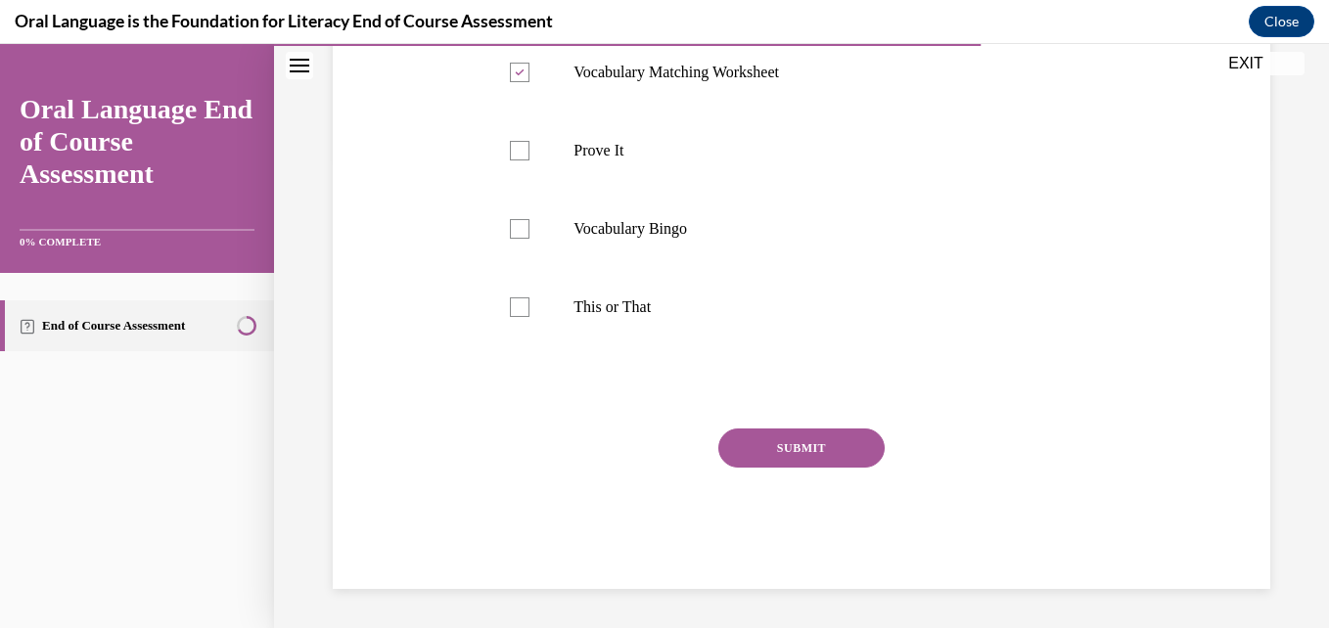
click at [751, 443] on button "SUBMIT" at bounding box center [801, 448] width 166 height 39
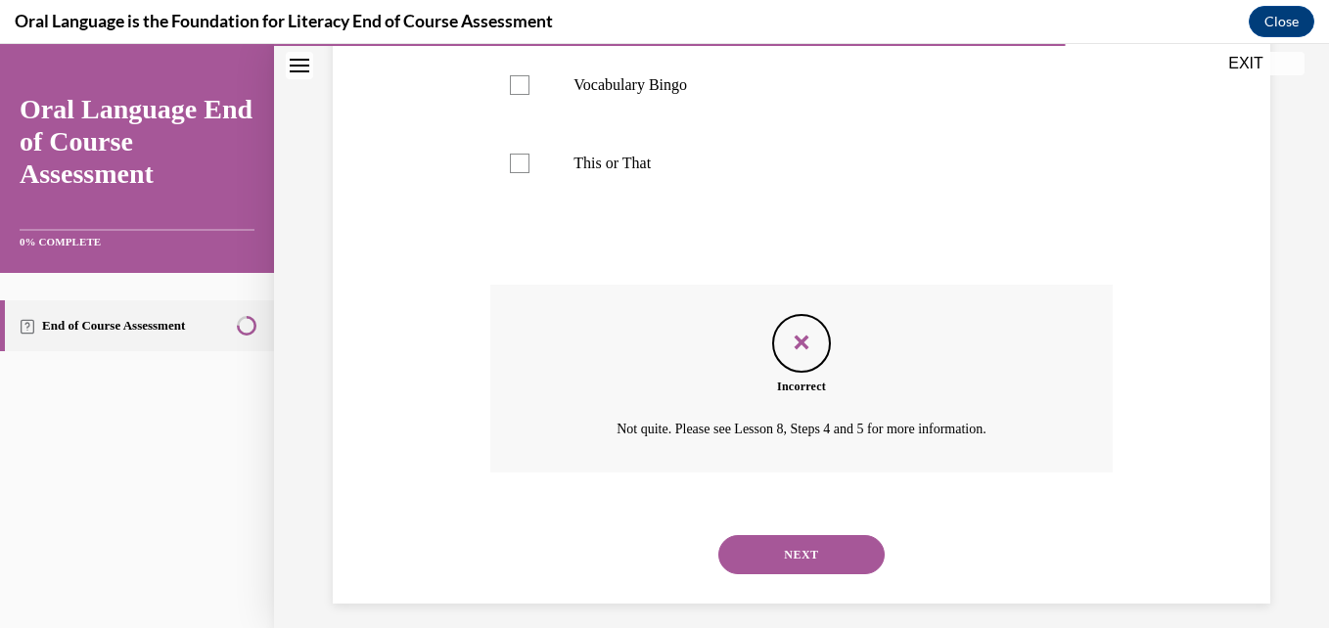
scroll to position [628, 0]
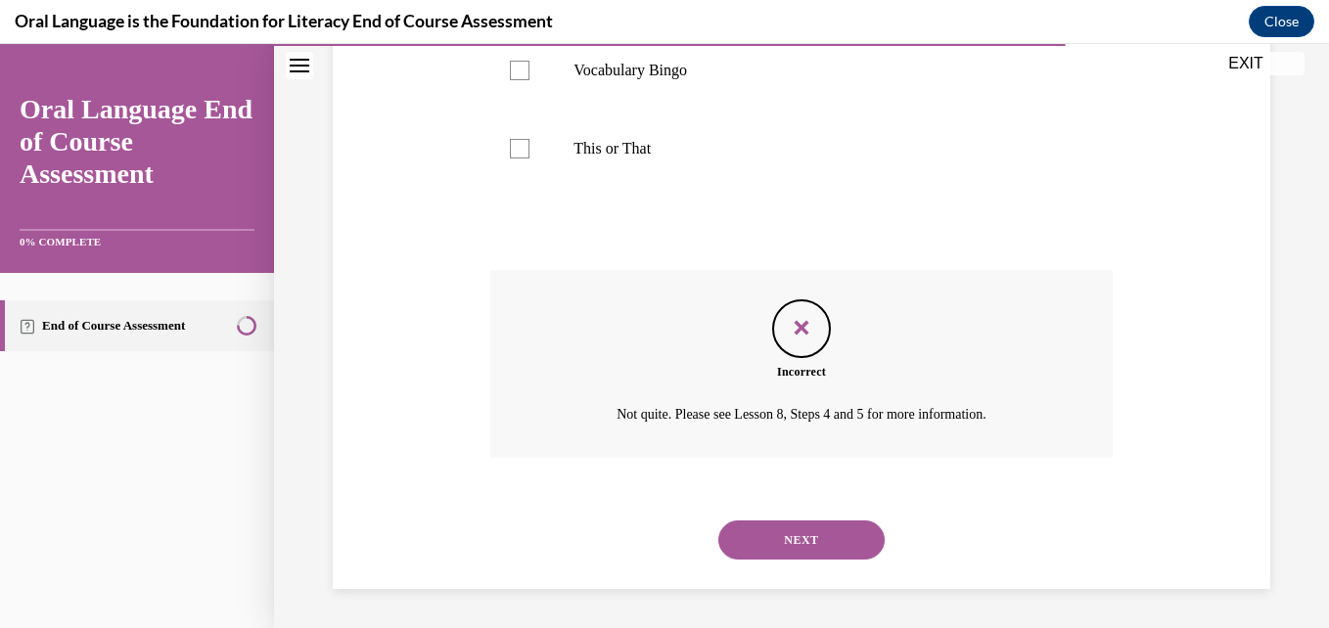
click at [787, 547] on button "NEXT" at bounding box center [801, 540] width 166 height 39
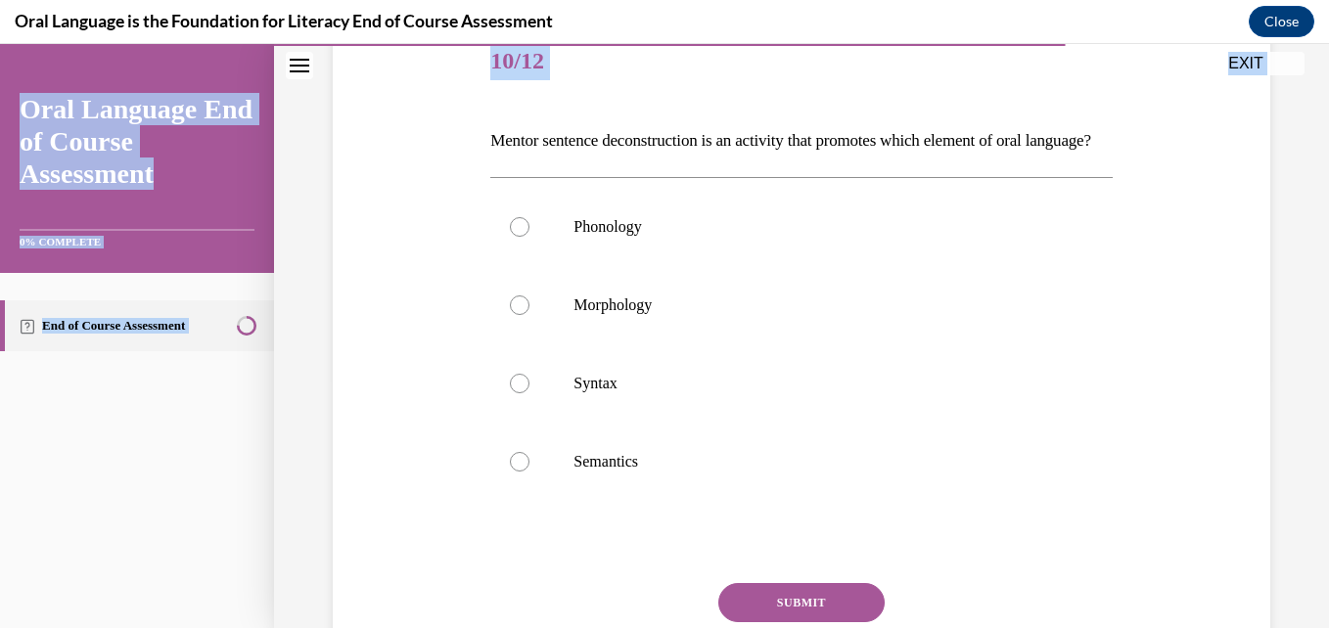
scroll to position [409, 0]
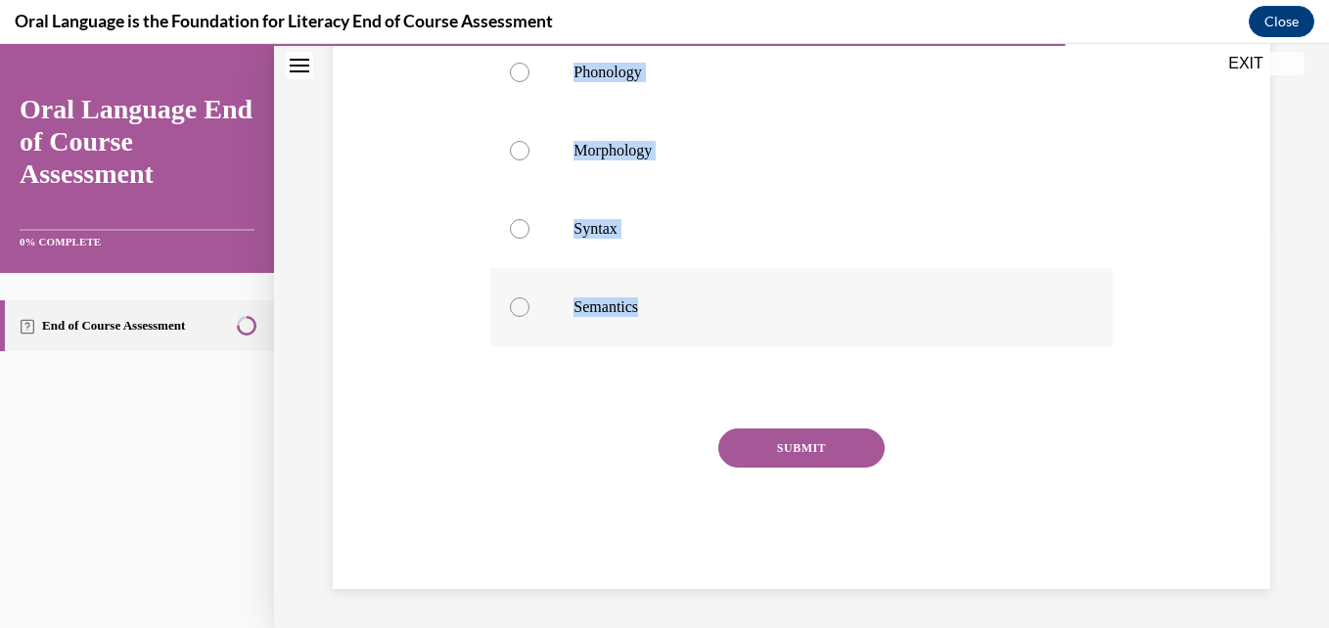
drag, startPoint x: 490, startPoint y: 368, endPoint x: 753, endPoint y: 349, distance: 262.9
click at [753, 349] on div "Question 10/12 Mentor sentence deconstruction is an activity that promotes whic…" at bounding box center [800, 229] width 621 height 720
click at [603, 239] on label "Syntax" at bounding box center [800, 229] width 621 height 78
click at [529, 239] on input "Syntax" at bounding box center [520, 229] width 20 height 20
radio input "true"
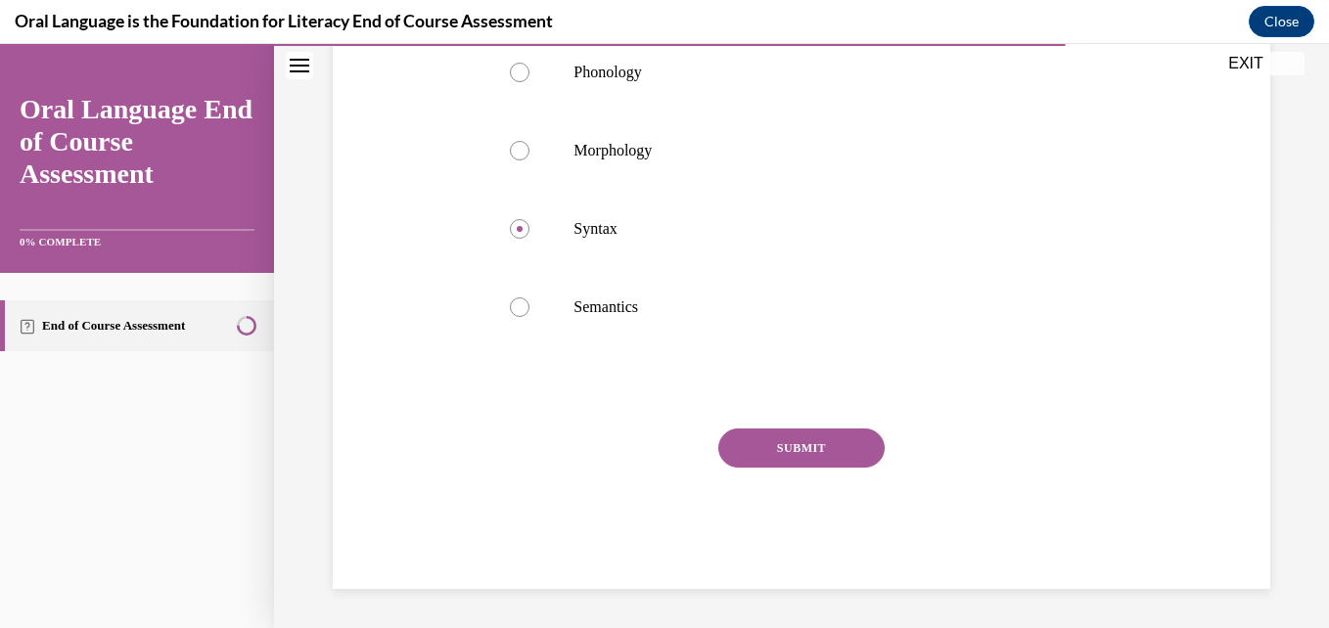
click at [781, 468] on button "SUBMIT" at bounding box center [801, 448] width 166 height 39
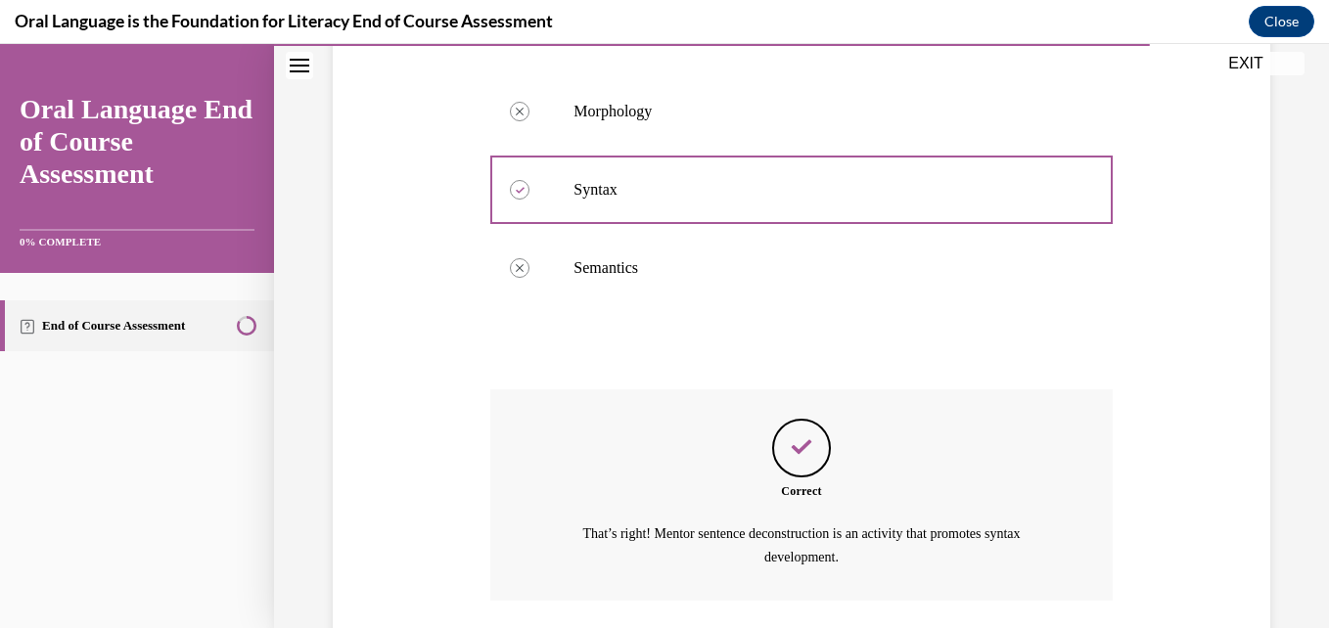
scroll to position [618, 0]
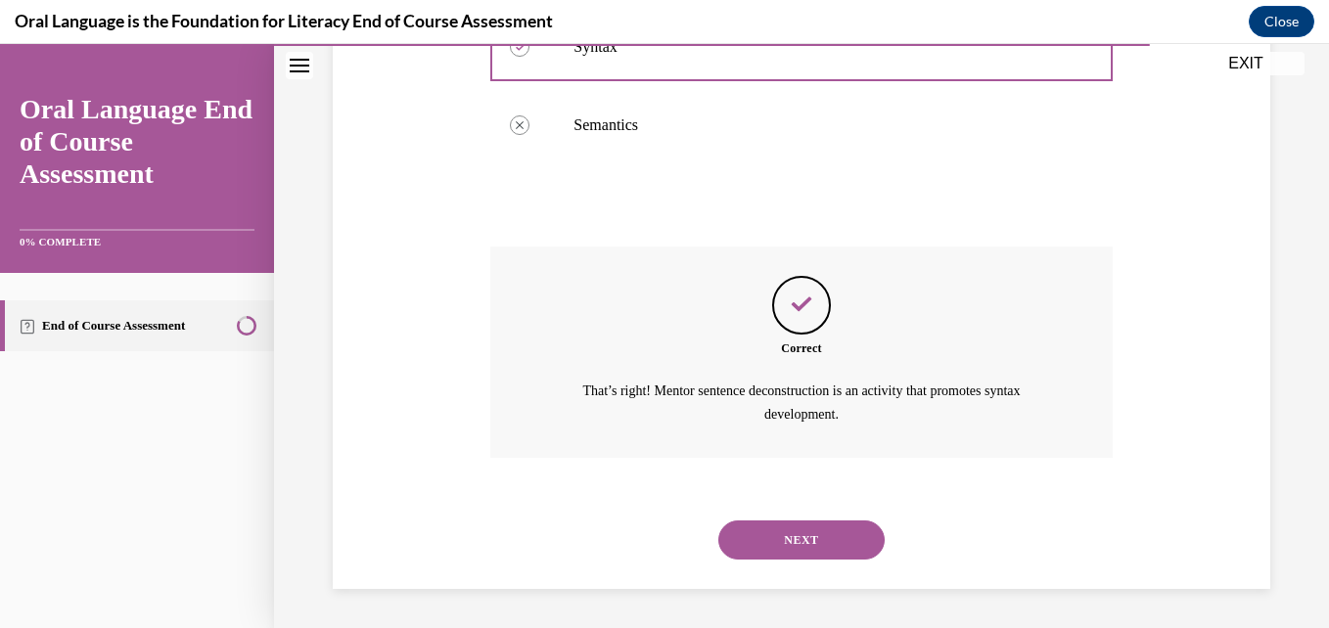
click at [787, 562] on div "NEXT" at bounding box center [800, 540] width 621 height 78
click at [787, 553] on button "NEXT" at bounding box center [801, 540] width 166 height 39
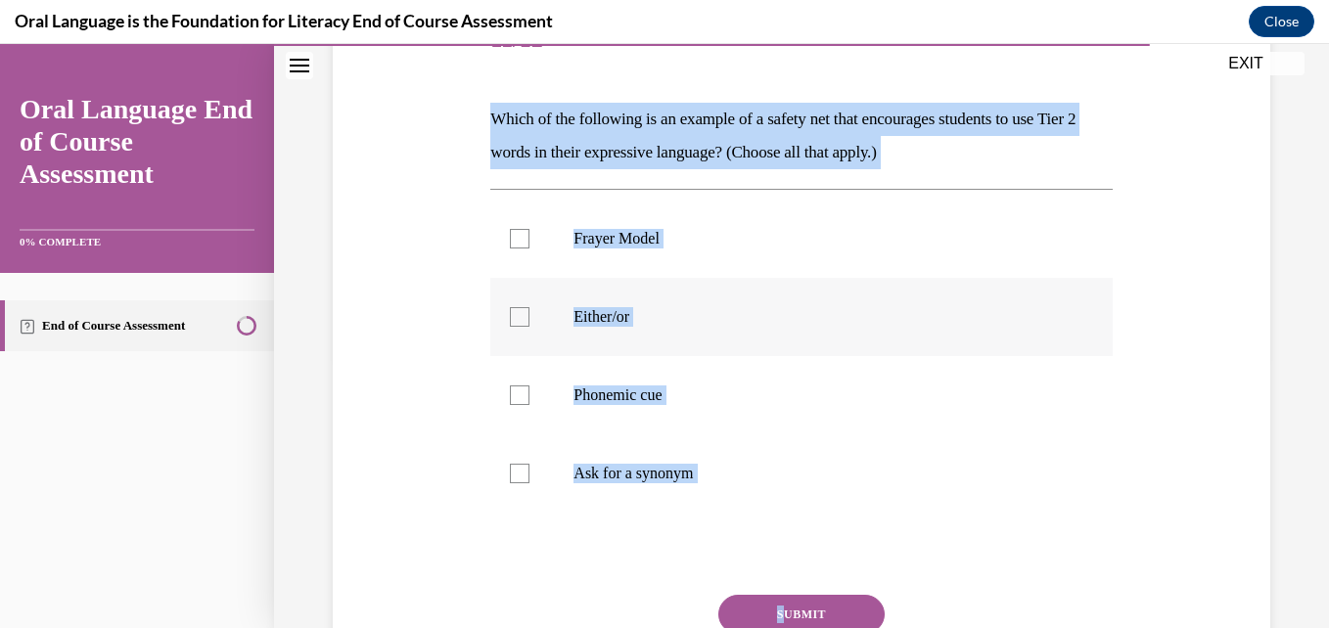
scroll to position [295, 0]
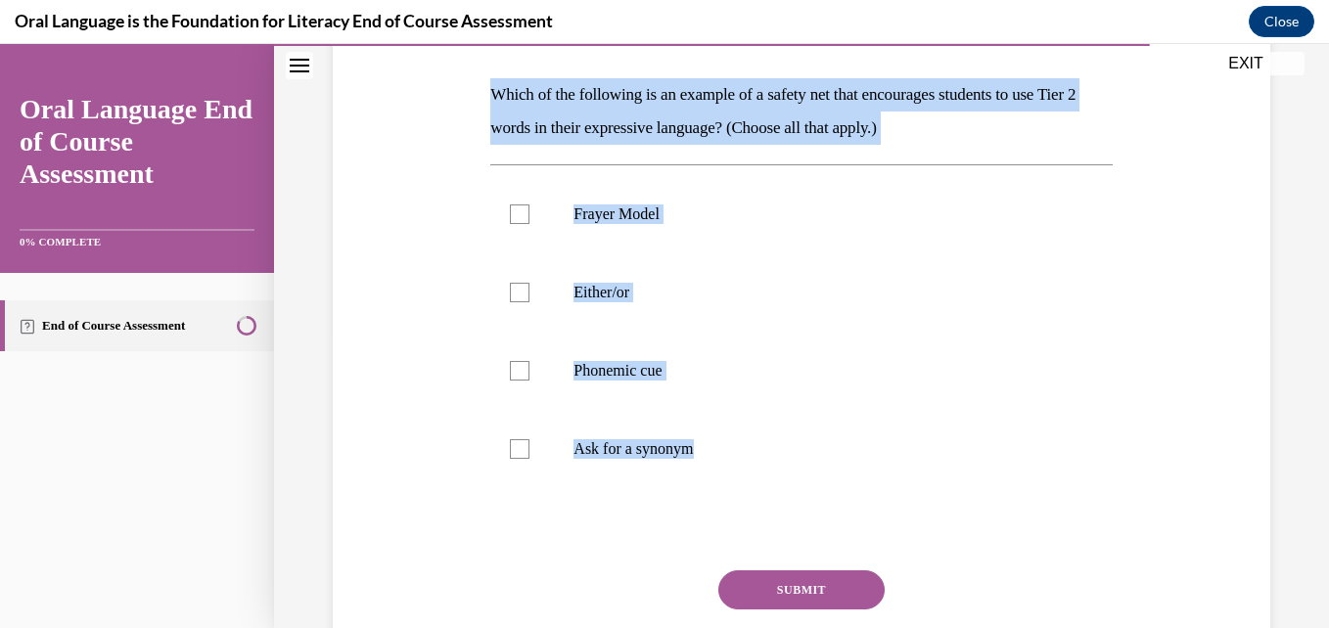
drag, startPoint x: 487, startPoint y: 360, endPoint x: 762, endPoint y: 543, distance: 330.3
click at [762, 543] on div "Question 11/12 Which of the following is an example of a safety net that encour…" at bounding box center [800, 354] width 621 height 754
click at [556, 232] on label "Frayer Model" at bounding box center [800, 214] width 621 height 78
click at [529, 224] on input "Frayer Model" at bounding box center [520, 215] width 20 height 20
checkbox input "true"
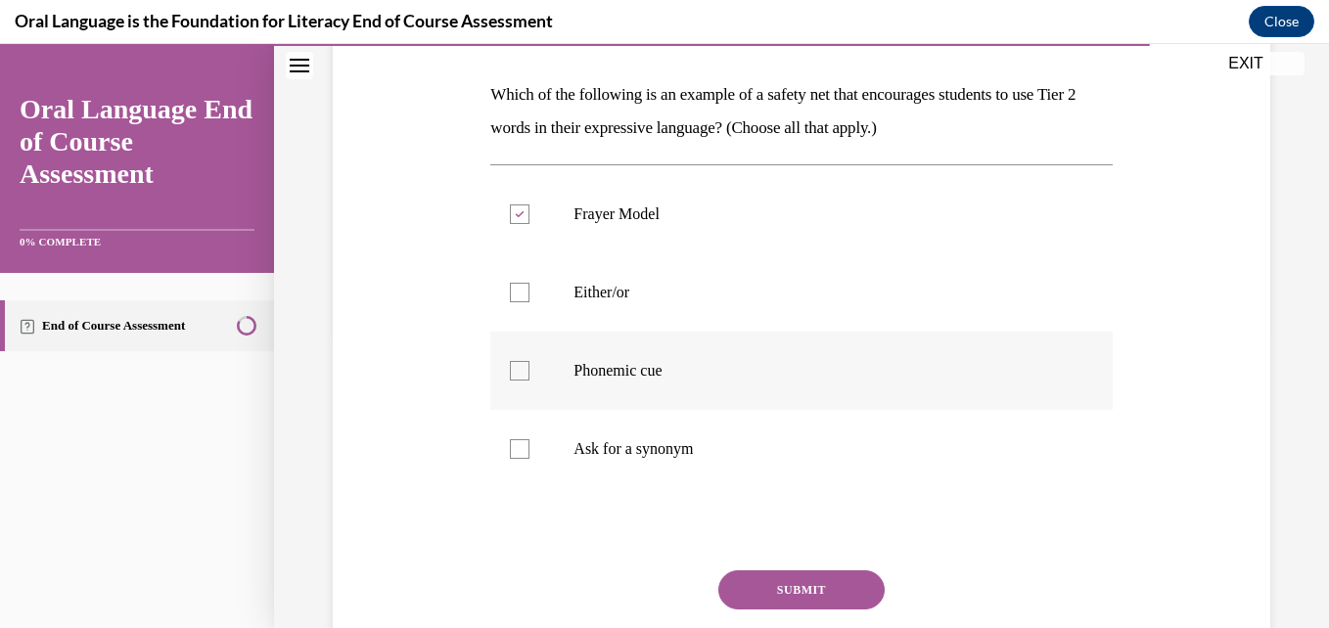
click at [552, 347] on label "Phonemic cue" at bounding box center [800, 371] width 621 height 78
click at [529, 361] on input "Phonemic cue" at bounding box center [520, 371] width 20 height 20
checkbox input "true"
click at [569, 319] on label "Either/or" at bounding box center [800, 292] width 621 height 78
click at [529, 302] on input "Either/or" at bounding box center [520, 293] width 20 height 20
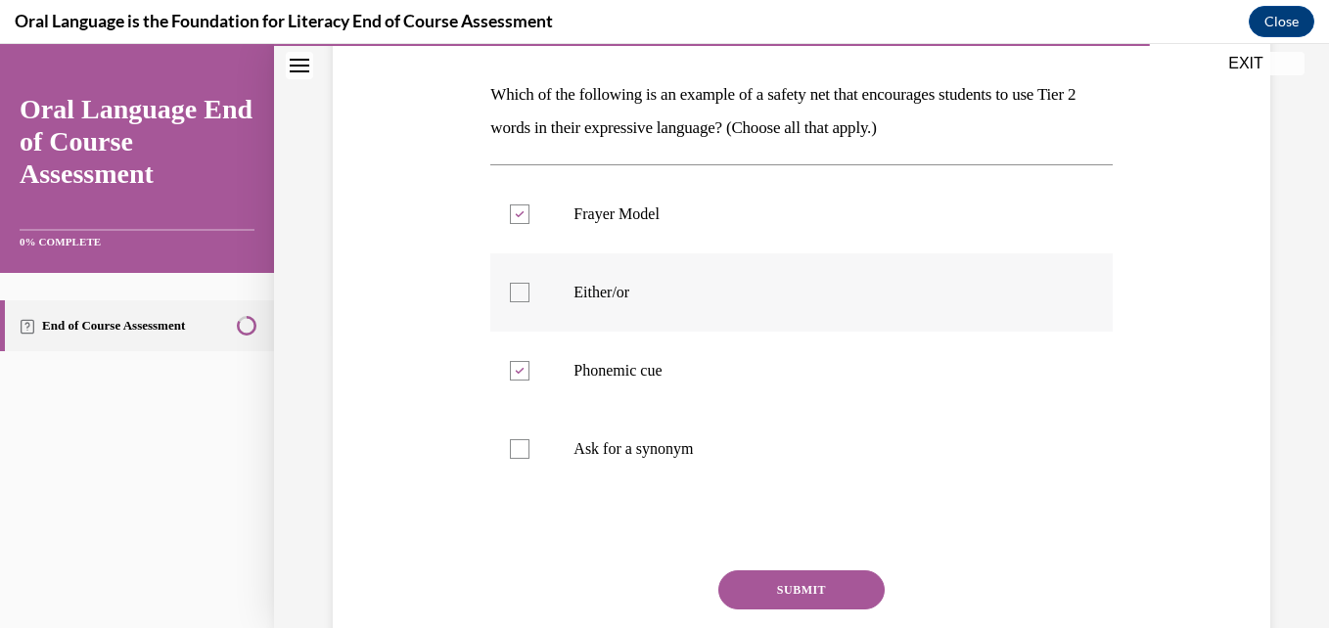
checkbox input "true"
click at [587, 466] on label "Ask for a synonym" at bounding box center [800, 449] width 621 height 78
click at [529, 459] on input "Ask for a synonym" at bounding box center [520, 449] width 20 height 20
checkbox input "true"
click at [742, 589] on button "SUBMIT" at bounding box center [801, 590] width 166 height 39
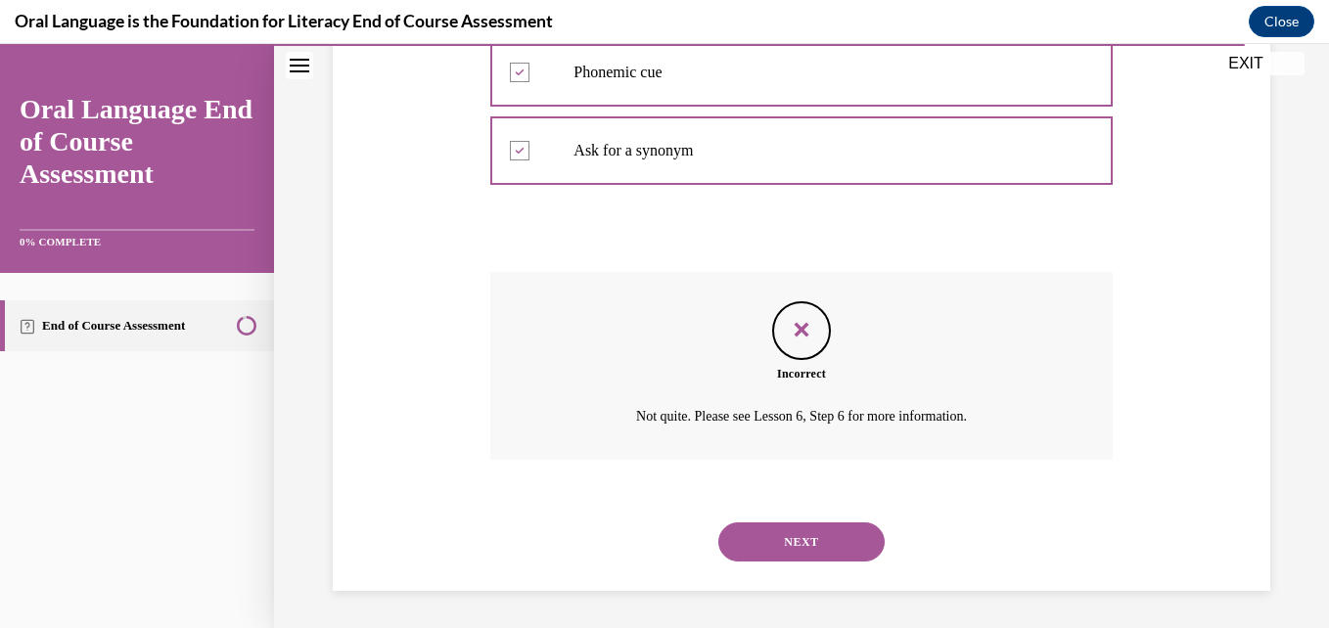
scroll to position [595, 0]
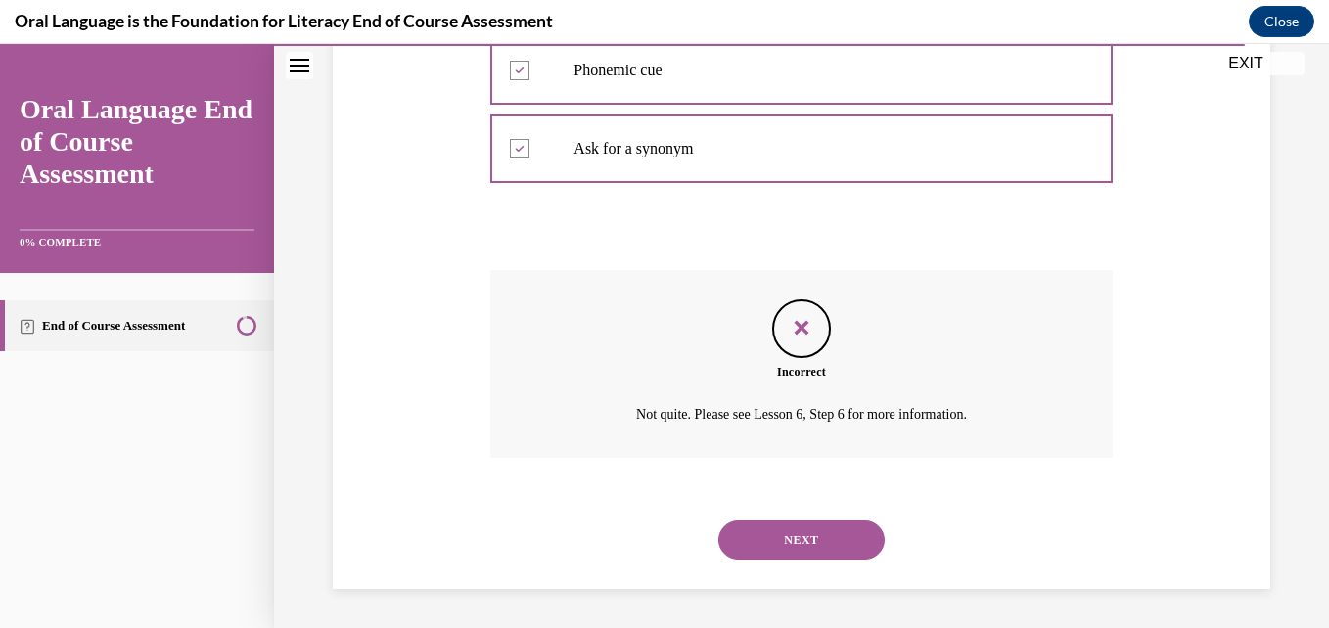
click at [790, 552] on button "NEXT" at bounding box center [801, 540] width 166 height 39
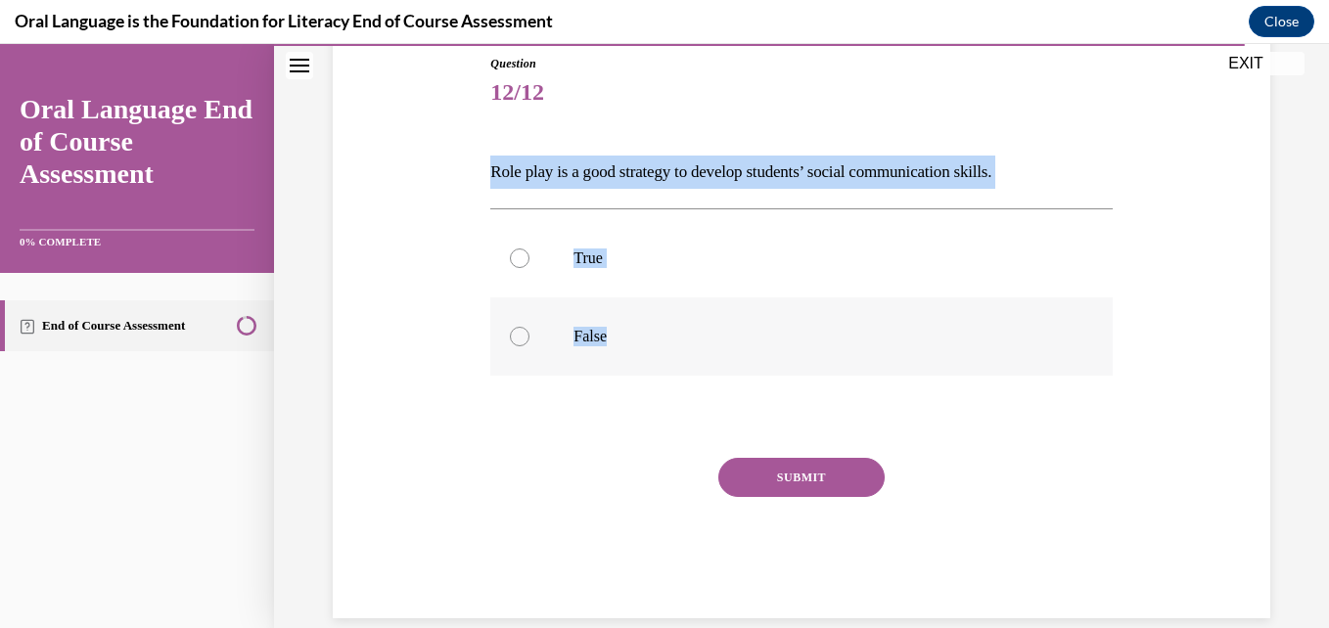
drag, startPoint x: 472, startPoint y: 158, endPoint x: 690, endPoint y: 355, distance: 294.4
click at [690, 355] on div "Question 12/12 Role play is a good strategy to develop students’ social communi…" at bounding box center [801, 307] width 947 height 622
click at [554, 262] on label "True" at bounding box center [800, 258] width 621 height 78
click at [529, 262] on input "True" at bounding box center [520, 259] width 20 height 20
radio input "true"
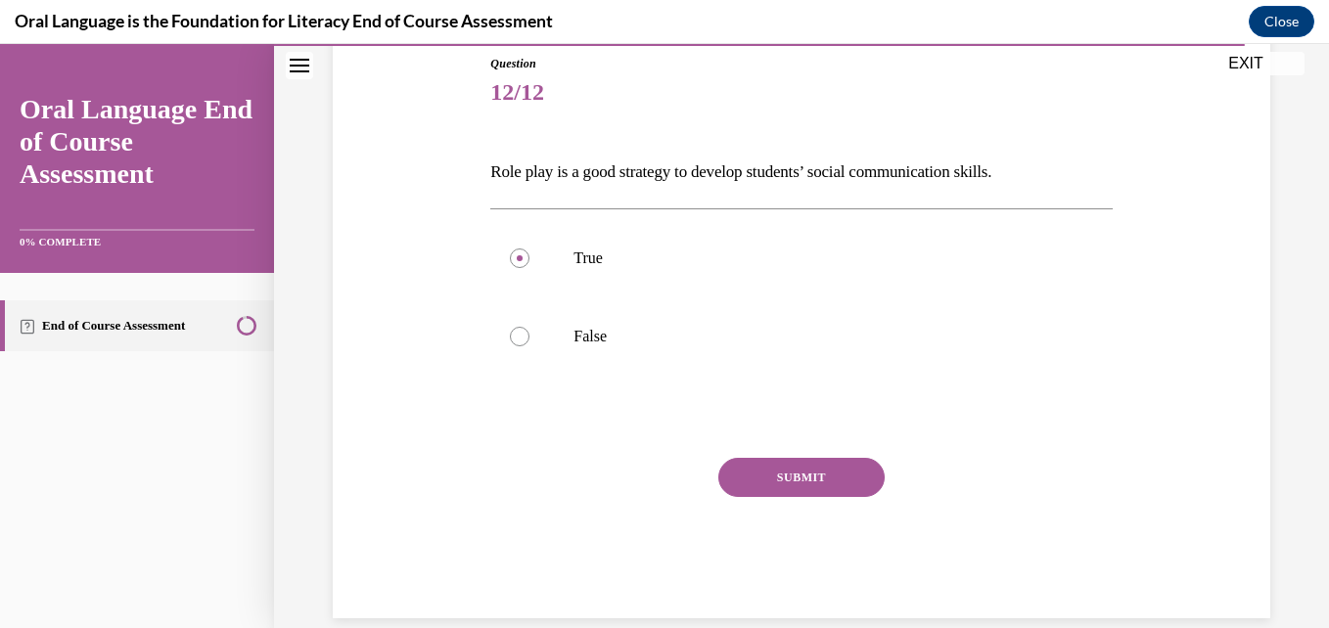
click at [774, 488] on button "SUBMIT" at bounding box center [801, 477] width 166 height 39
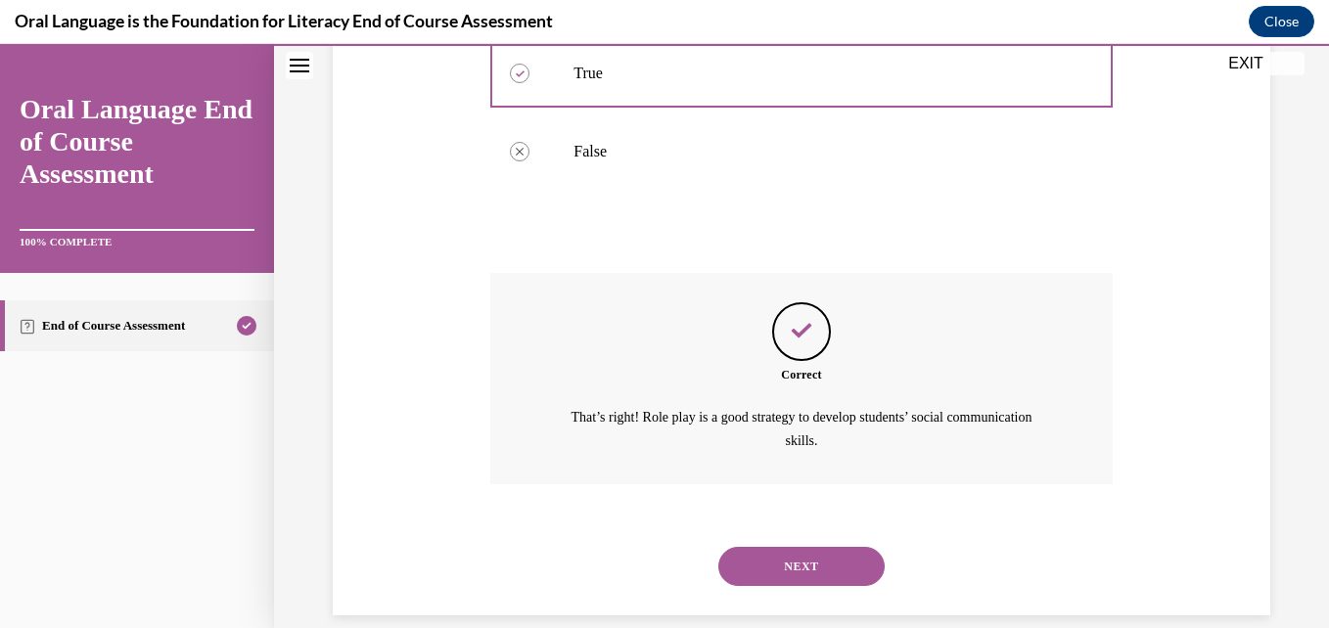
scroll to position [429, 0]
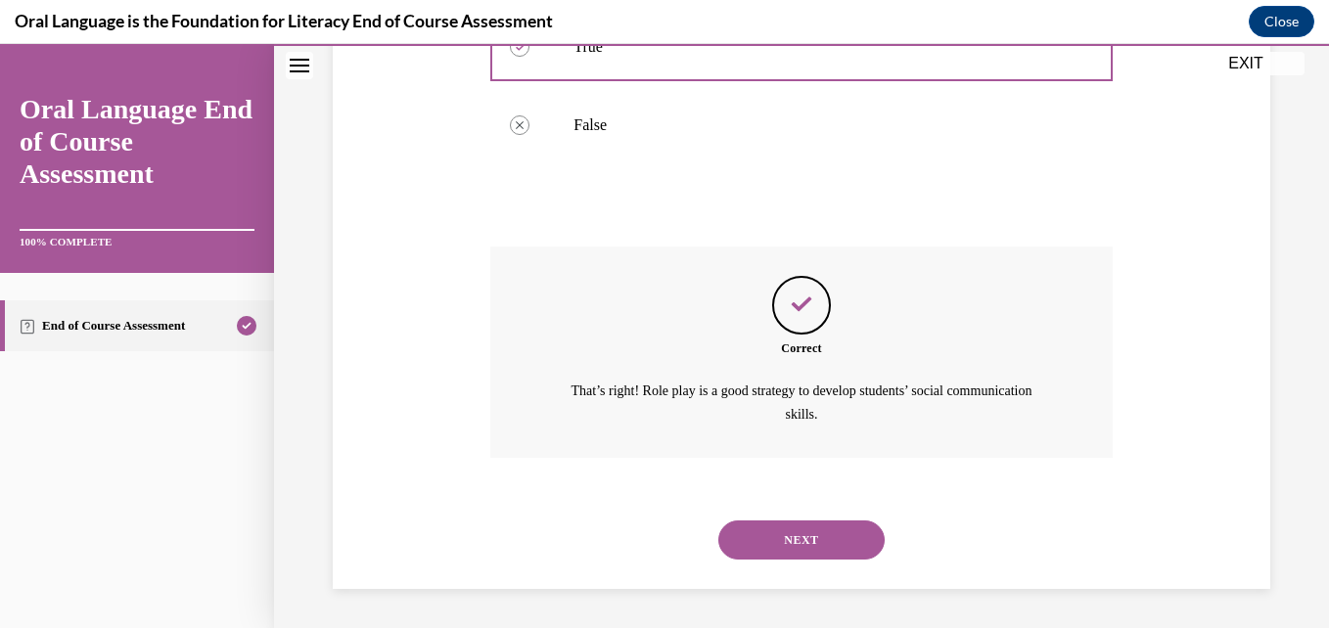
click at [774, 535] on button "NEXT" at bounding box center [801, 540] width 166 height 39
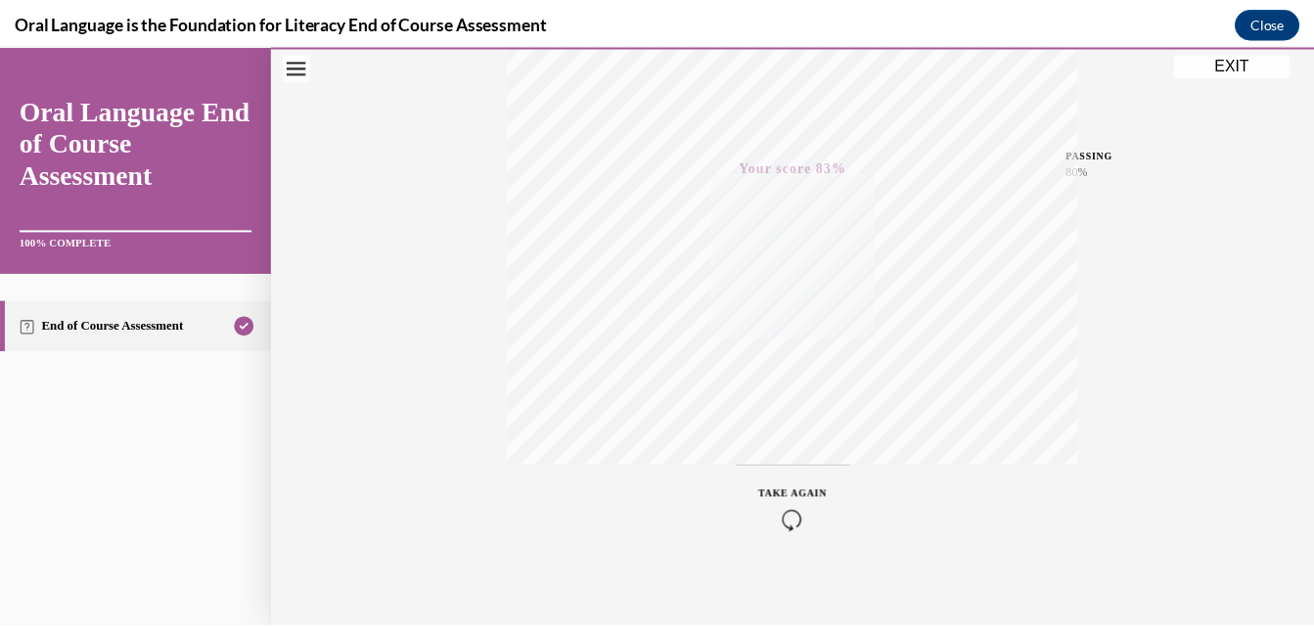
scroll to position [419, 0]
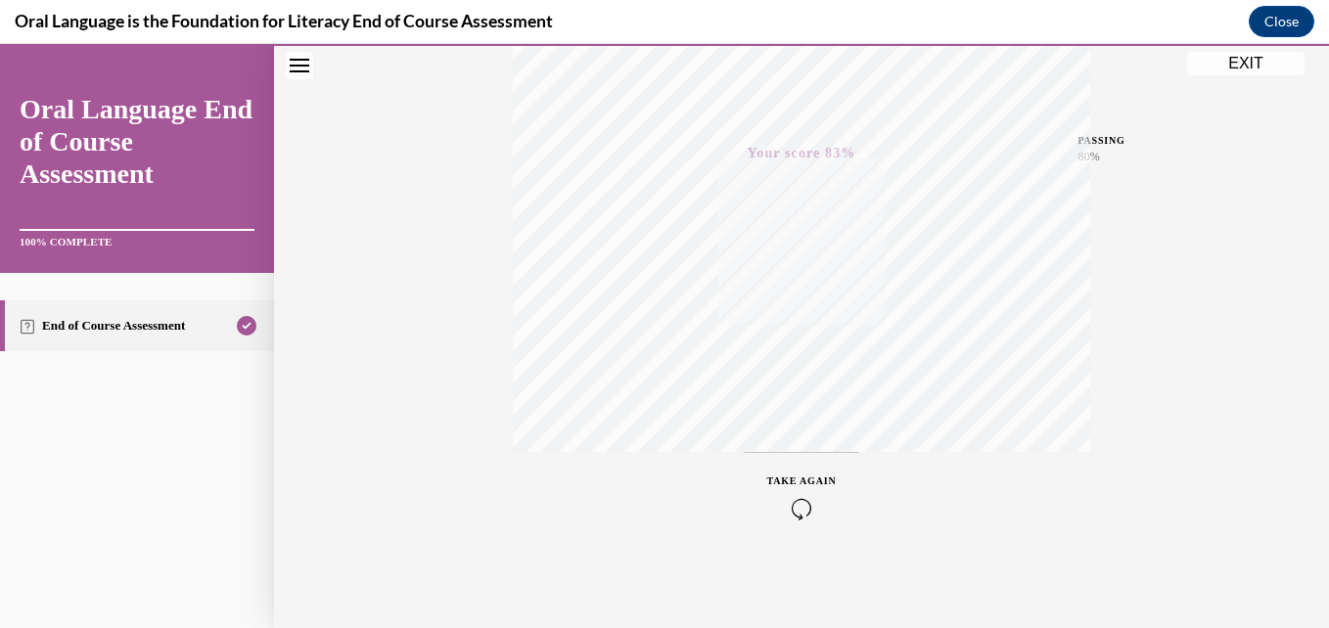
click at [1258, 69] on button "EXIT" at bounding box center [1245, 63] width 117 height 23
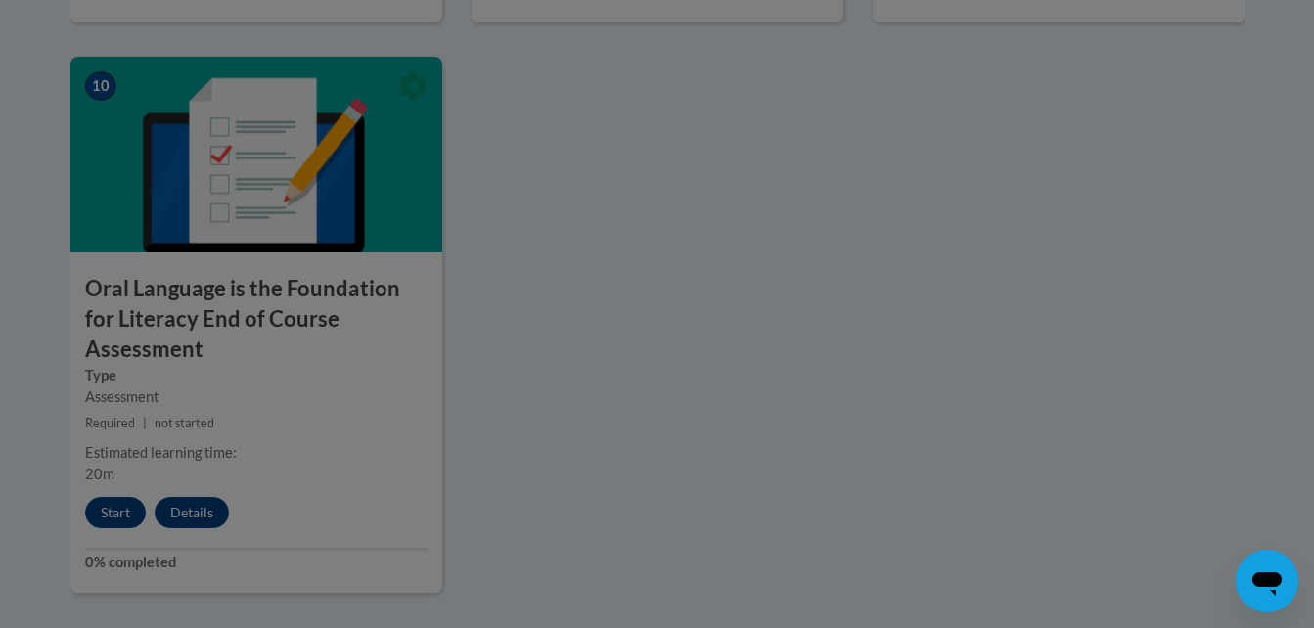
click at [1050, 297] on div at bounding box center [657, 314] width 1314 height 628
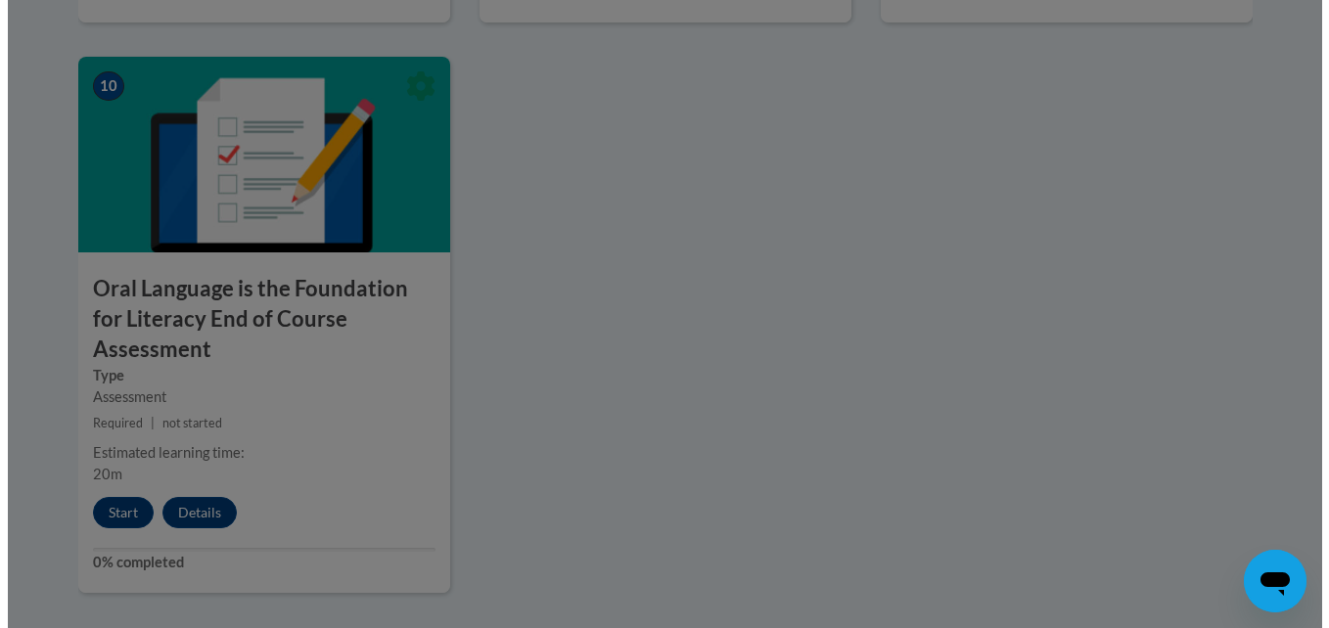
scroll to position [2656, 0]
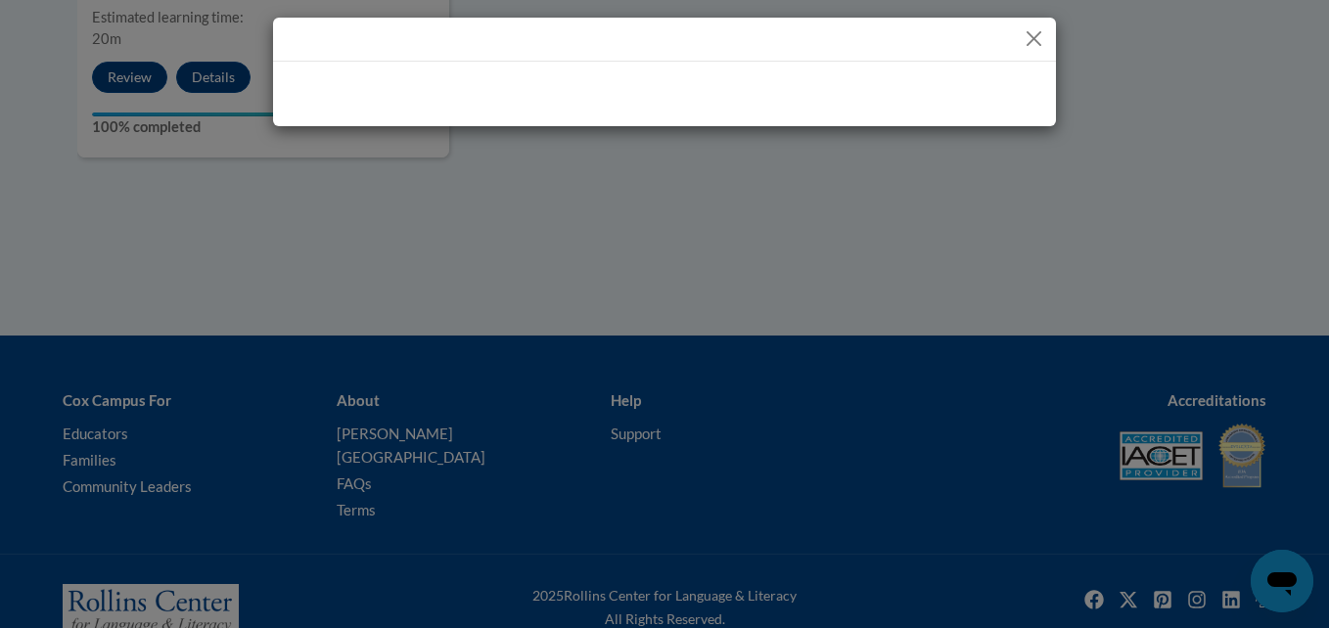
drag, startPoint x: 1324, startPoint y: 457, endPoint x: 1297, endPoint y: 238, distance: 220.9
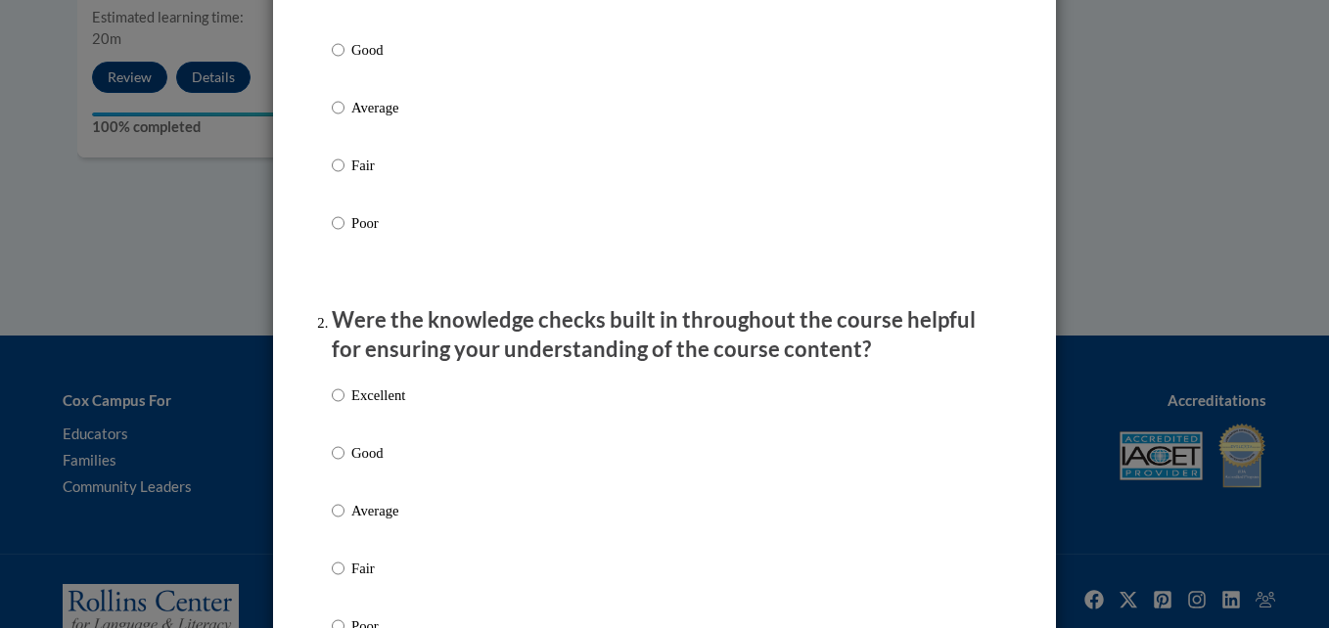
scroll to position [0, 0]
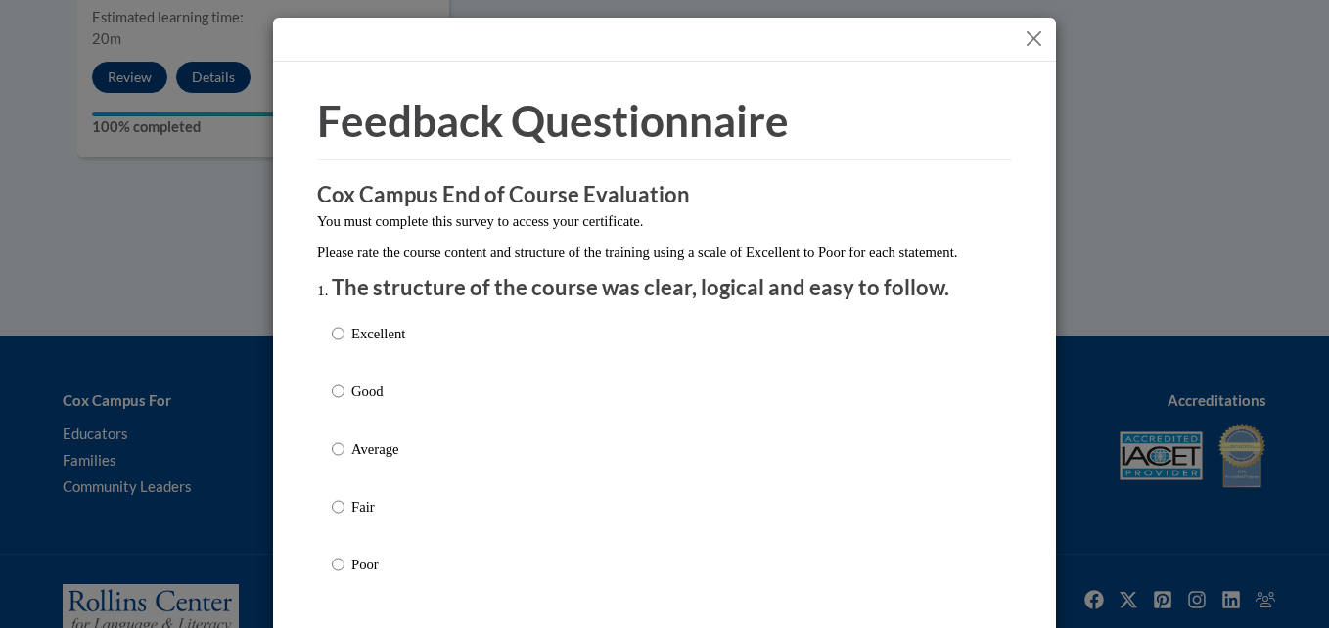
click at [517, 358] on div "Excellent Good Average Fair Poor" at bounding box center [664, 472] width 665 height 319
click at [445, 360] on div "Excellent Good Average Fair Poor" at bounding box center [664, 472] width 665 height 319
click at [381, 344] on p "Excellent" at bounding box center [378, 334] width 54 height 22
click at [344, 344] on input "Excellent" at bounding box center [338, 334] width 13 height 22
radio input "true"
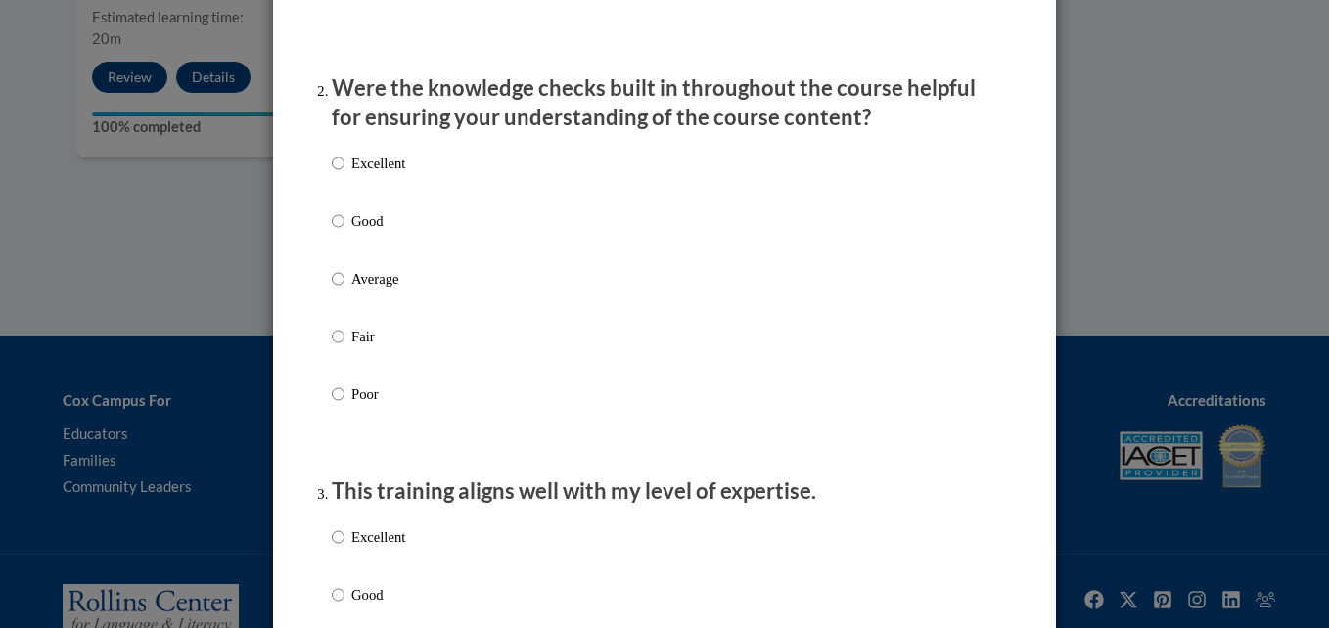
scroll to position [586, 0]
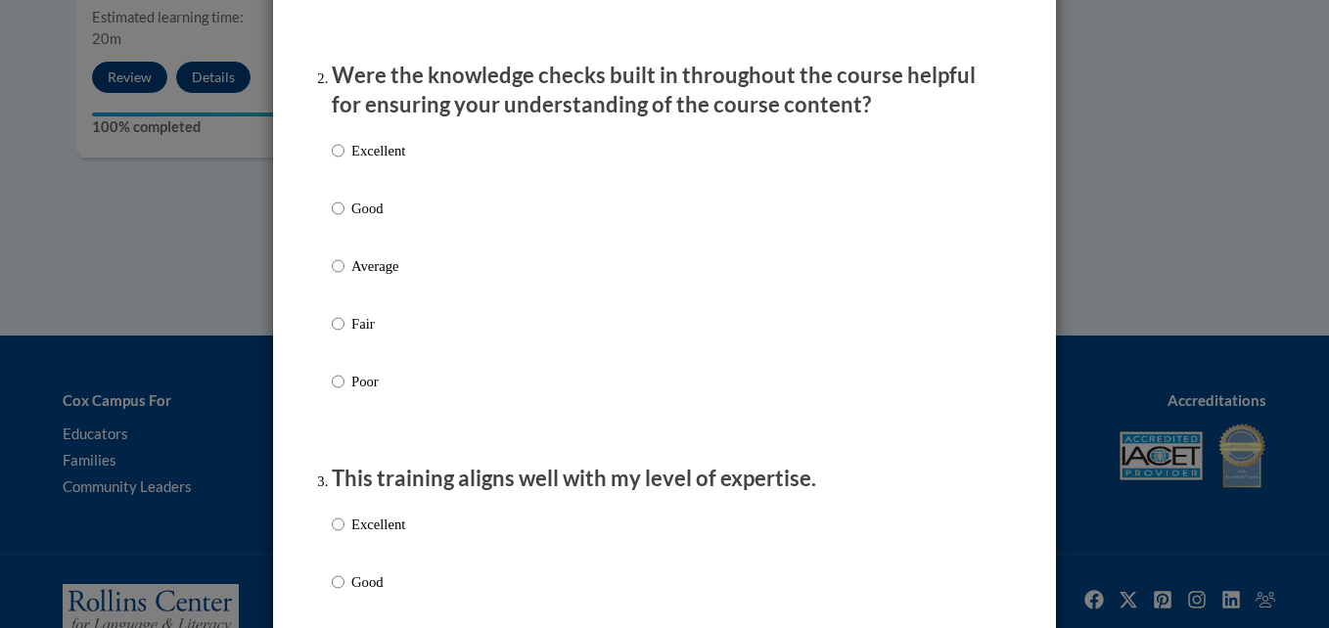
click at [375, 192] on label "Excellent" at bounding box center [368, 166] width 73 height 53
click at [344, 161] on input "Excellent" at bounding box center [338, 151] width 13 height 22
radio input "true"
click at [378, 535] on p "Excellent" at bounding box center [378, 525] width 54 height 22
click at [344, 535] on input "Excellent" at bounding box center [338, 525] width 13 height 22
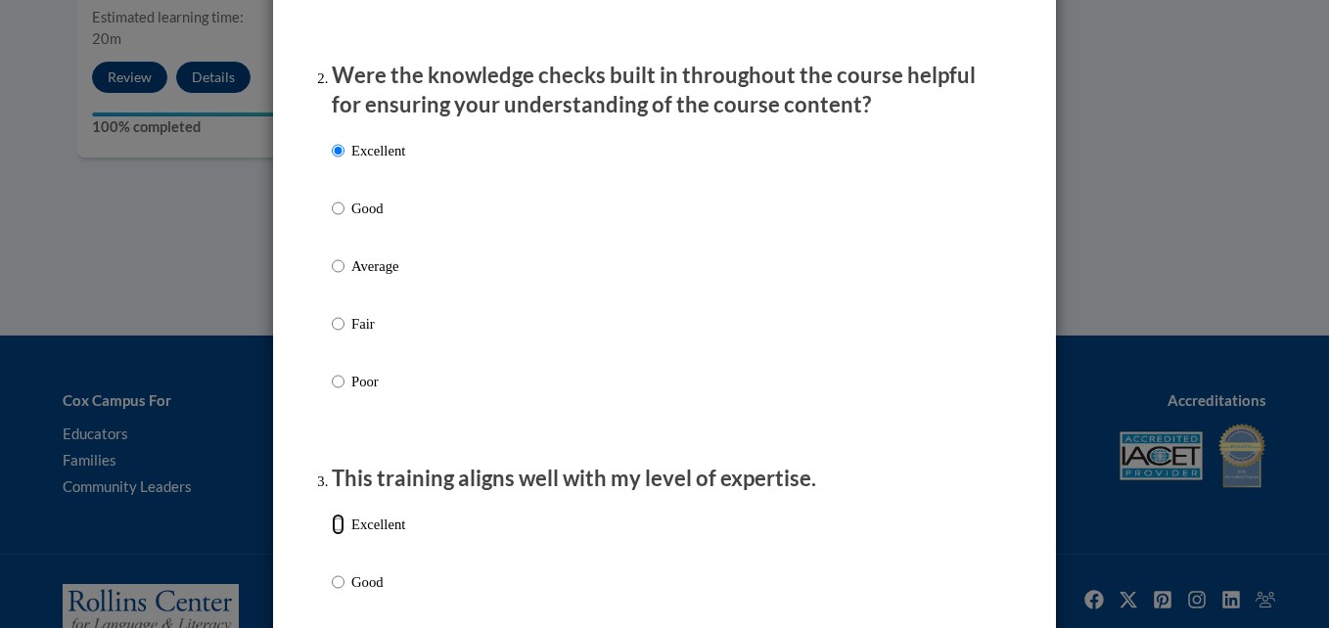
radio input "true"
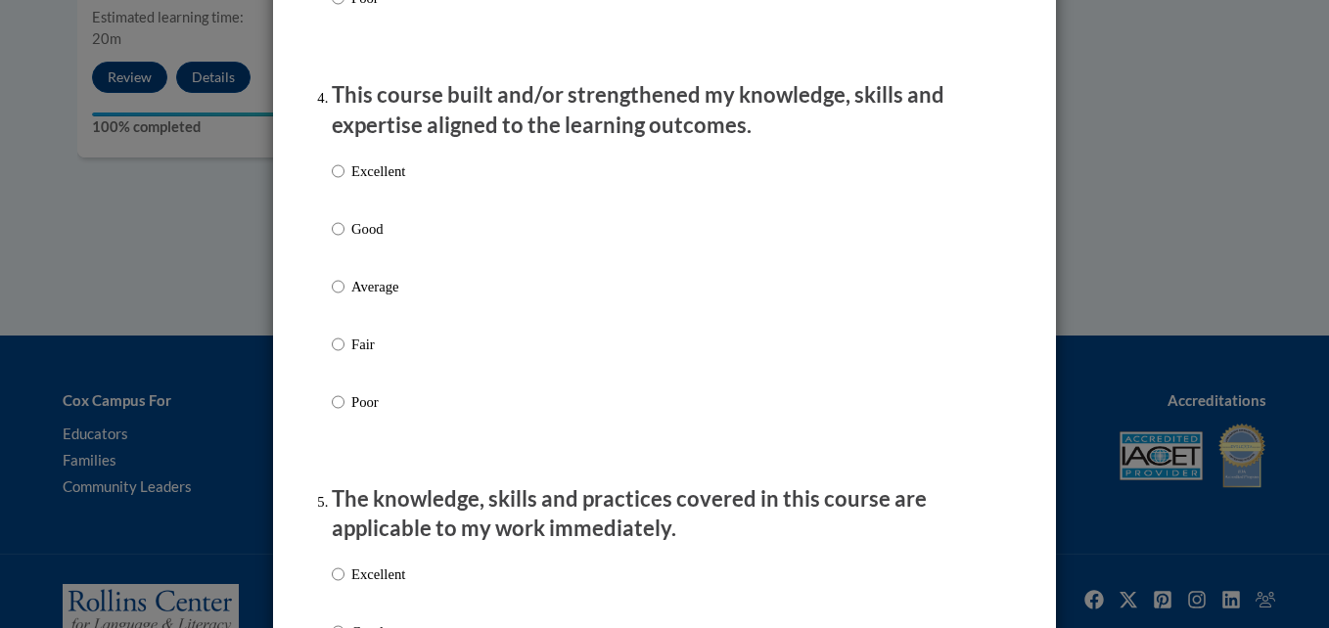
scroll to position [1395, 0]
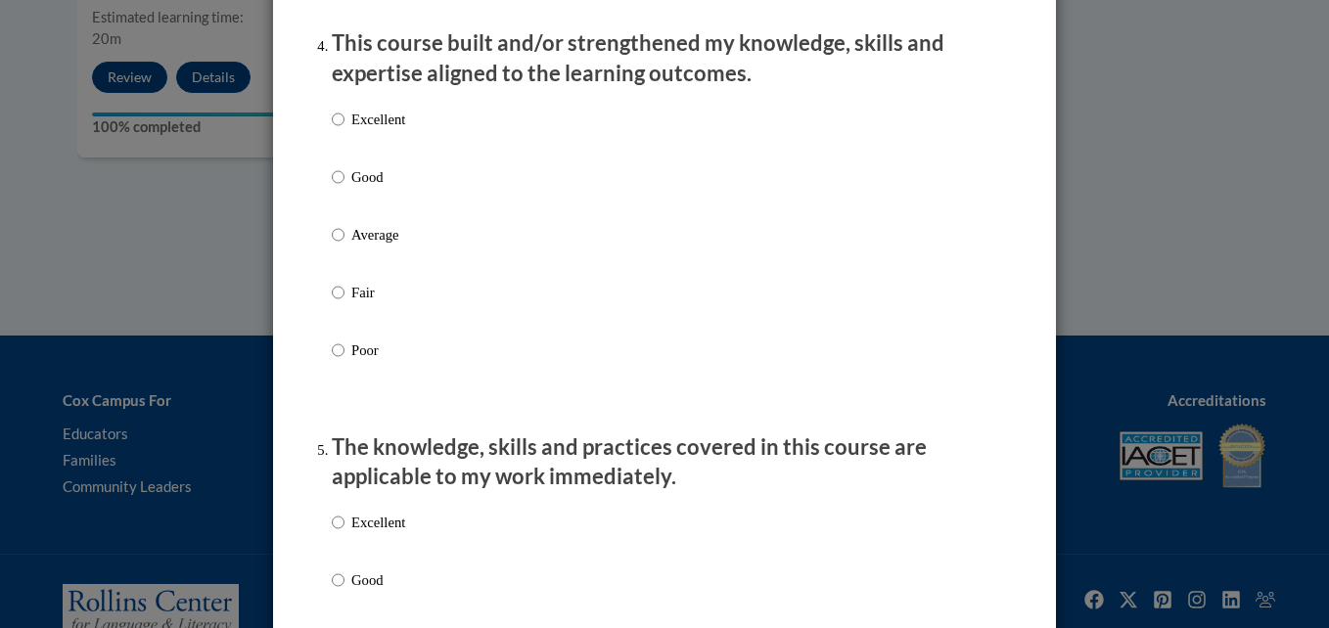
click at [566, 194] on div "Excellent Good Average Fair Poor" at bounding box center [664, 258] width 665 height 319
click at [386, 591] on p "Good" at bounding box center [378, 581] width 54 height 22
click at [344, 591] on input "Good" at bounding box center [338, 581] width 13 height 22
radio input "true"
click at [368, 188] on p "Good" at bounding box center [378, 177] width 54 height 22
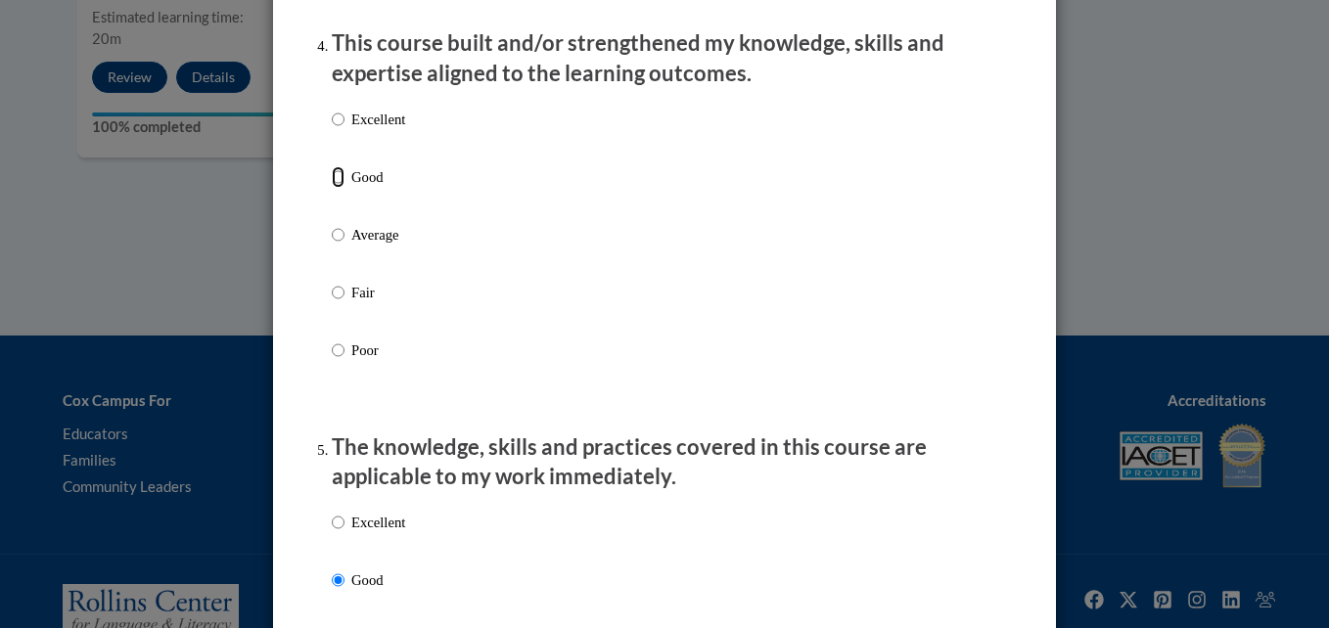
click at [344, 188] on input "Good" at bounding box center [338, 177] width 13 height 22
radio input "true"
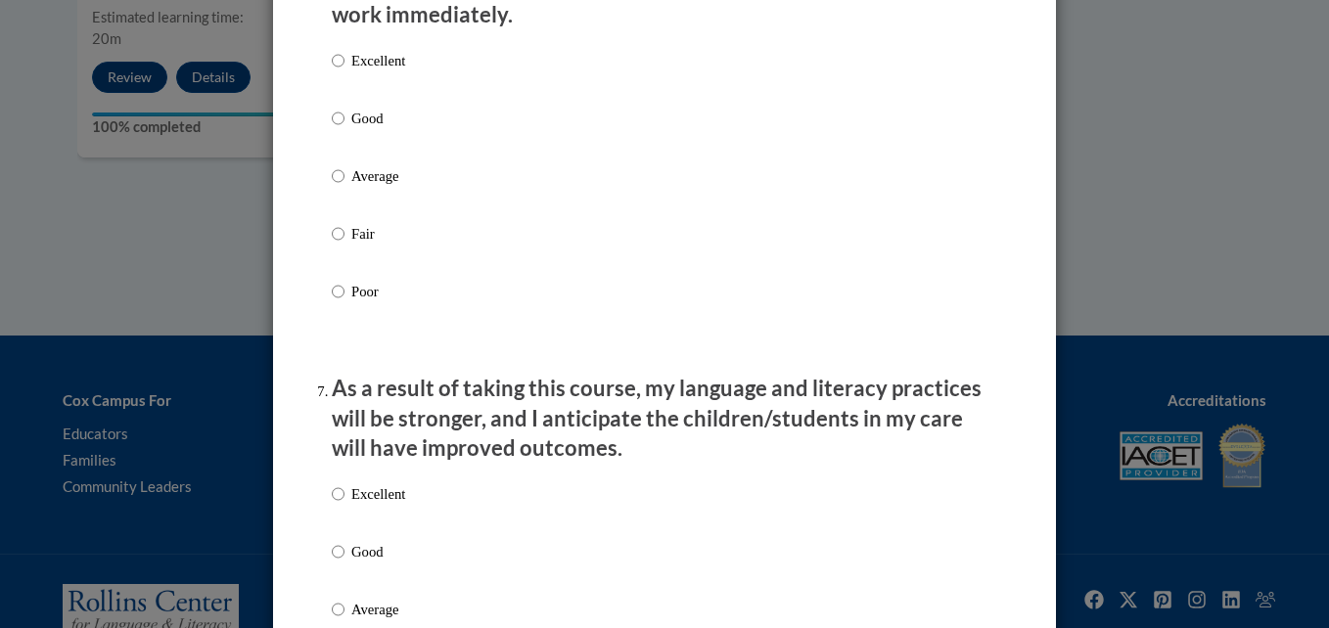
scroll to position [2268, 0]
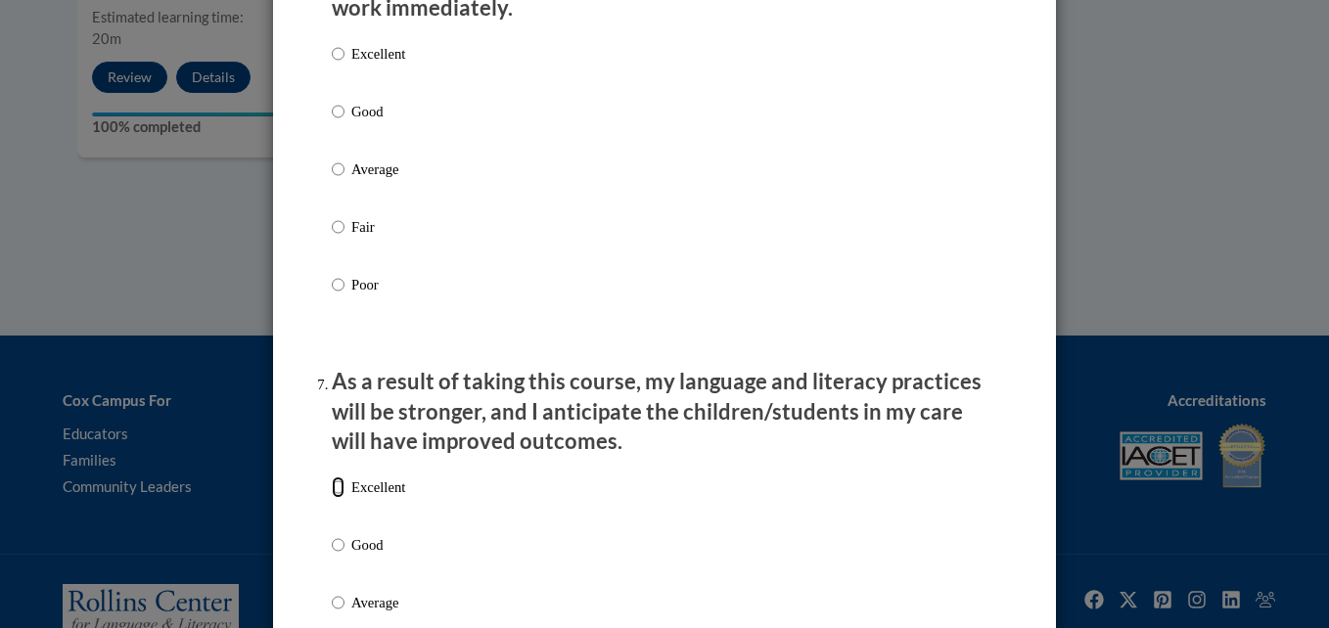
click at [332, 498] on input "Excellent" at bounding box center [338, 488] width 13 height 22
radio input "true"
click at [367, 144] on label "Good" at bounding box center [368, 127] width 73 height 53
click at [344, 122] on input "Good" at bounding box center [338, 112] width 13 height 22
radio input "true"
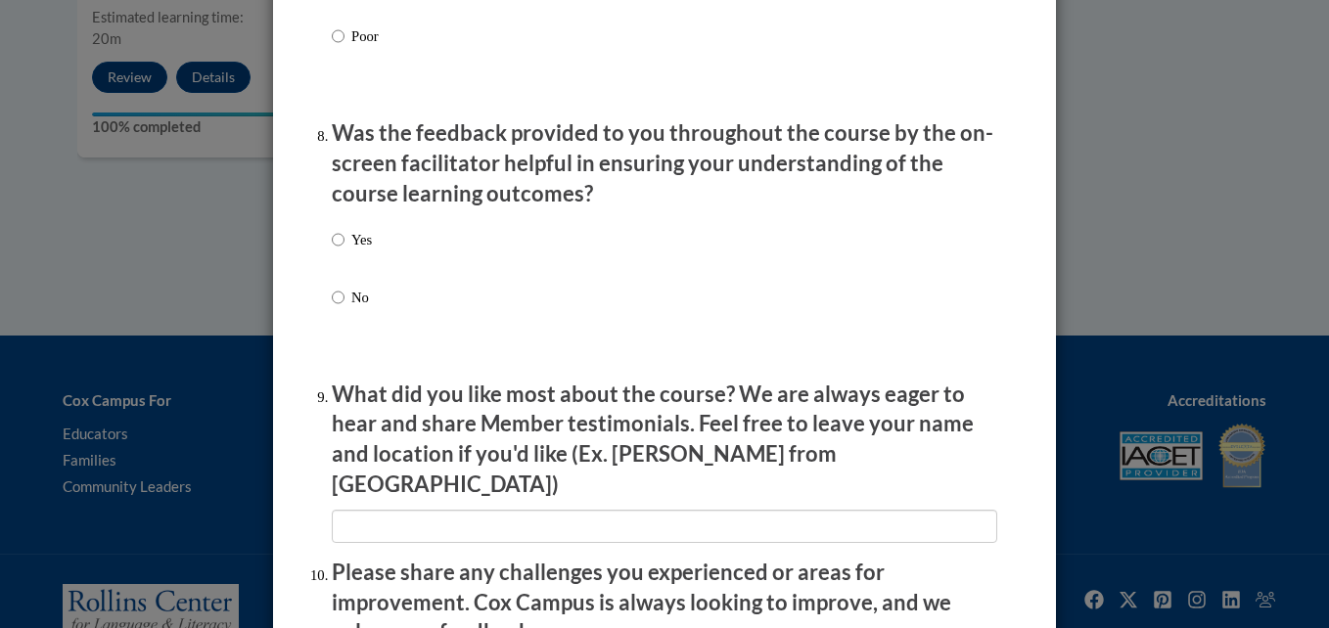
scroll to position [2985, 0]
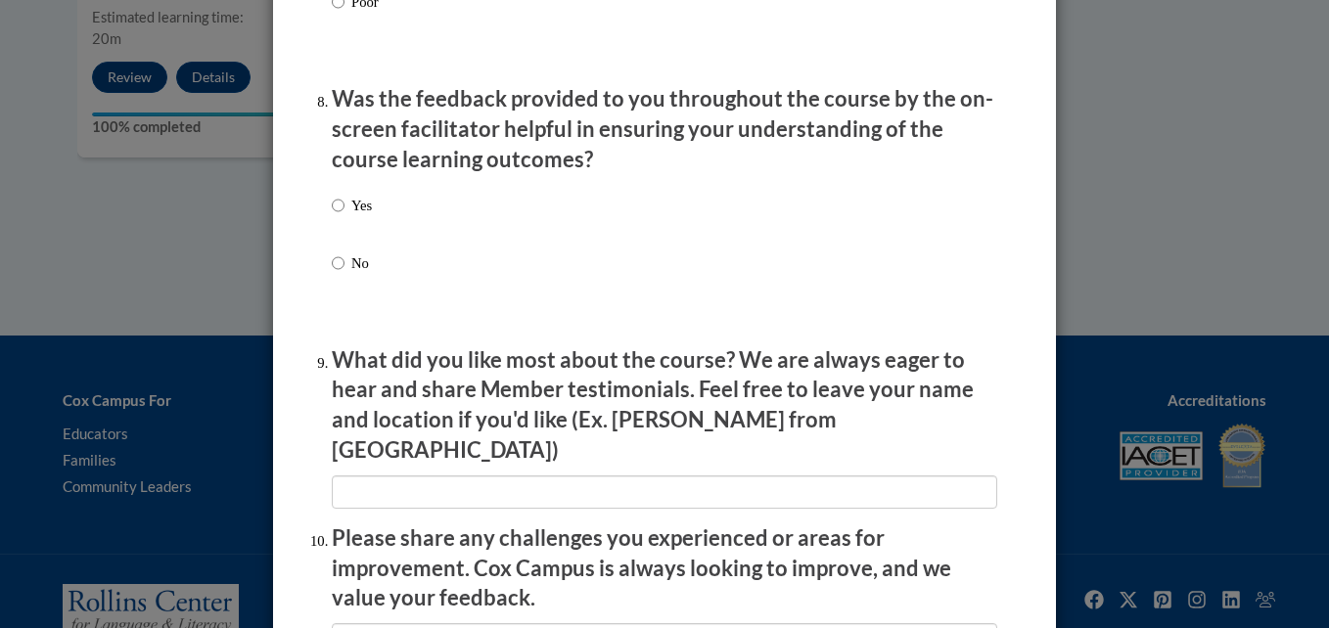
click at [351, 215] on p "Yes" at bounding box center [361, 206] width 21 height 22
click at [344, 215] on input "Yes" at bounding box center [338, 206] width 13 height 22
radio input "true"
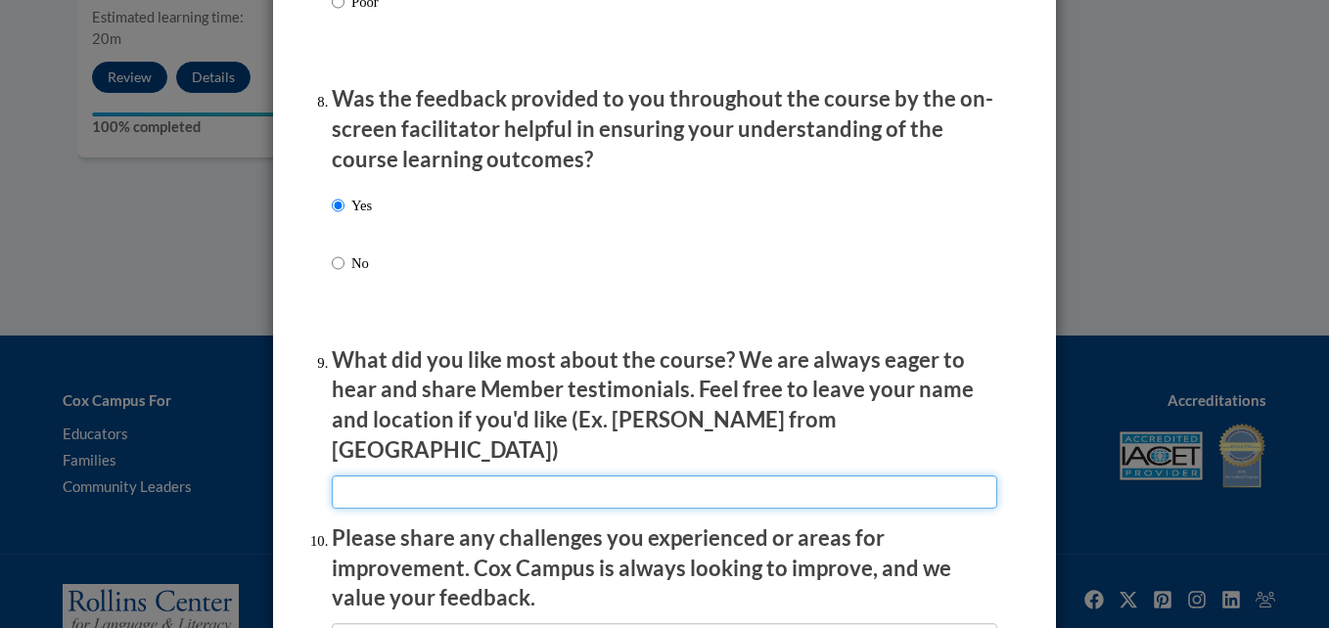
click at [546, 476] on input "textbox" at bounding box center [664, 492] width 665 height 33
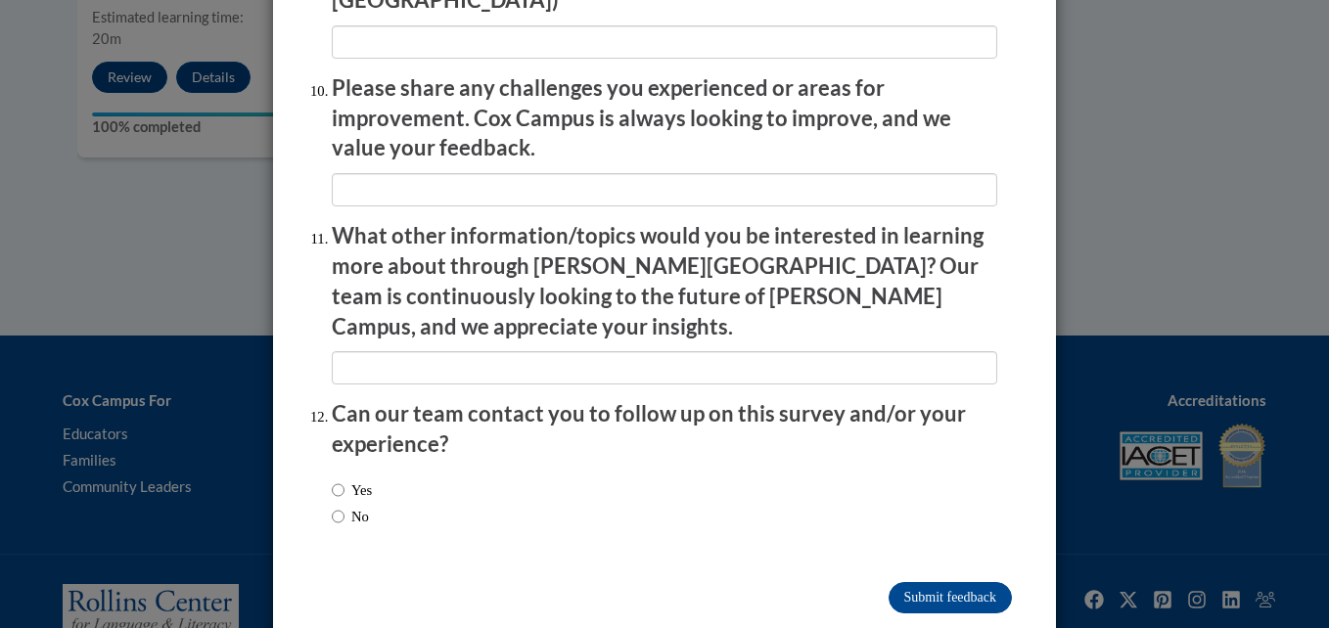
scroll to position [3438, 0]
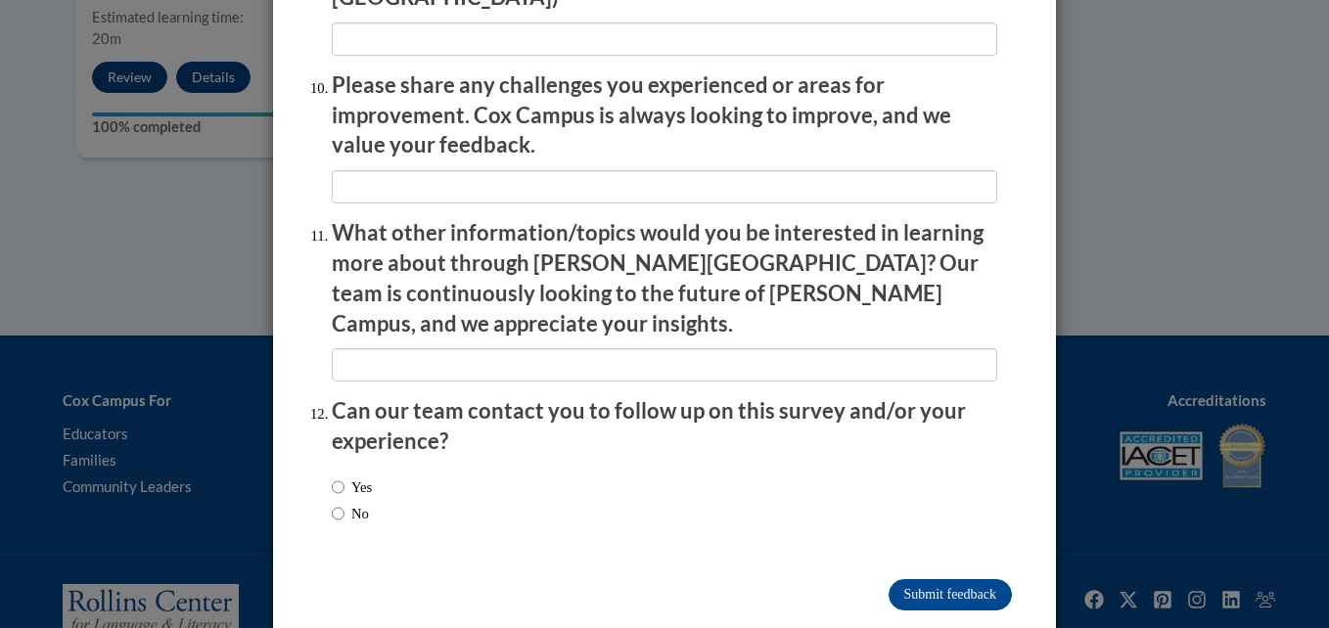
click at [351, 503] on label "No" at bounding box center [350, 514] width 37 height 22
click at [344, 503] on input "No" at bounding box center [338, 514] width 13 height 22
radio input "true"
click at [356, 477] on label "Yes" at bounding box center [352, 488] width 40 height 22
click at [344, 477] on input "Yes" at bounding box center [338, 488] width 13 height 22
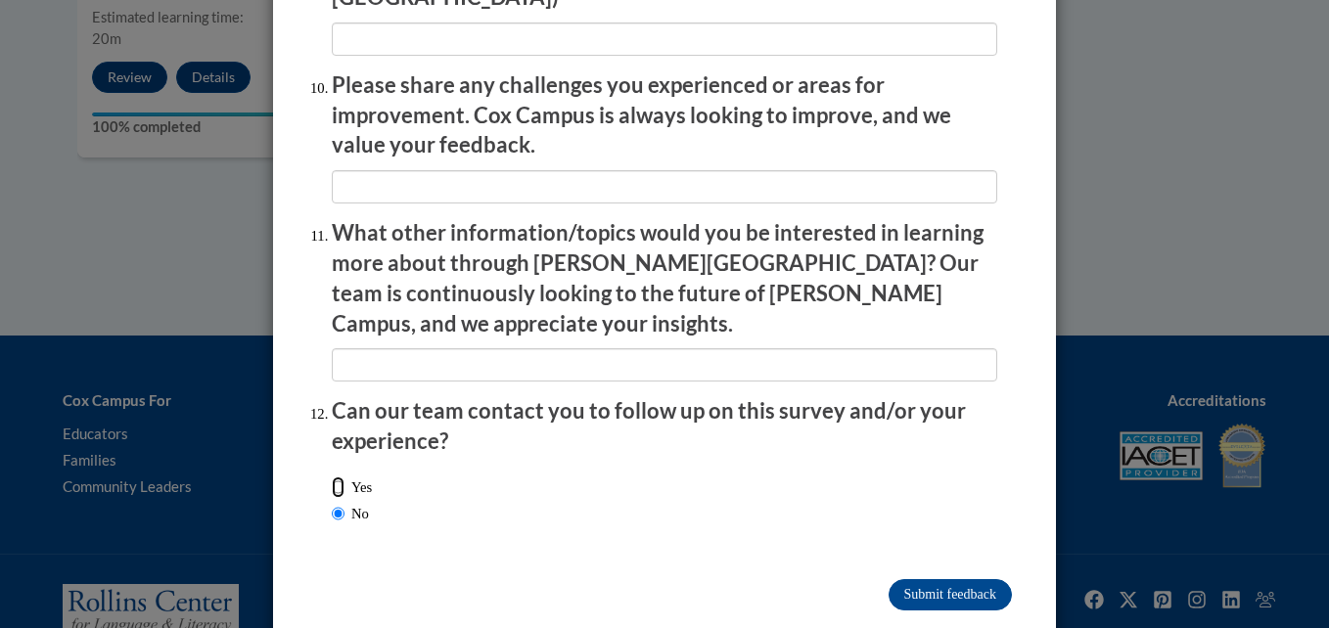
radio input "true"
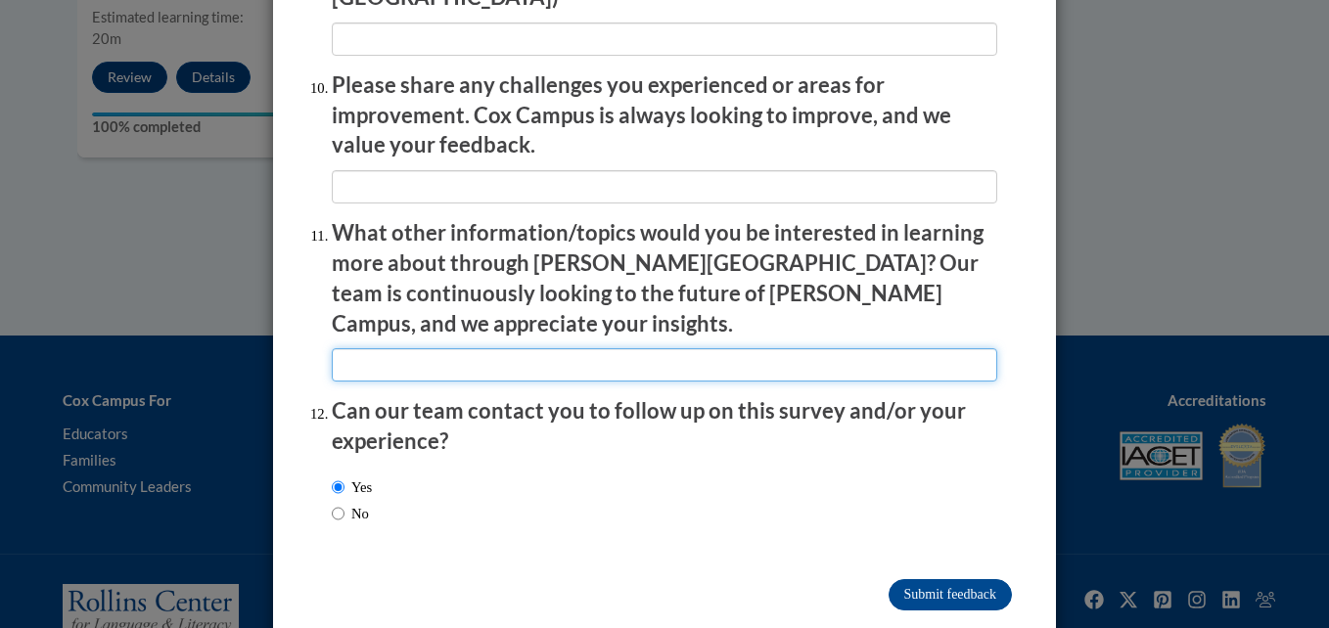
click at [408, 348] on input "textbox" at bounding box center [664, 364] width 665 height 33
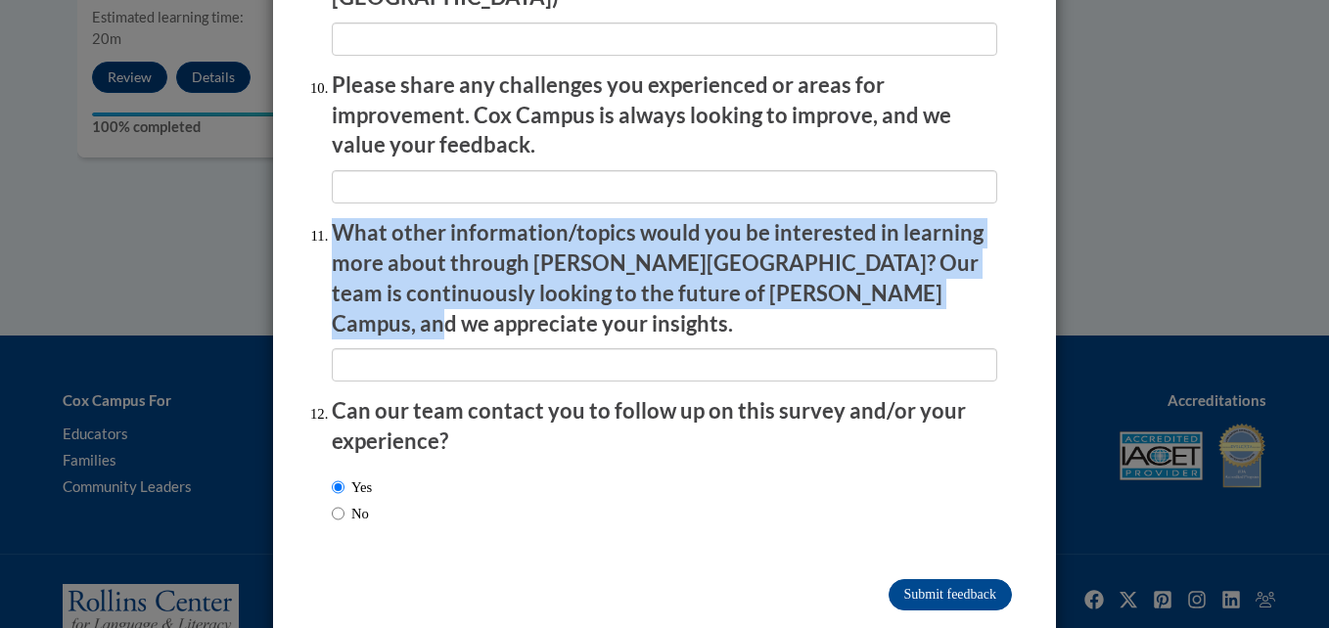
drag, startPoint x: 321, startPoint y: 214, endPoint x: 936, endPoint y: 278, distance: 617.8
click at [936, 278] on li "What other information/topics would you be interested in learning more about th…" at bounding box center [664, 299] width 665 height 163
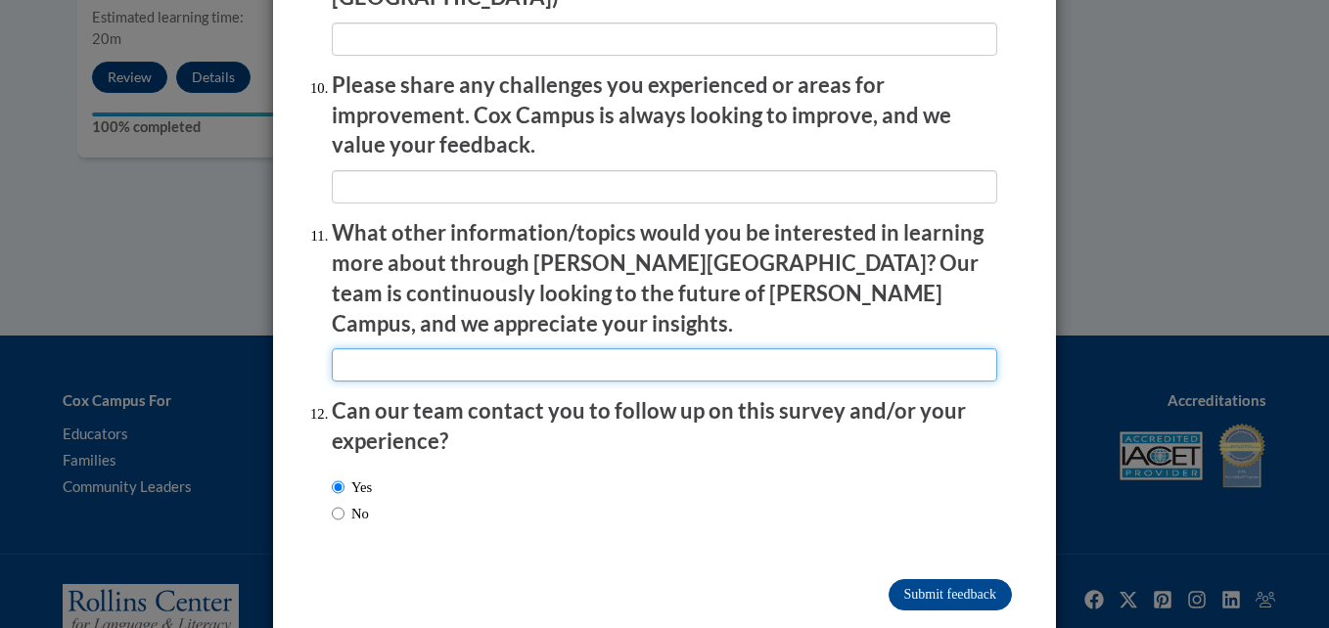
click at [479, 348] on input "textbox" at bounding box center [664, 364] width 665 height 33
paste input "—[PERSON_NAME] Campus is already a rich resource, and expanding its offerings c…"
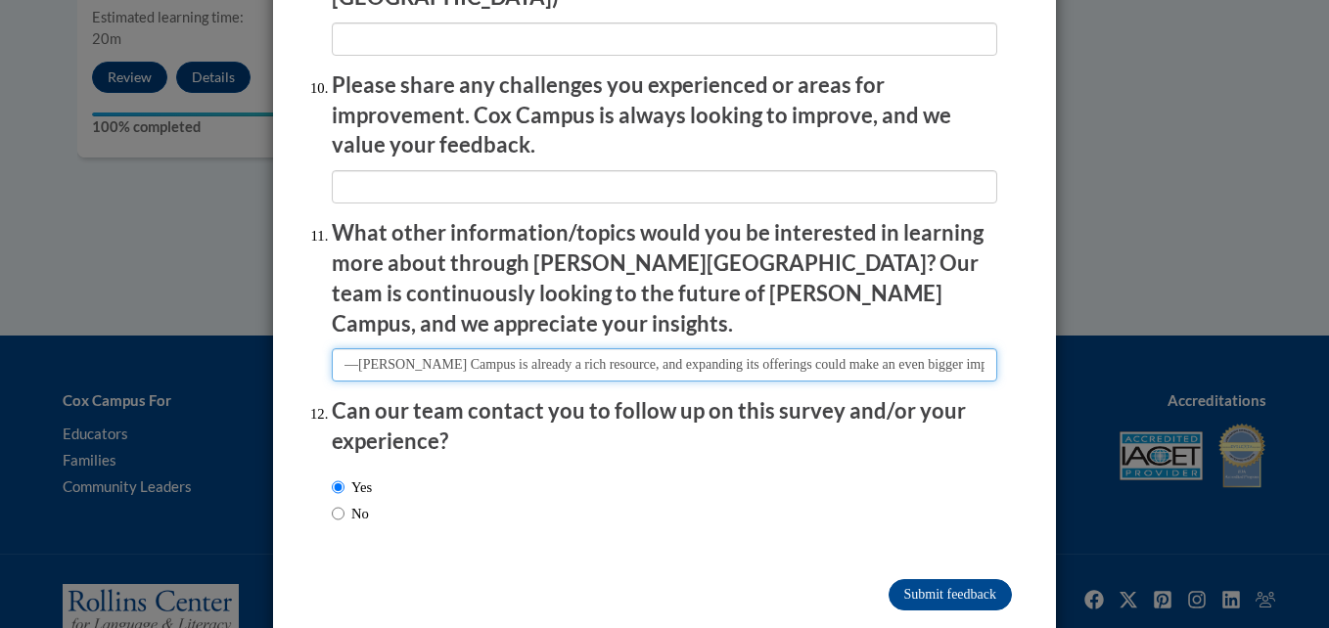
click at [347, 348] on input "textbox" at bounding box center [664, 364] width 665 height 33
type input "[PERSON_NAME] Campus is already a rich resource, and expanding its offerings co…"
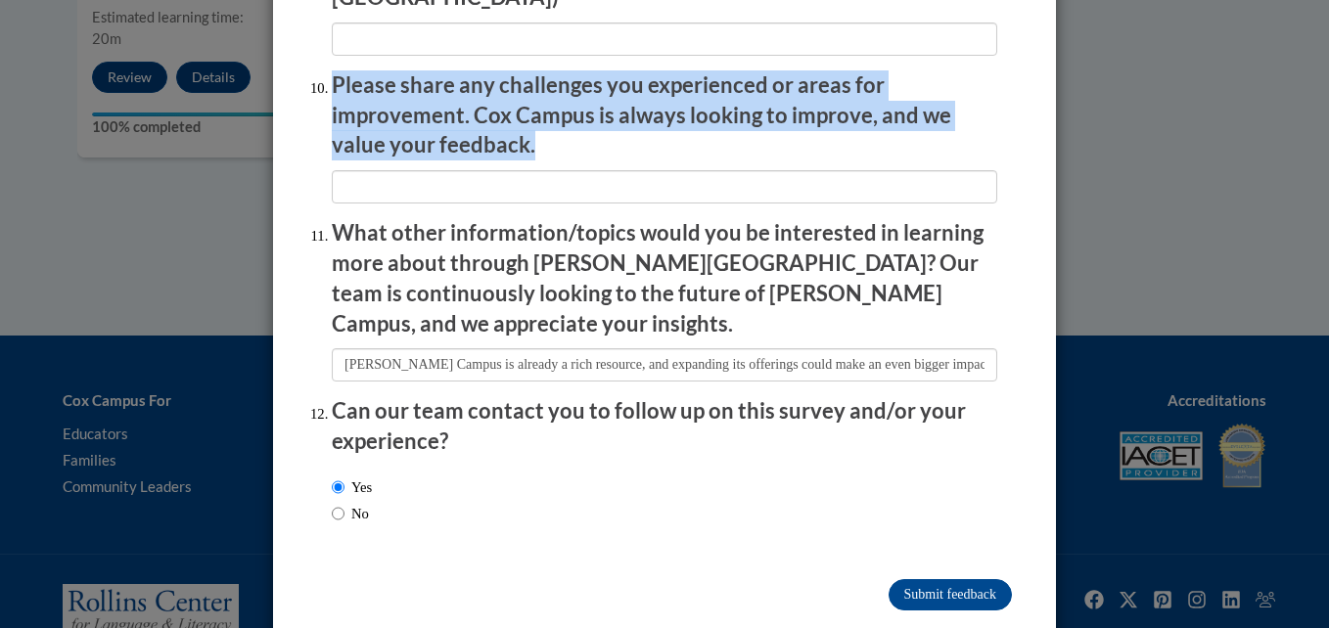
drag, startPoint x: 323, startPoint y: 67, endPoint x: 473, endPoint y: 128, distance: 161.9
click at [473, 128] on li "Please share any challenges you experienced or areas for improvement. Cox Campu…" at bounding box center [664, 136] width 665 height 133
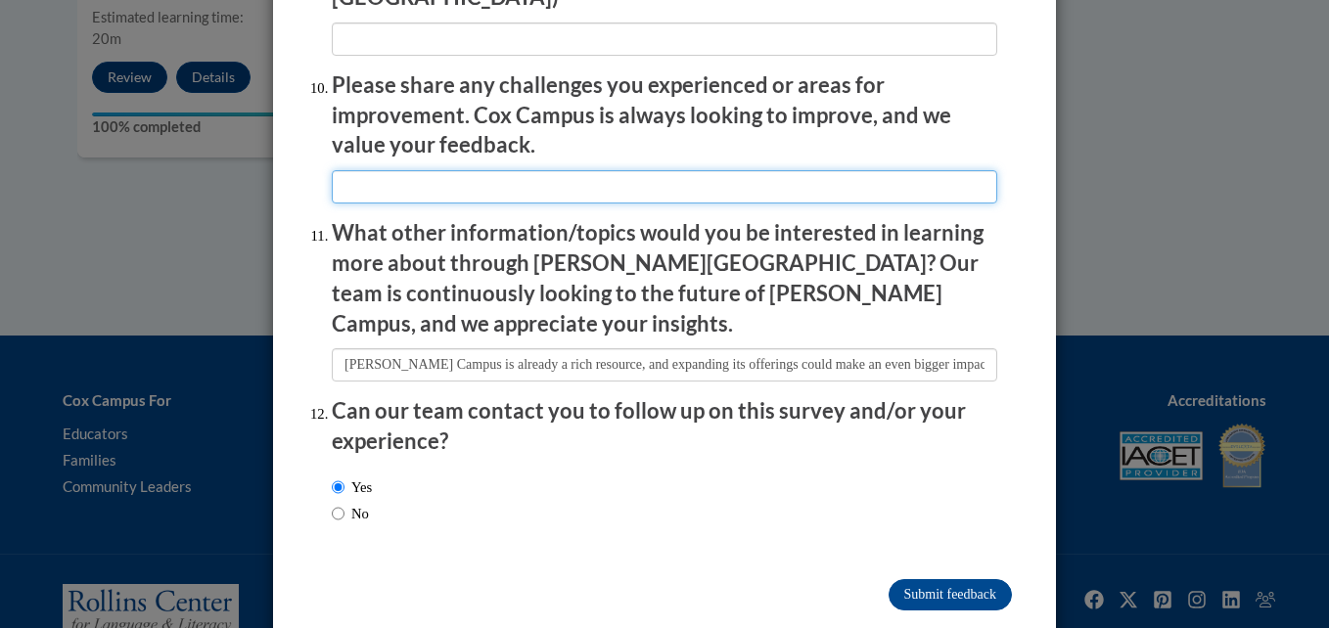
click at [689, 170] on input "textbox" at bounding box center [664, 186] width 665 height 33
type input "none"
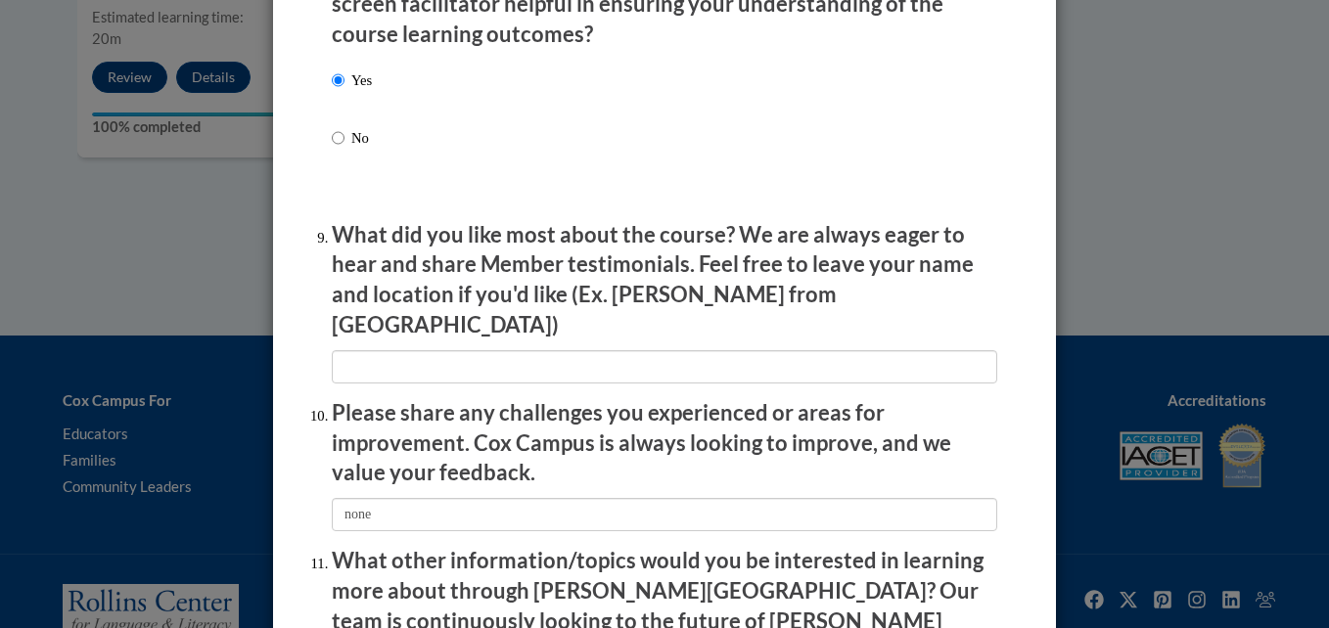
scroll to position [3165, 0]
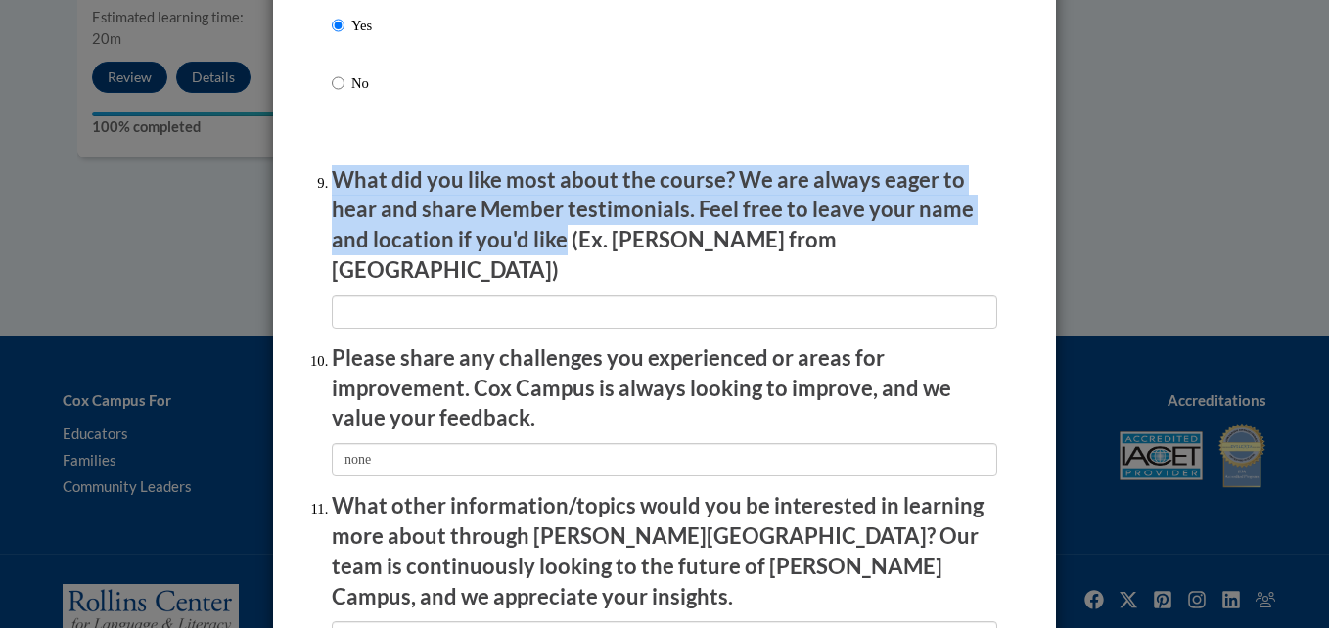
drag, startPoint x: 320, startPoint y: 179, endPoint x: 555, endPoint y: 258, distance: 247.9
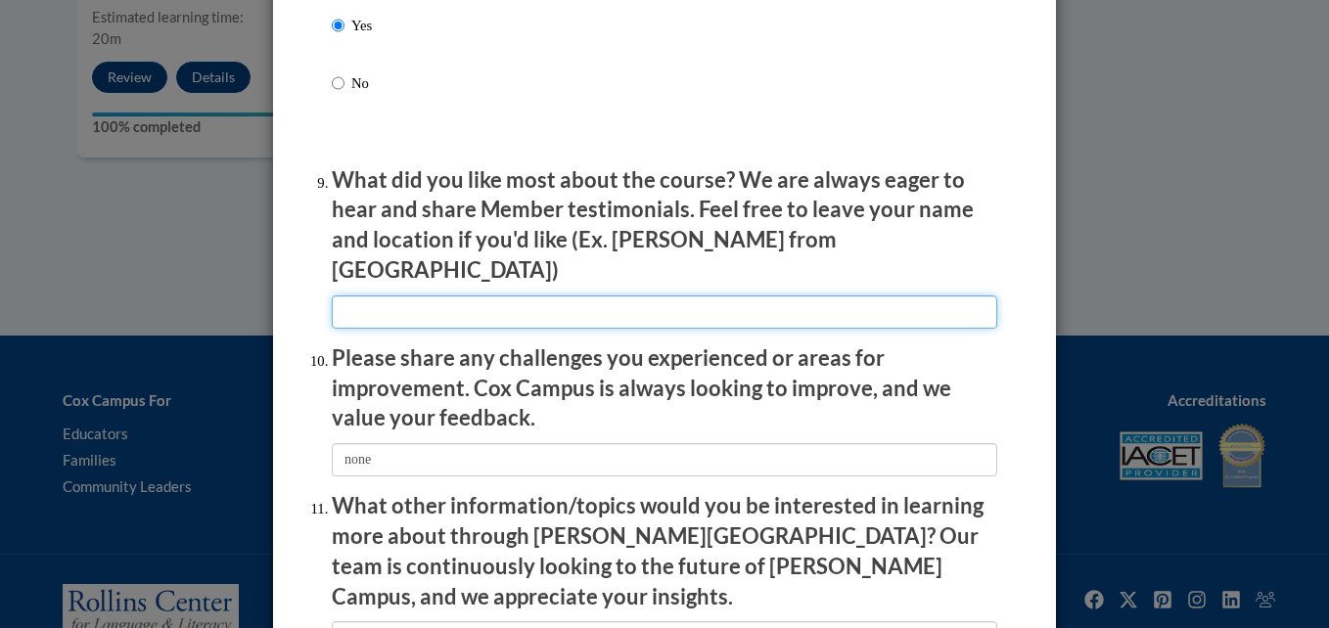
click at [420, 297] on input "textbox" at bounding box center [664, 312] width 665 height 33
paste input "One of the things I appreciated most about the course was how practical and imm…"
type input "One of the things I appreciated most about the course was how practical and imm…"
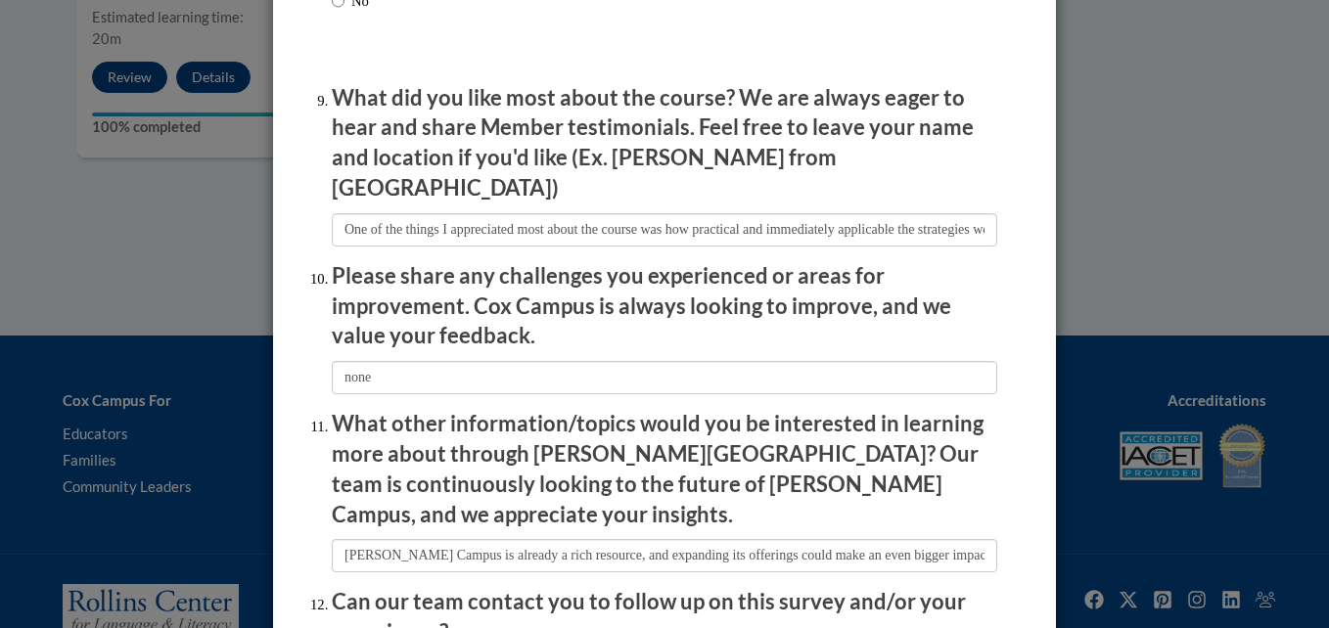
scroll to position [3438, 0]
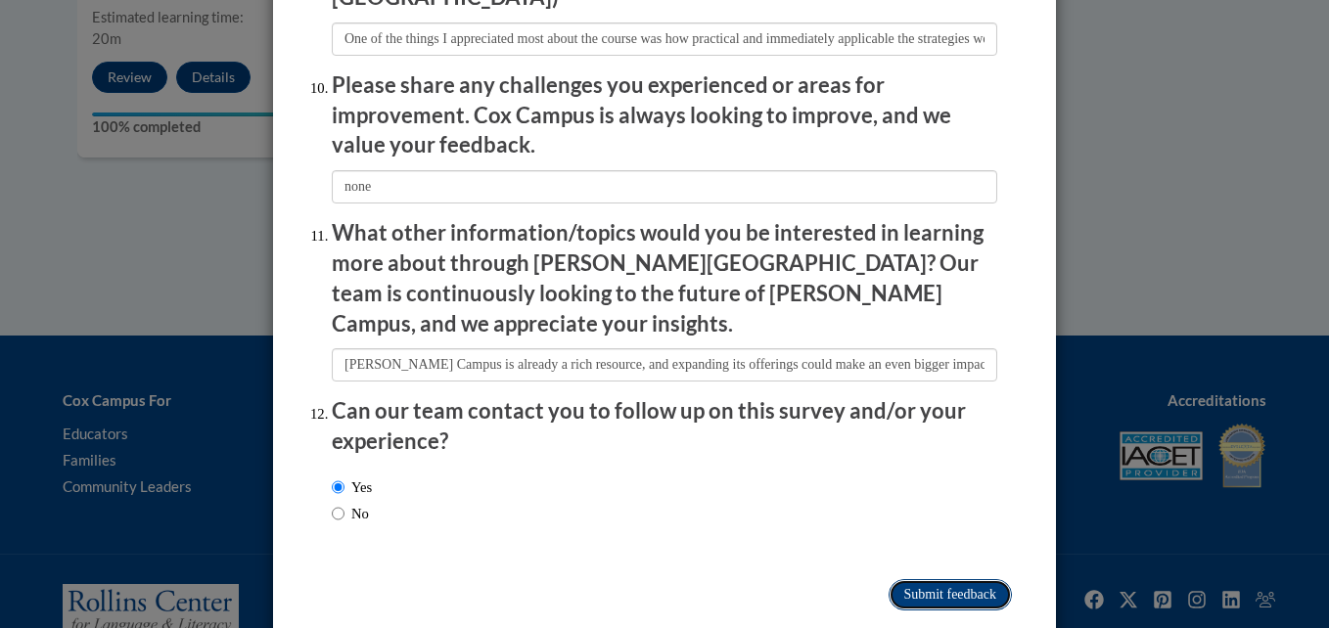
click at [984, 579] on input "Submit feedback" at bounding box center [950, 594] width 123 height 31
